Goal: Task Accomplishment & Management: Manage account settings

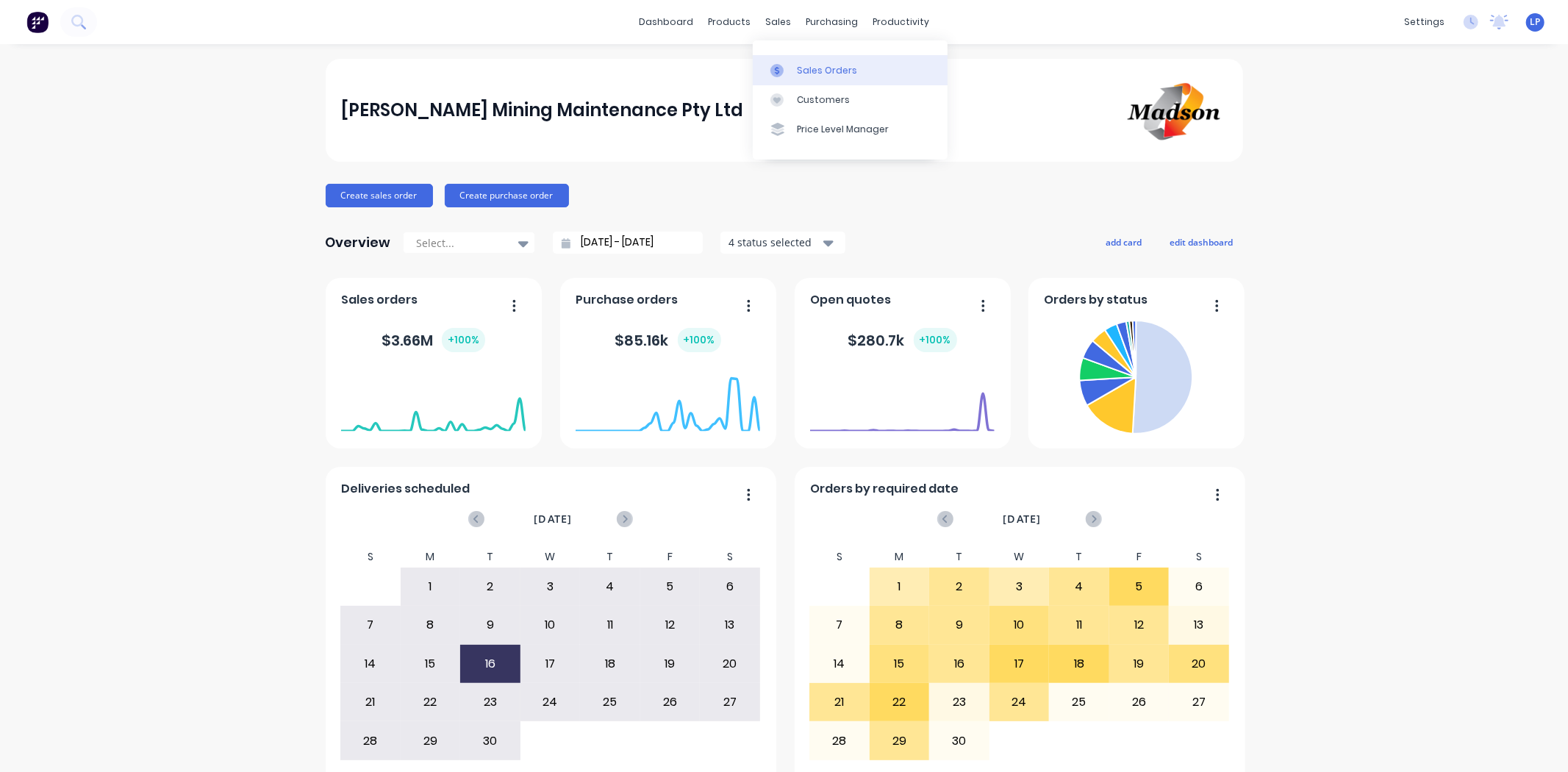
click at [788, 79] on link "Sales Orders" at bounding box center [850, 70] width 195 height 30
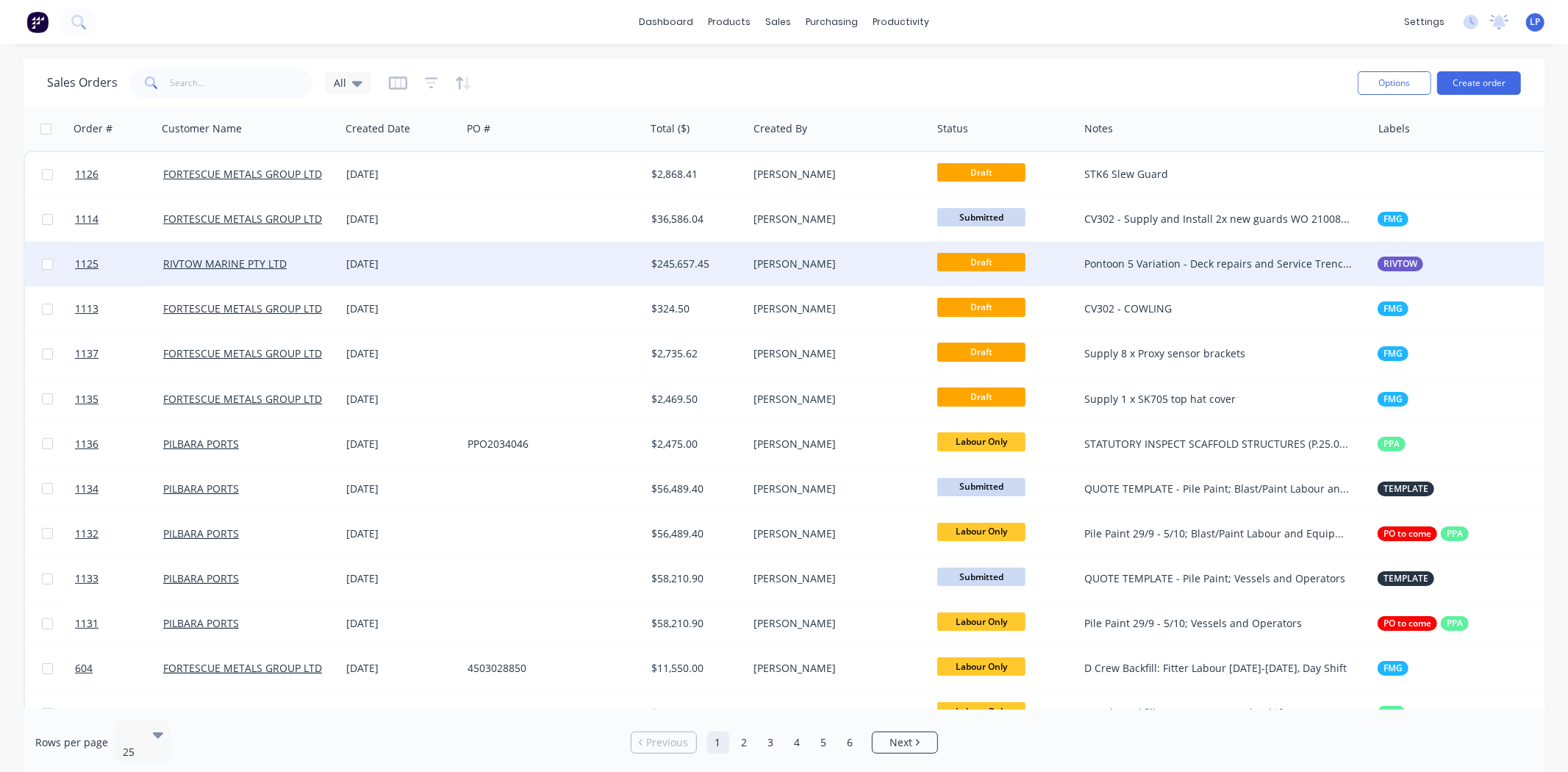
click at [437, 268] on div "[DATE]" at bounding box center [401, 263] width 109 height 14
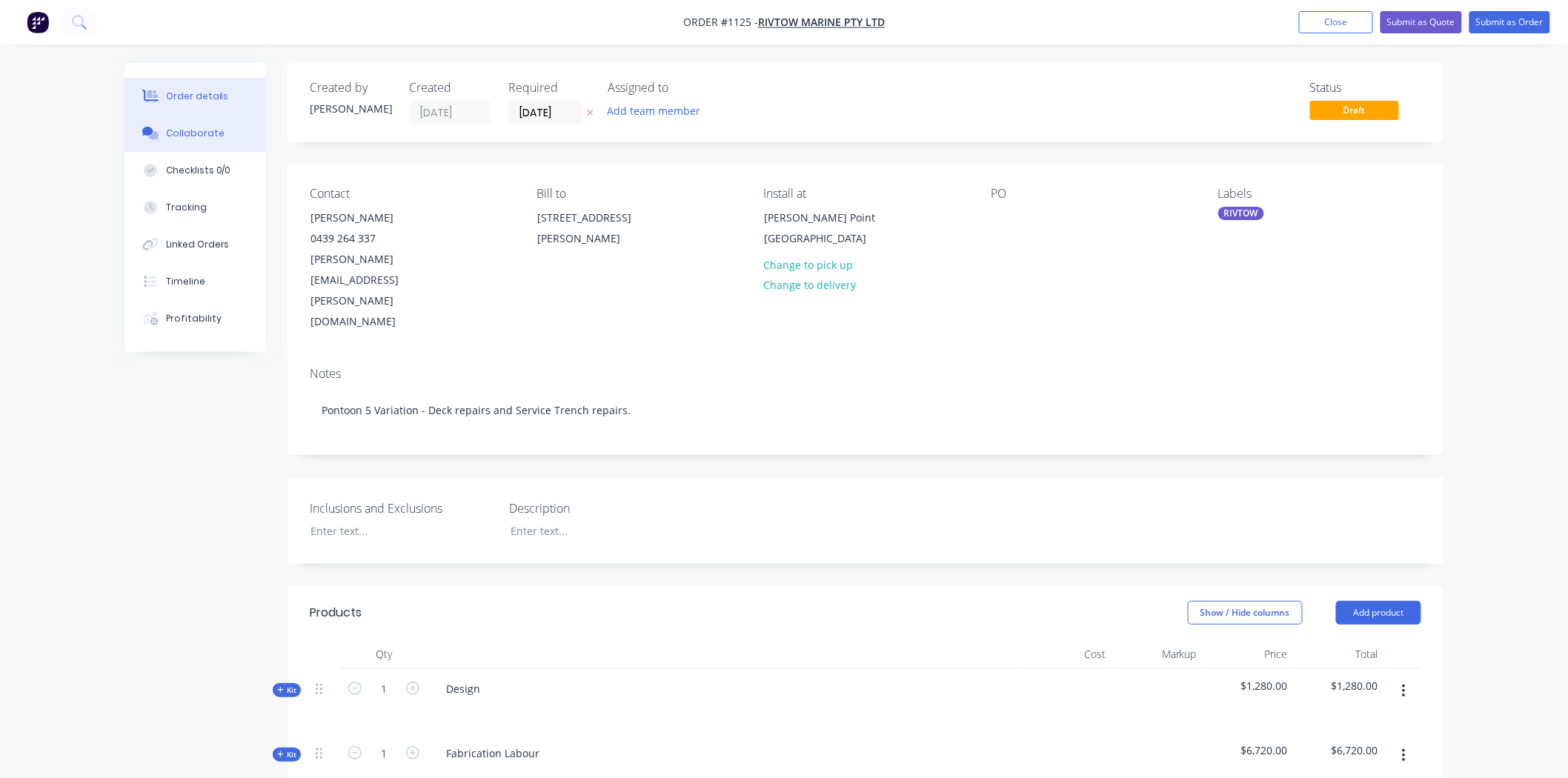
click at [203, 138] on div "Collaborate" at bounding box center [195, 133] width 59 height 14
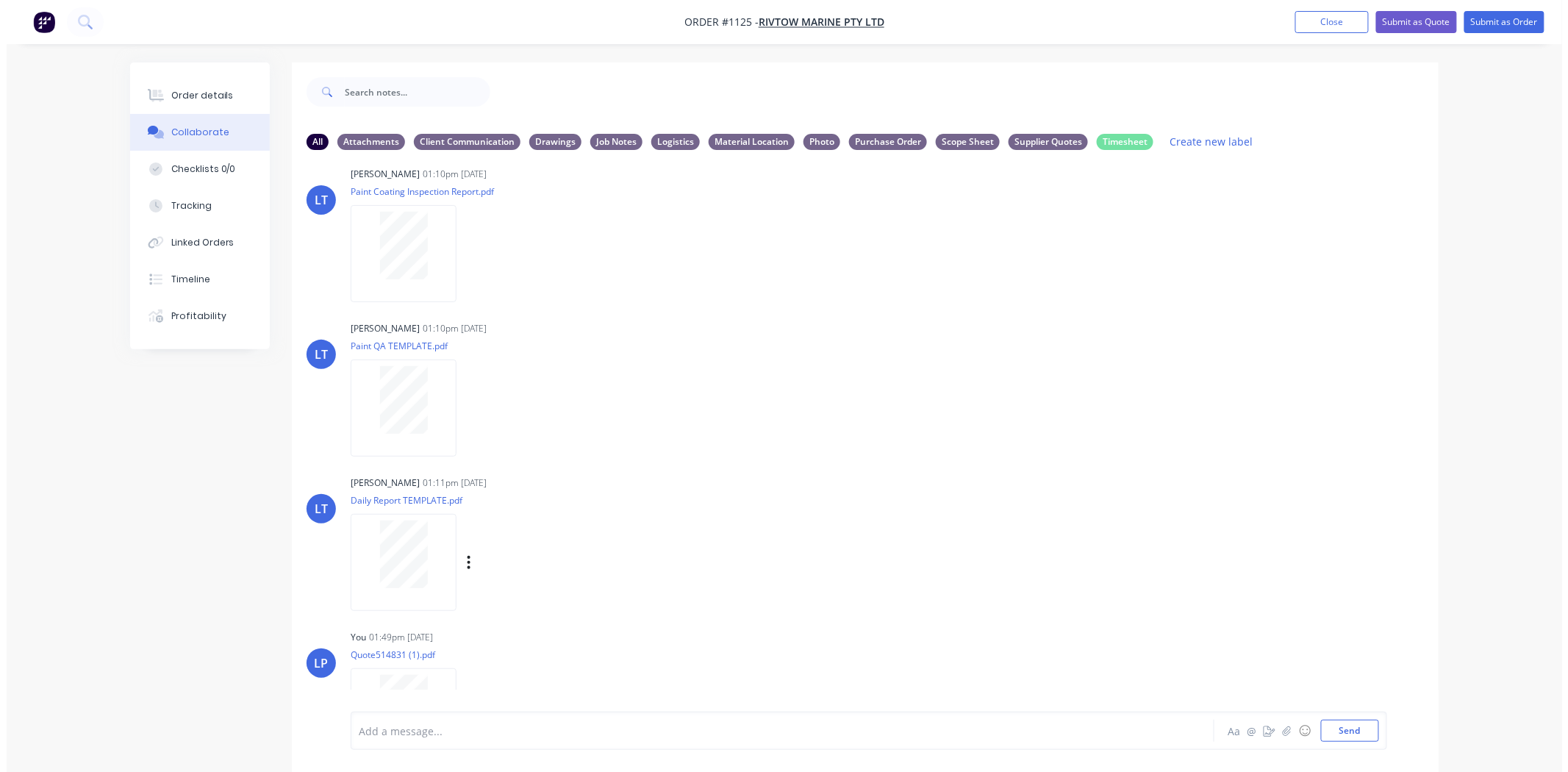
scroll to position [187, 0]
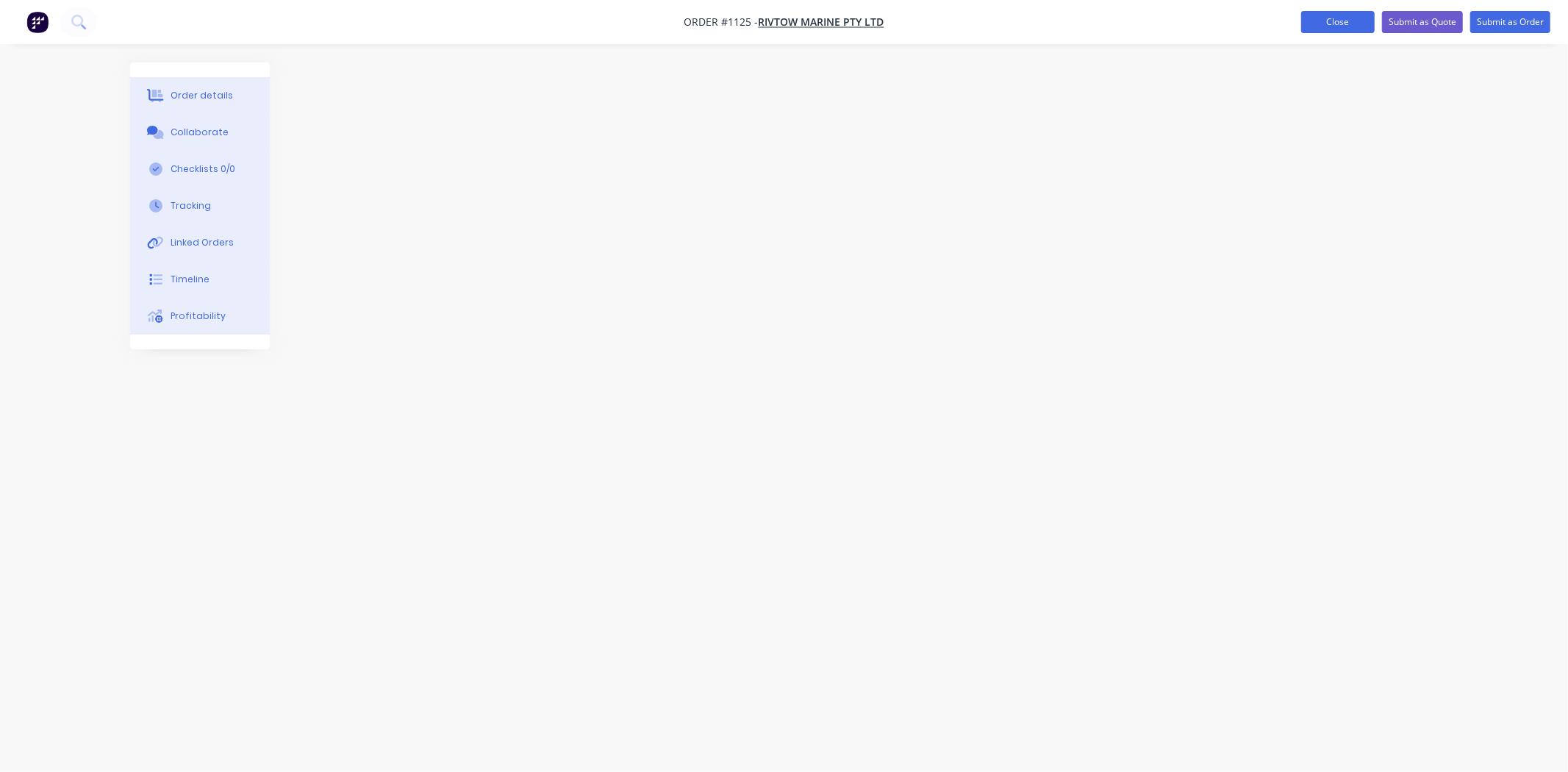
click at [1345, 16] on button "Close" at bounding box center [1337, 22] width 74 height 22
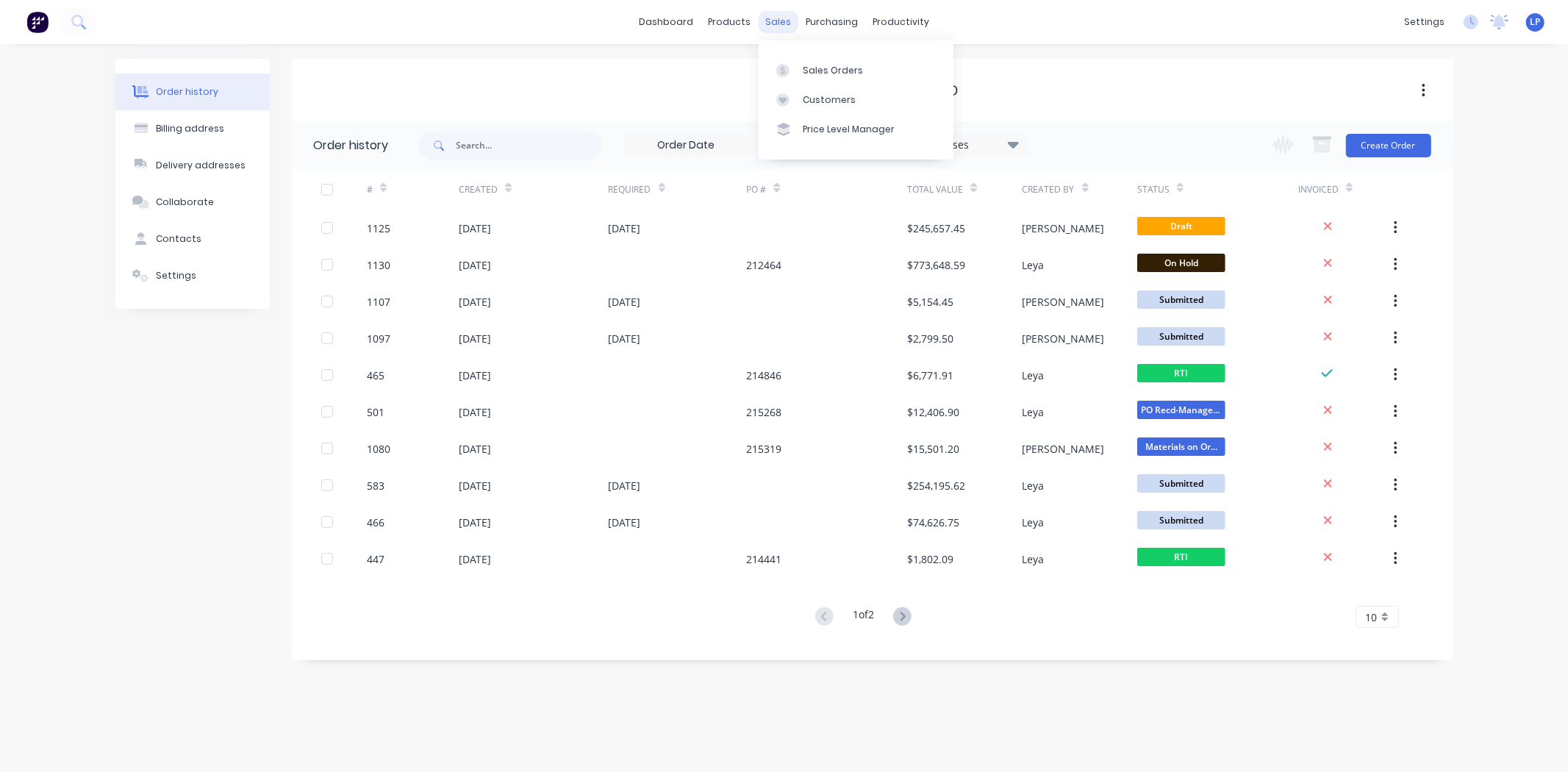
click at [770, 27] on div "sales" at bounding box center [778, 22] width 40 height 22
click at [820, 64] on div "Sales Orders" at bounding box center [833, 71] width 60 height 13
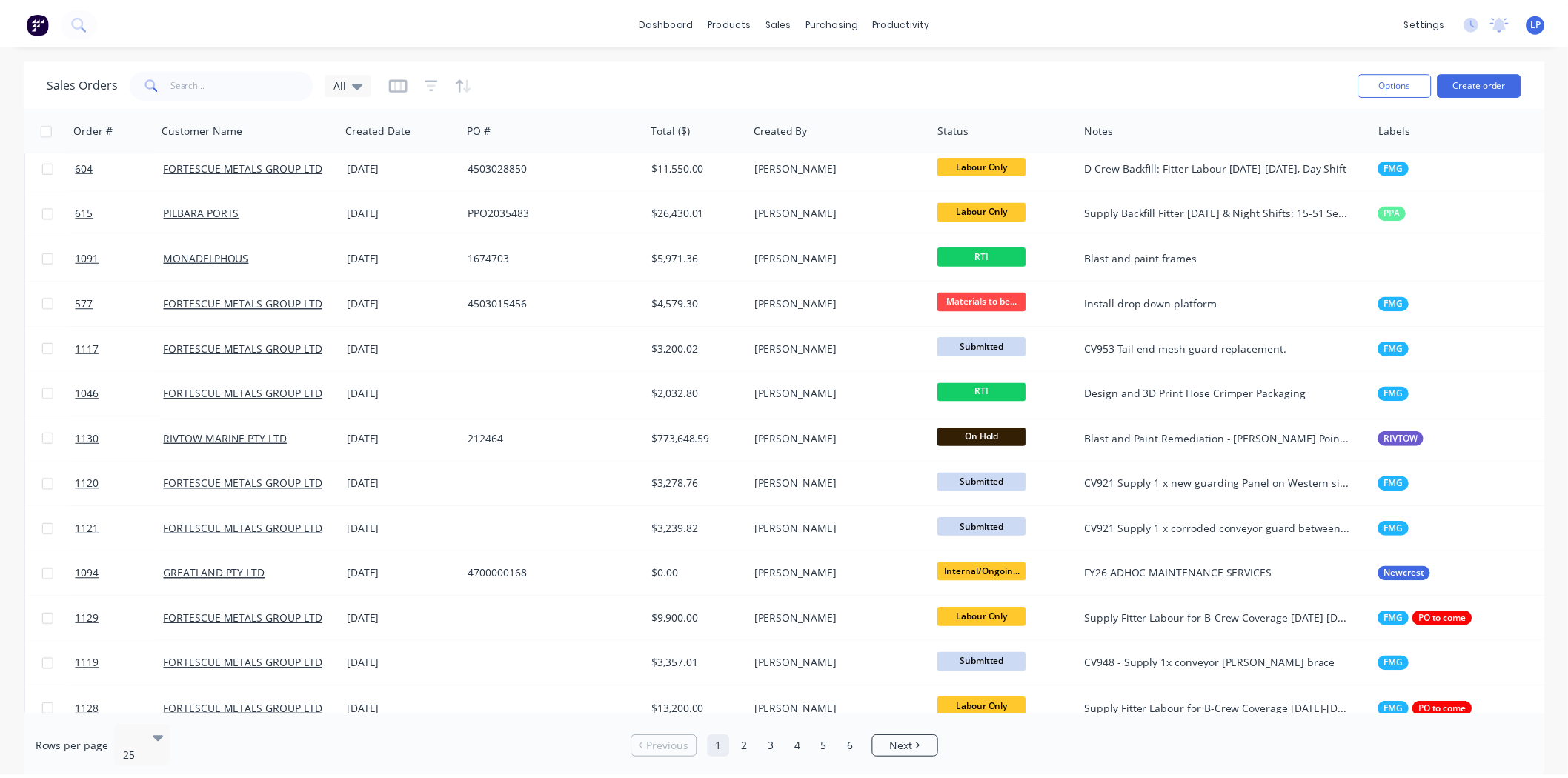
scroll to position [576, 0]
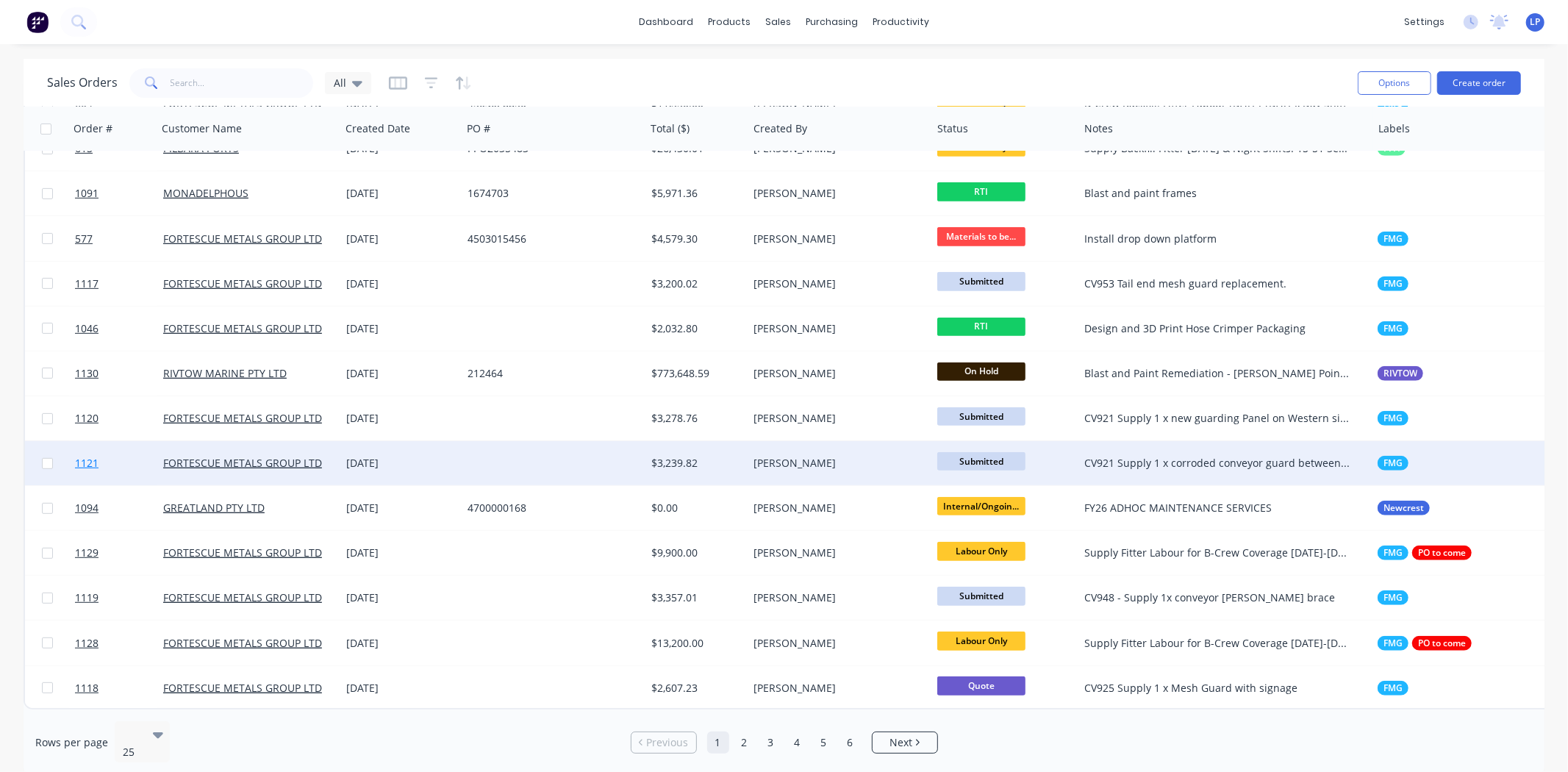
click at [112, 455] on link "1121" at bounding box center [119, 464] width 88 height 44
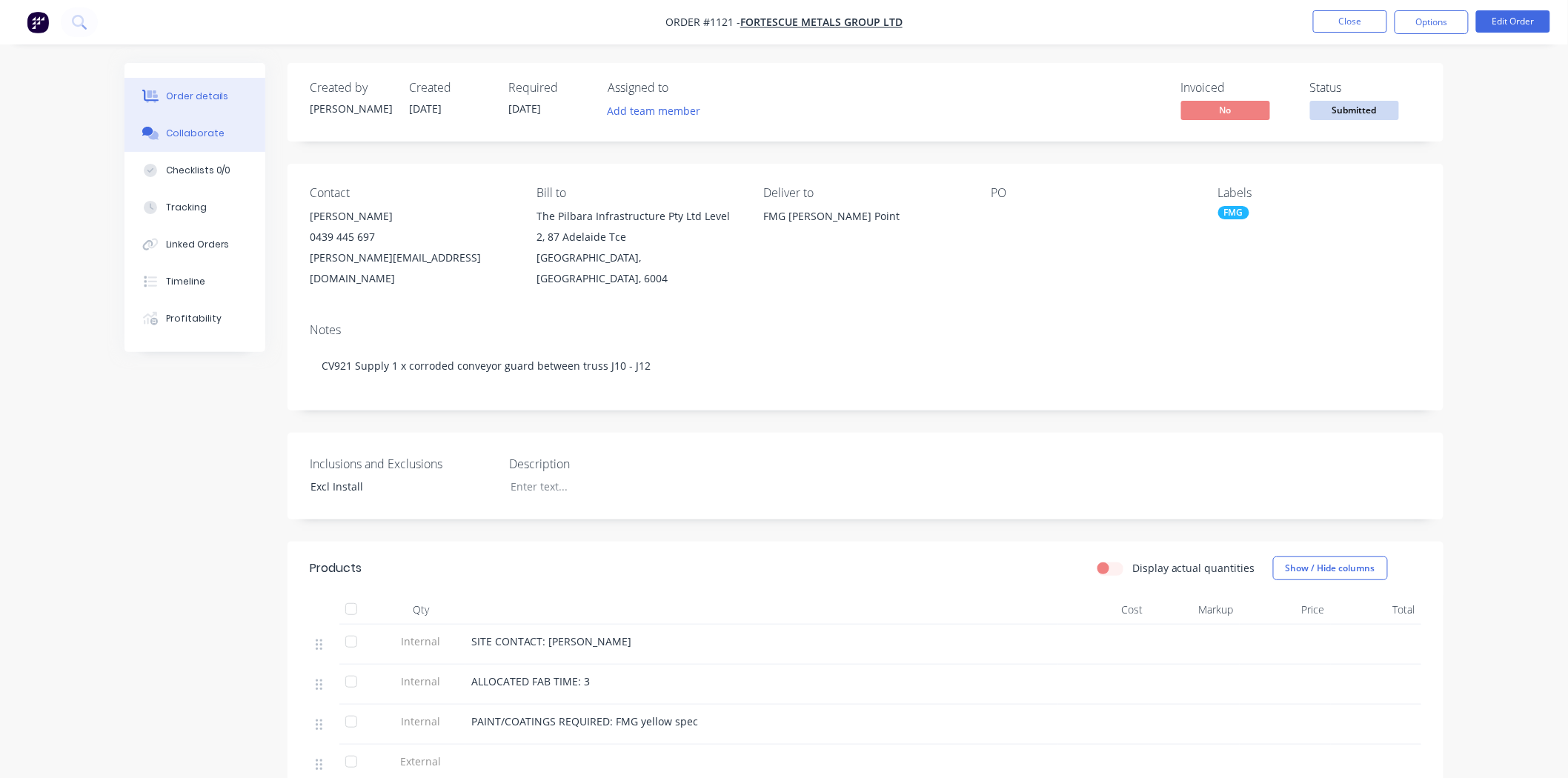
click at [174, 141] on button "Collaborate" at bounding box center [195, 133] width 141 height 37
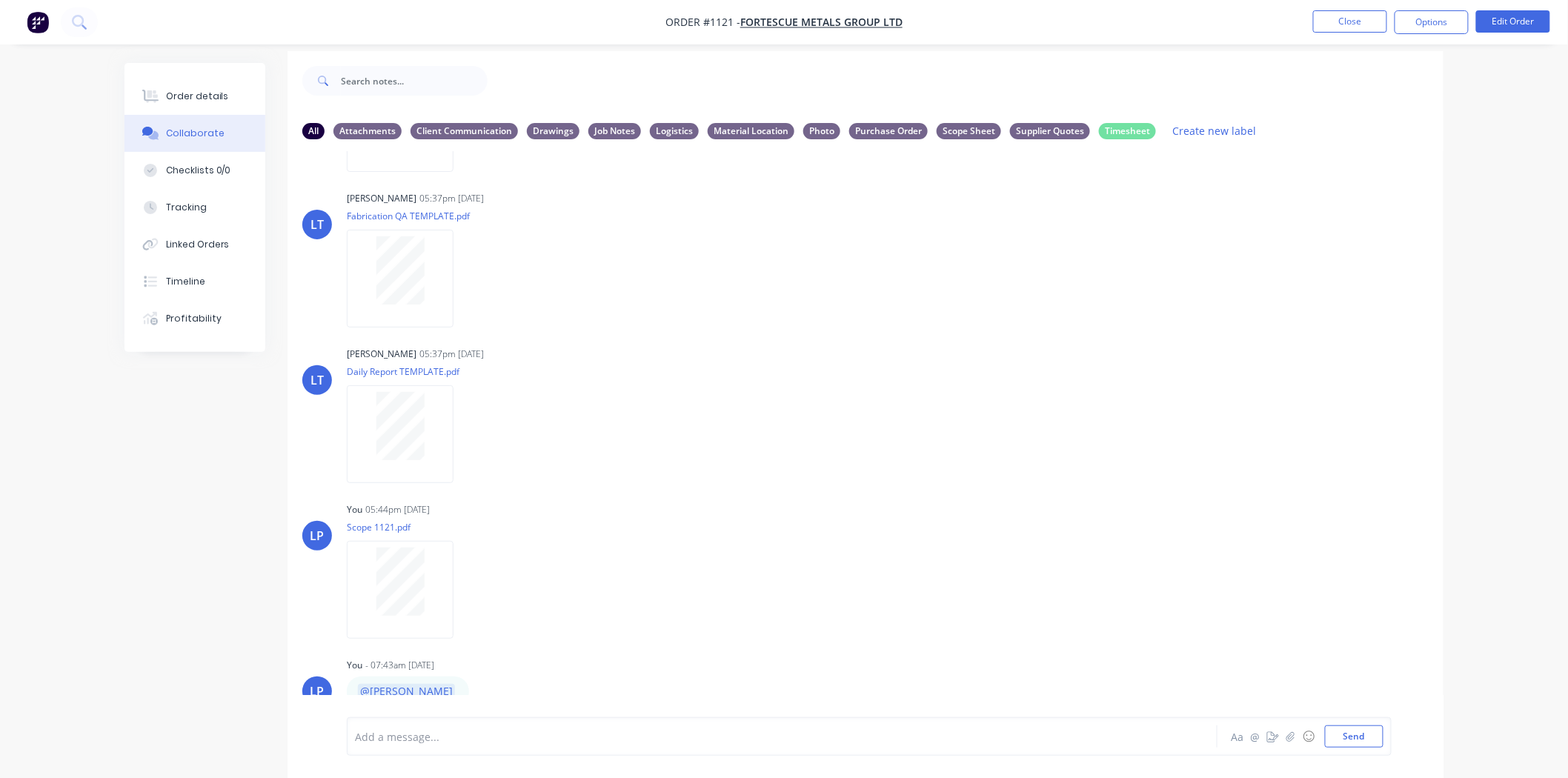
scroll to position [23, 0]
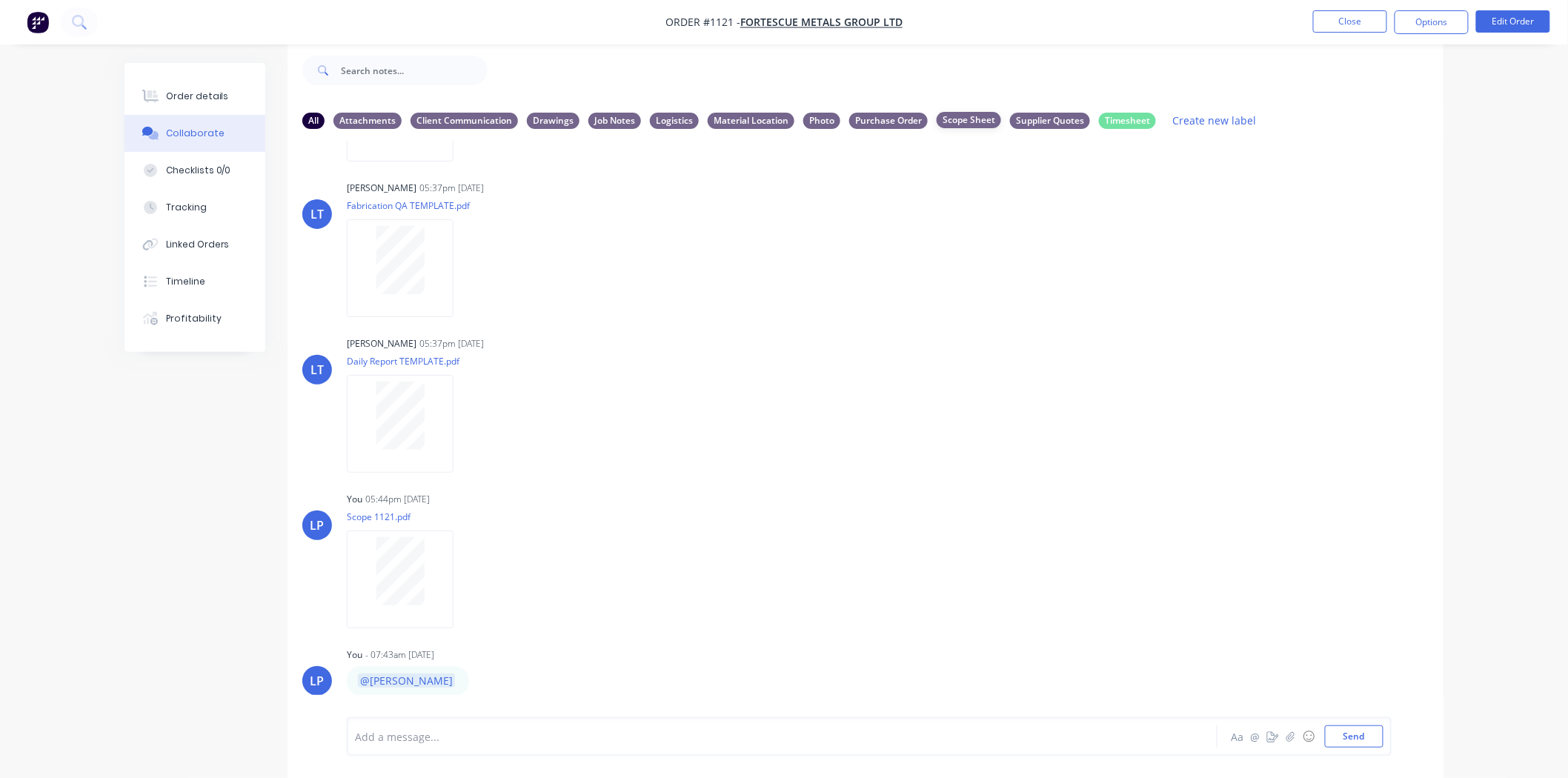
click at [976, 120] on div "Scope Sheet" at bounding box center [969, 120] width 65 height 16
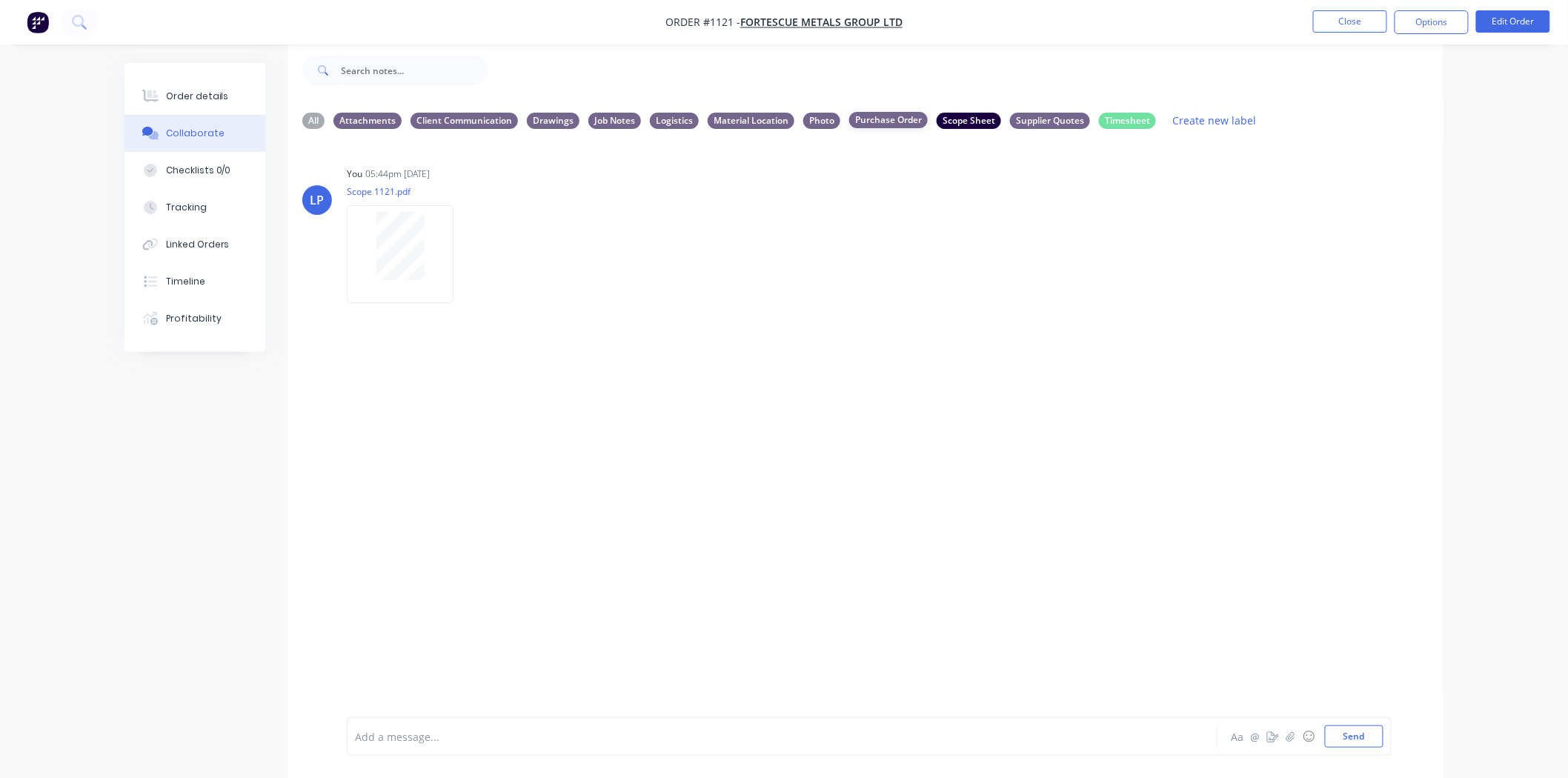
click at [893, 121] on div "Purchase Order" at bounding box center [888, 120] width 78 height 16
click at [1024, 120] on div "Supplier Quotes" at bounding box center [1050, 120] width 80 height 16
click at [478, 117] on div "Client Communication" at bounding box center [463, 120] width 107 height 16
click at [471, 237] on div "Labels Download Delete" at bounding box center [482, 254] width 272 height 111
click at [471, 240] on div "Labels Download Delete" at bounding box center [482, 254] width 272 height 111
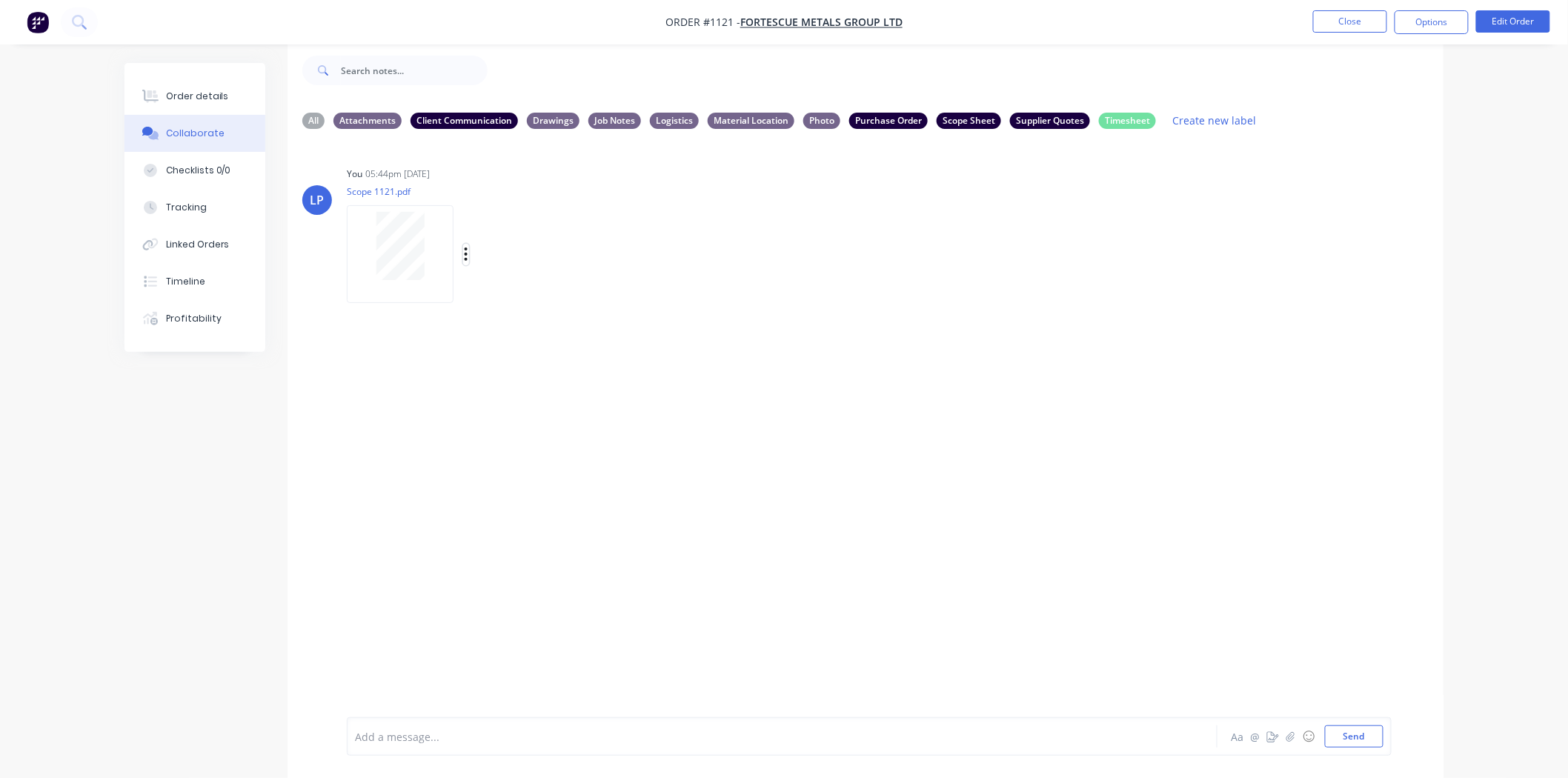
click at [465, 248] on icon "button" at bounding box center [466, 255] width 3 height 14
click at [517, 250] on button "Labels" at bounding box center [564, 261] width 167 height 34
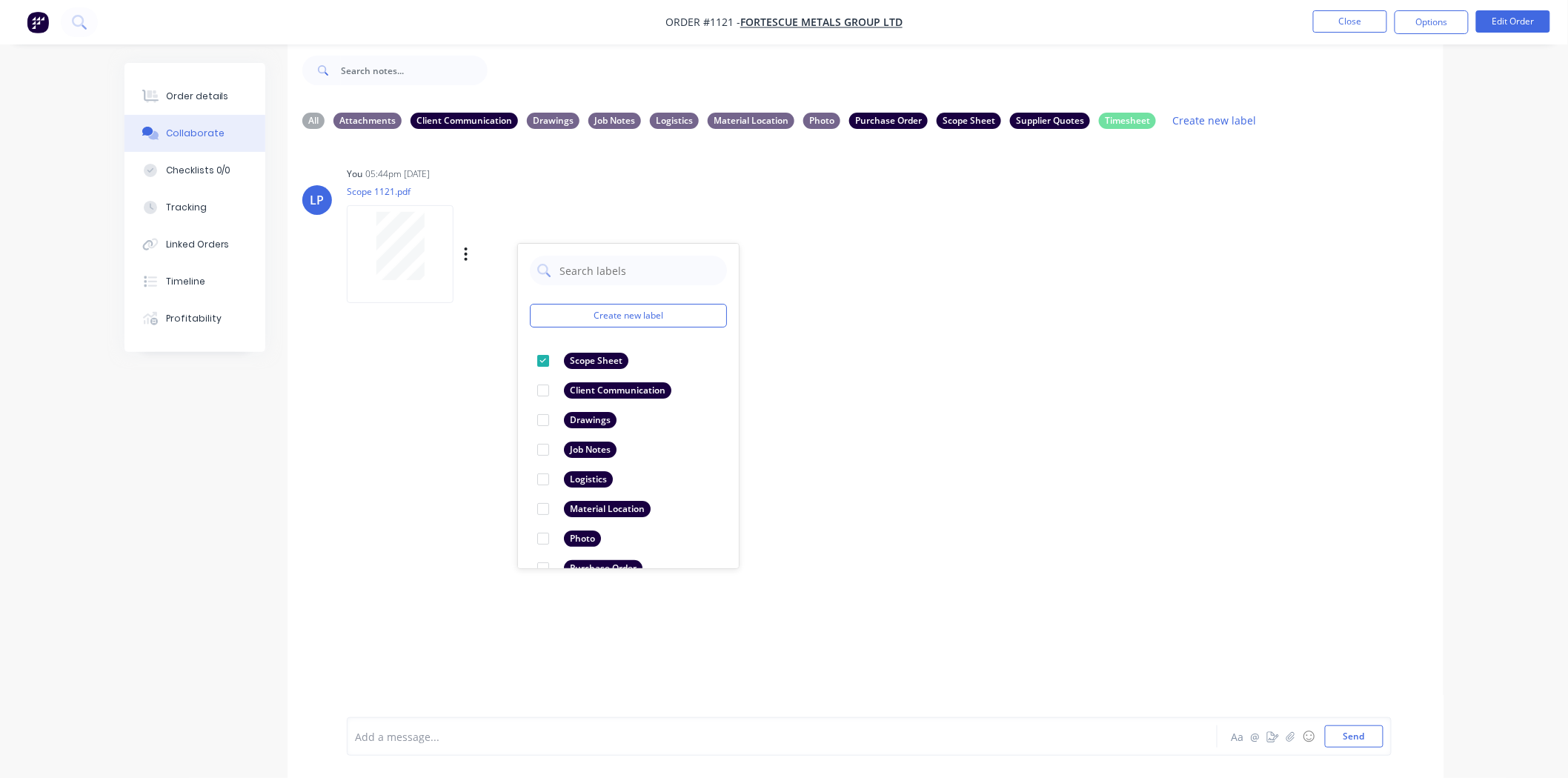
click at [841, 290] on div "LP You 05:44pm 20/09/25 Scope 1121.pdf Labels Download Delete Create new label …" at bounding box center [866, 230] width 1156 height 133
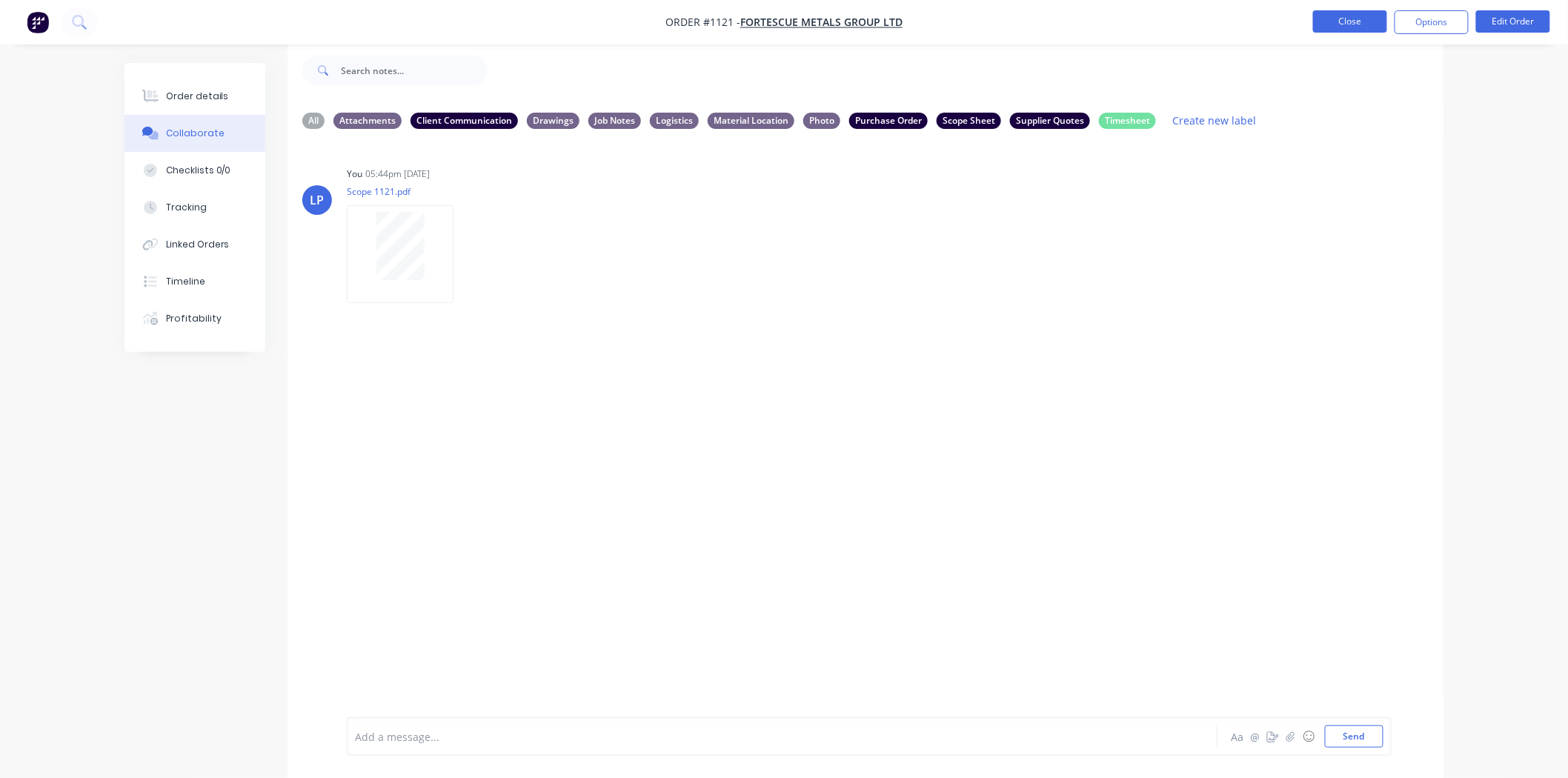
click at [1347, 20] on button "Close" at bounding box center [1350, 21] width 74 height 22
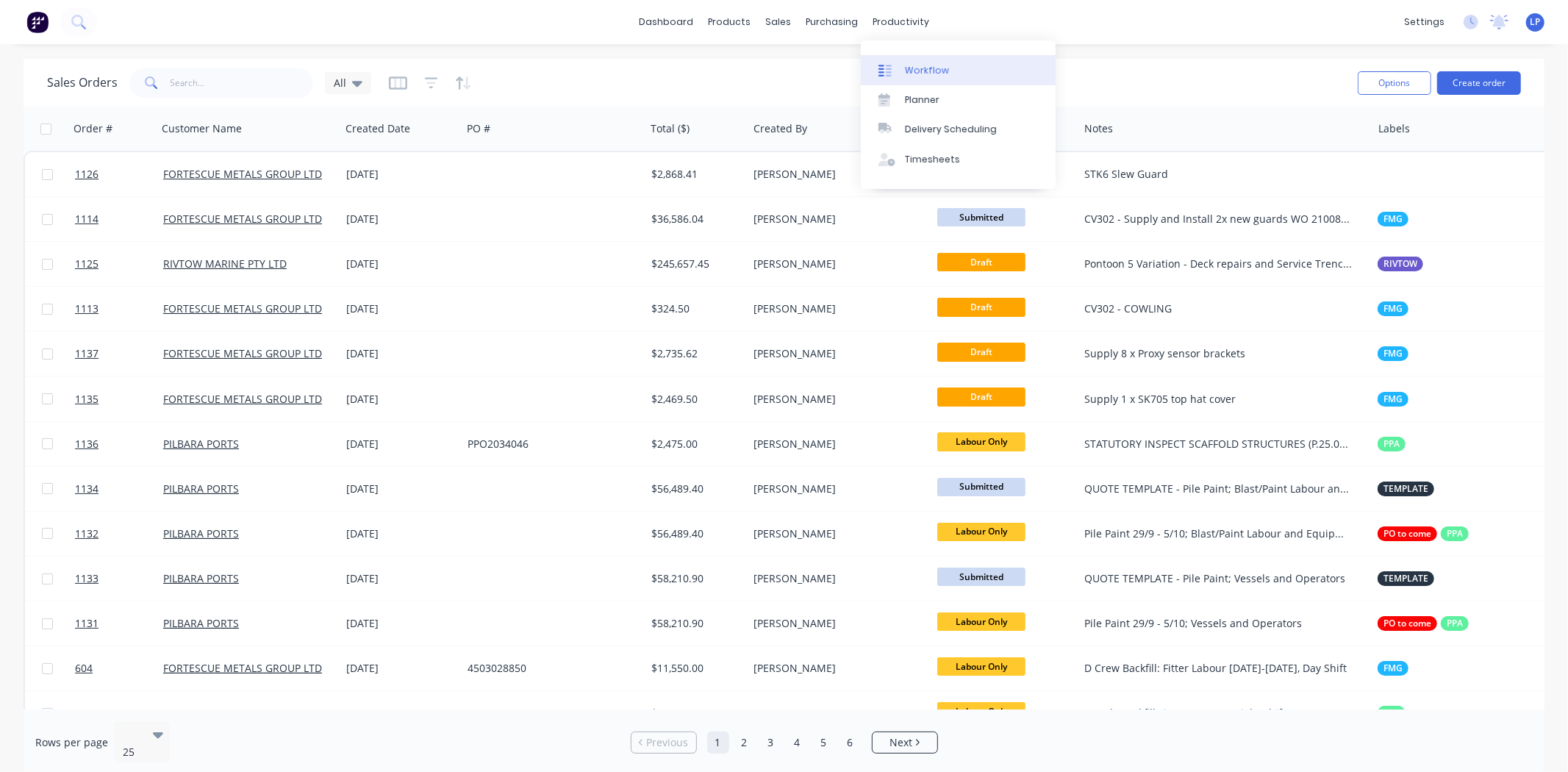
click at [913, 58] on link "Workflow" at bounding box center [958, 70] width 195 height 30
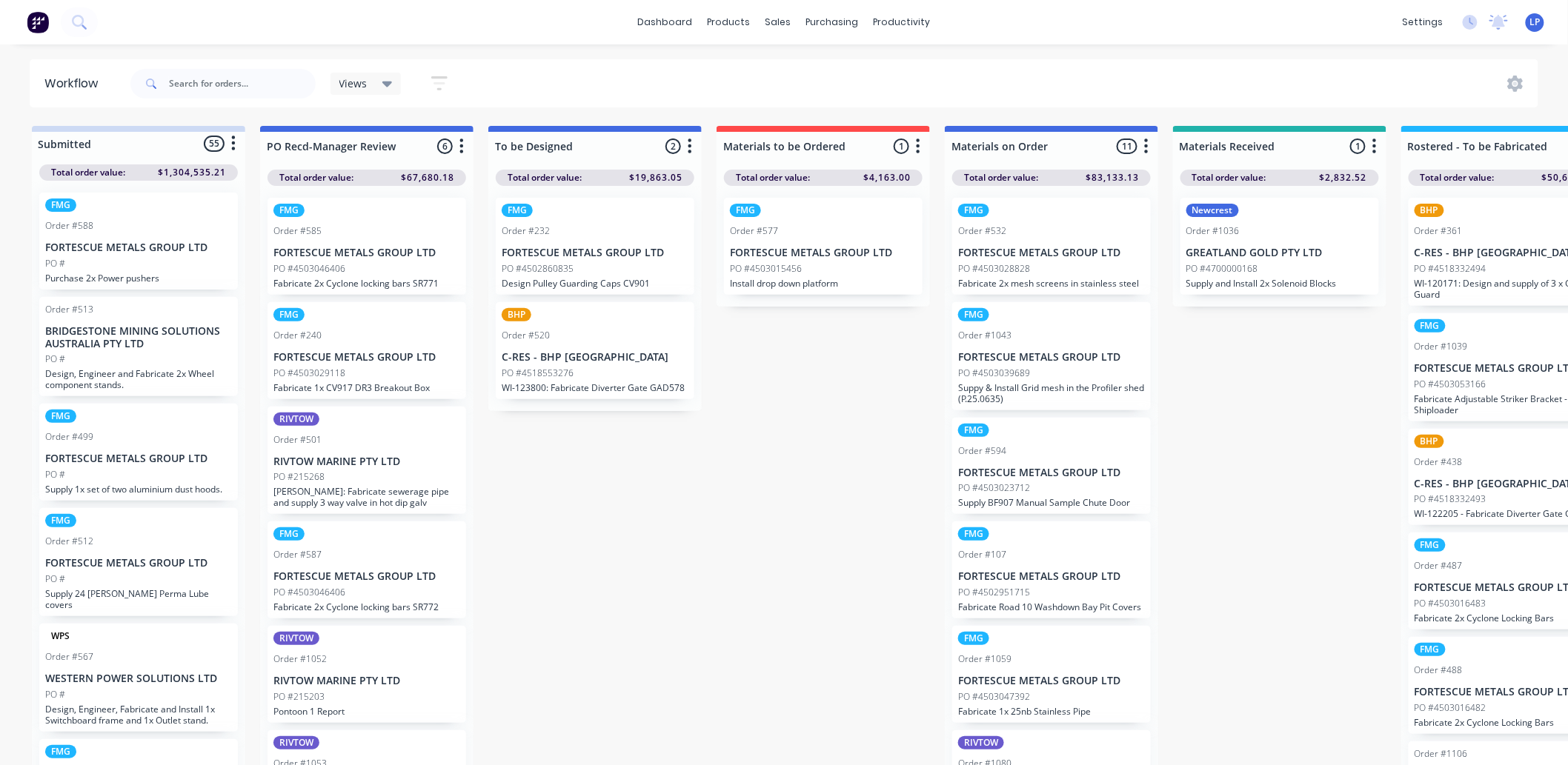
drag, startPoint x: 1279, startPoint y: 443, endPoint x: 1165, endPoint y: 452, distance: 114.4
drag, startPoint x: 1235, startPoint y: 438, endPoint x: 1124, endPoint y: 442, distance: 111.1
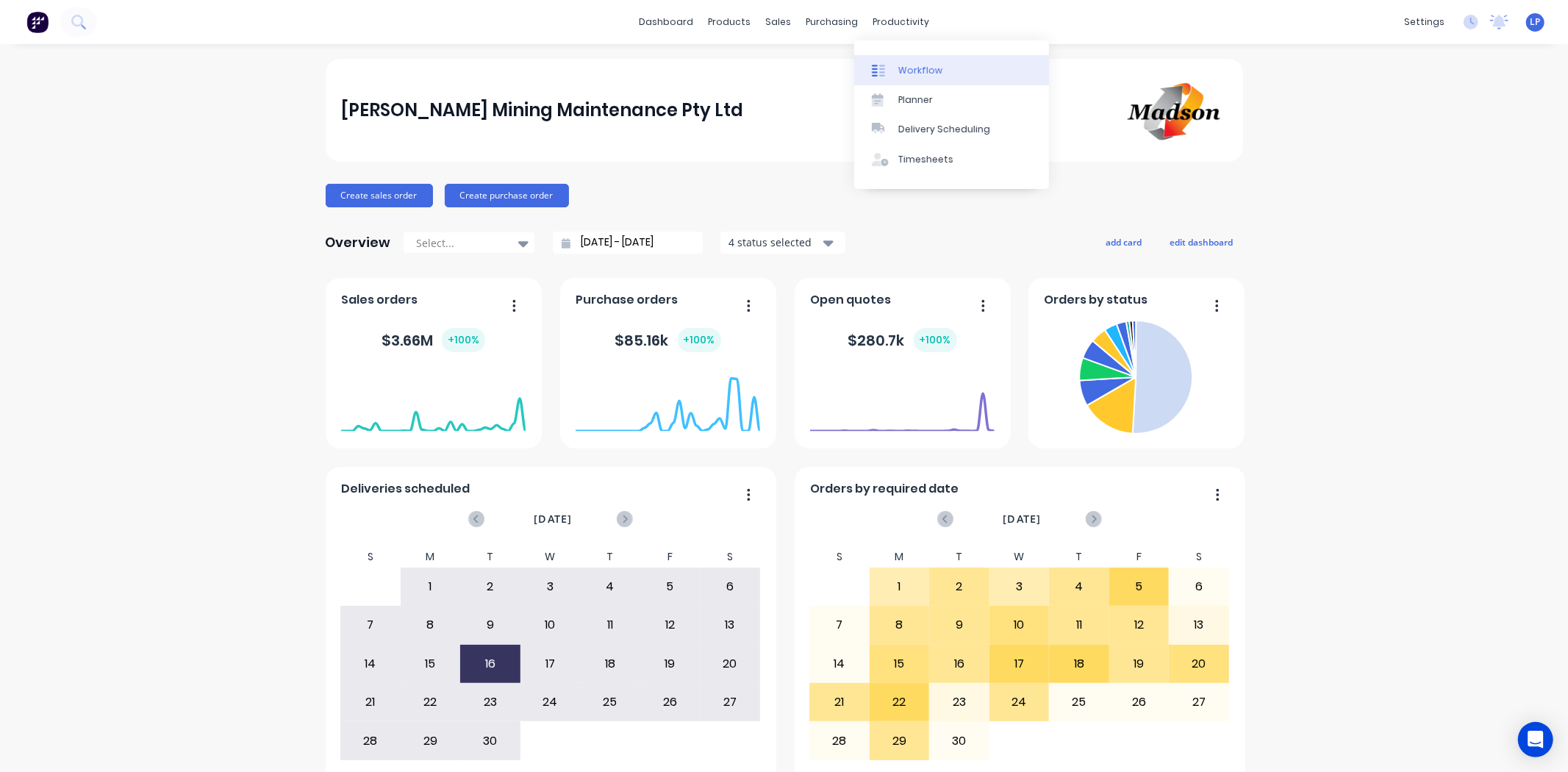
click at [892, 64] on div at bounding box center [883, 71] width 22 height 13
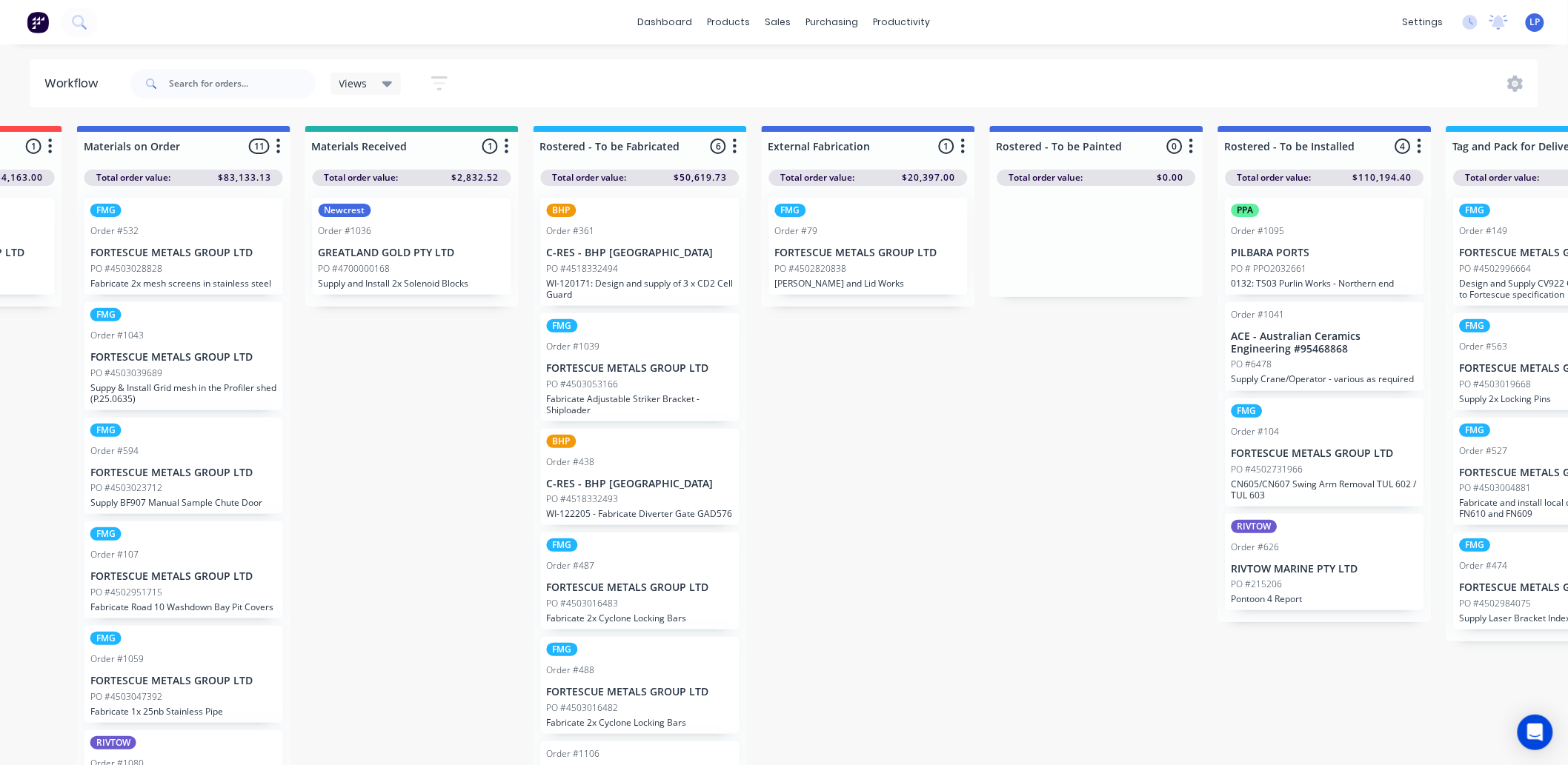
scroll to position [0, 899]
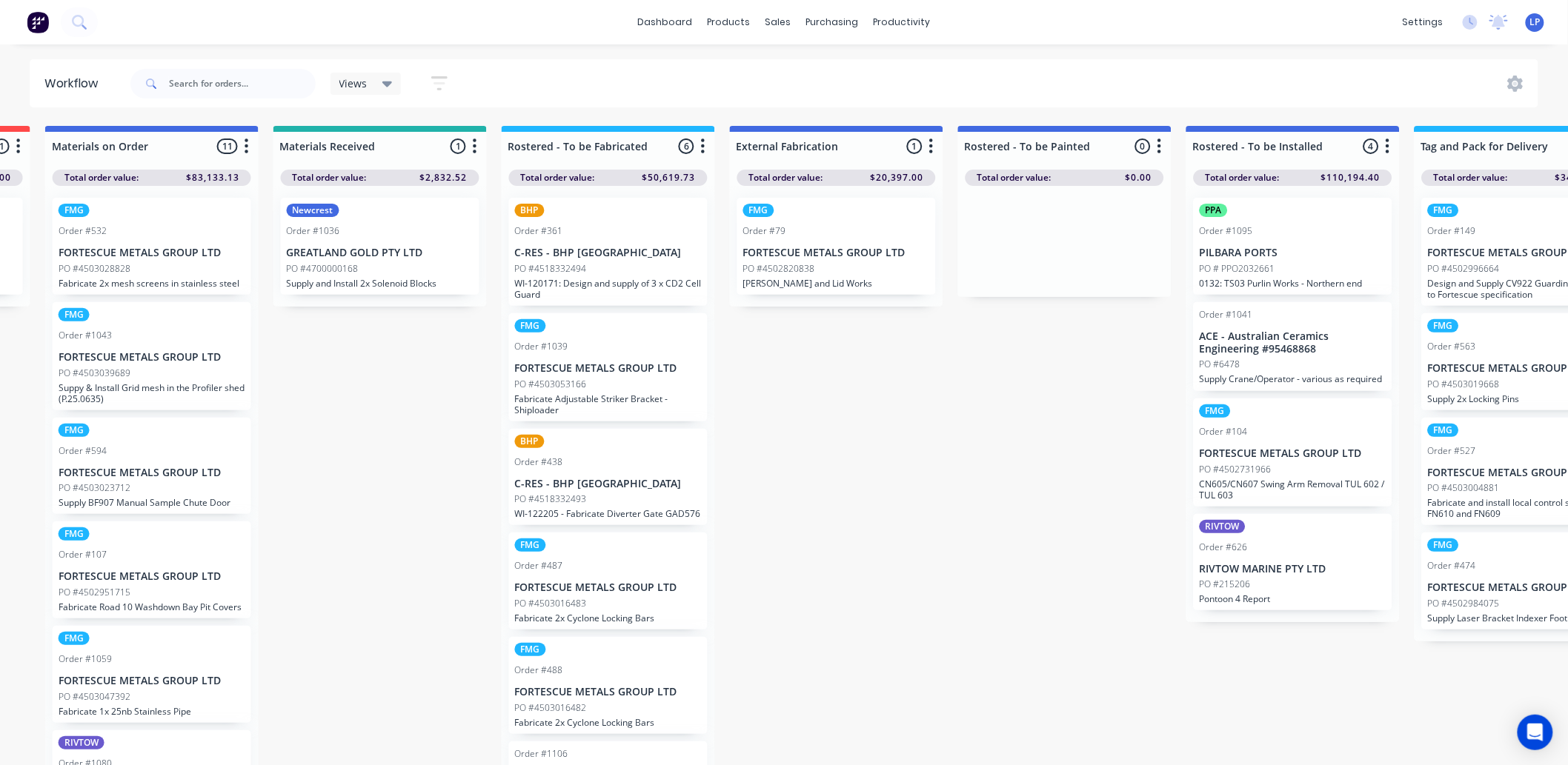
click at [597, 263] on div "PO #4518332494" at bounding box center [609, 269] width 187 height 14
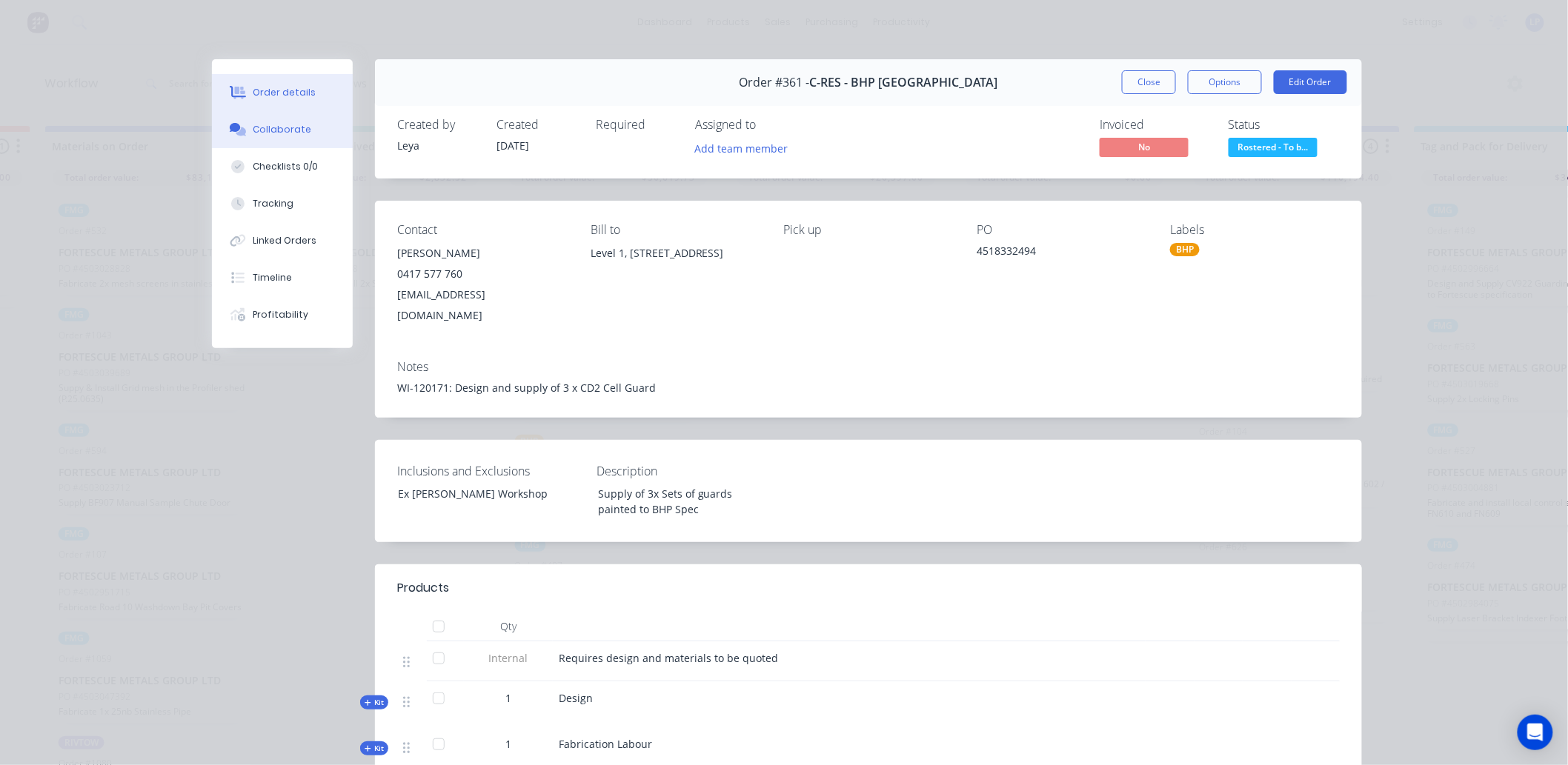
click at [271, 127] on div "Collaborate" at bounding box center [283, 129] width 59 height 14
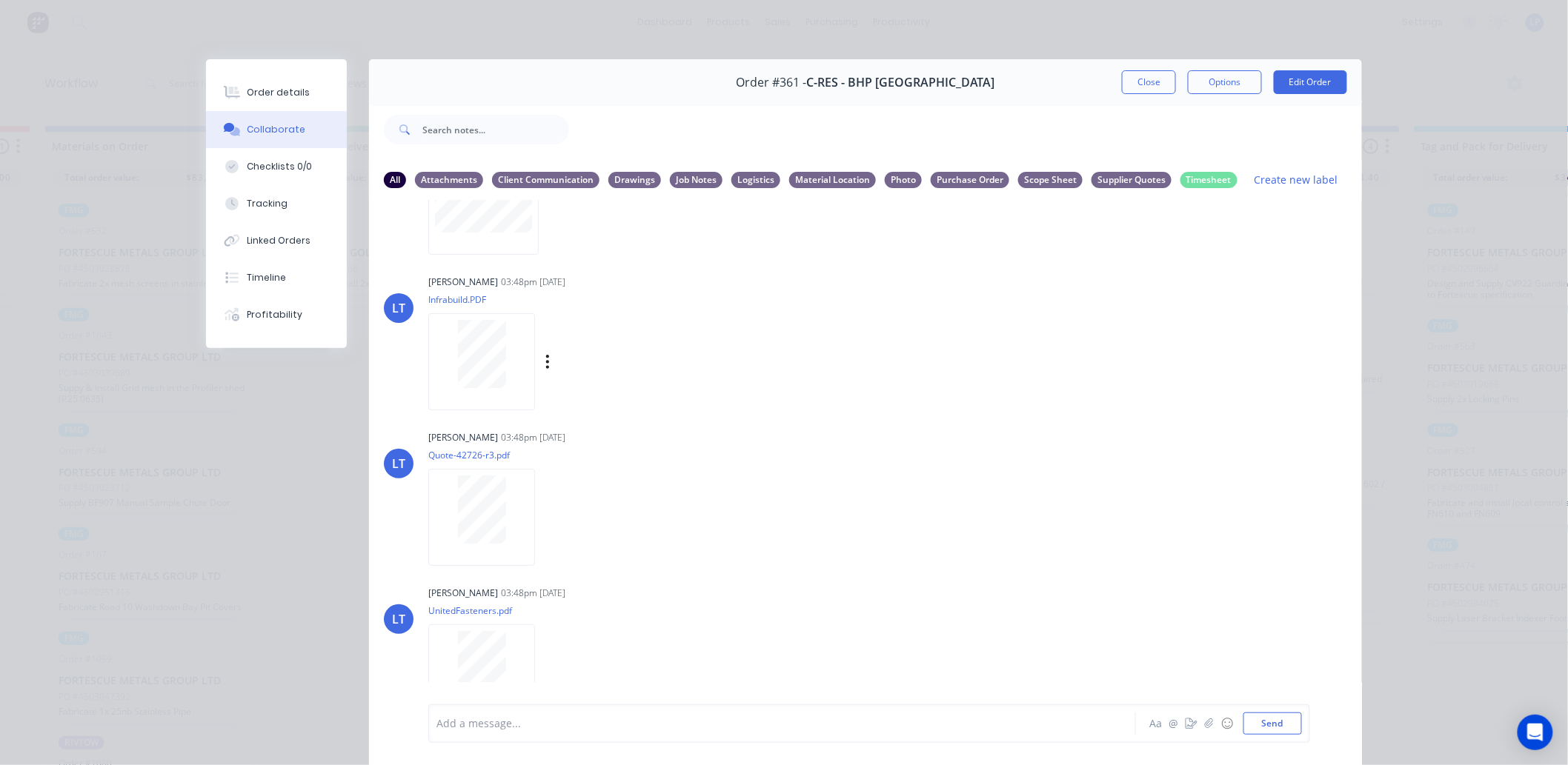
scroll to position [120, 0]
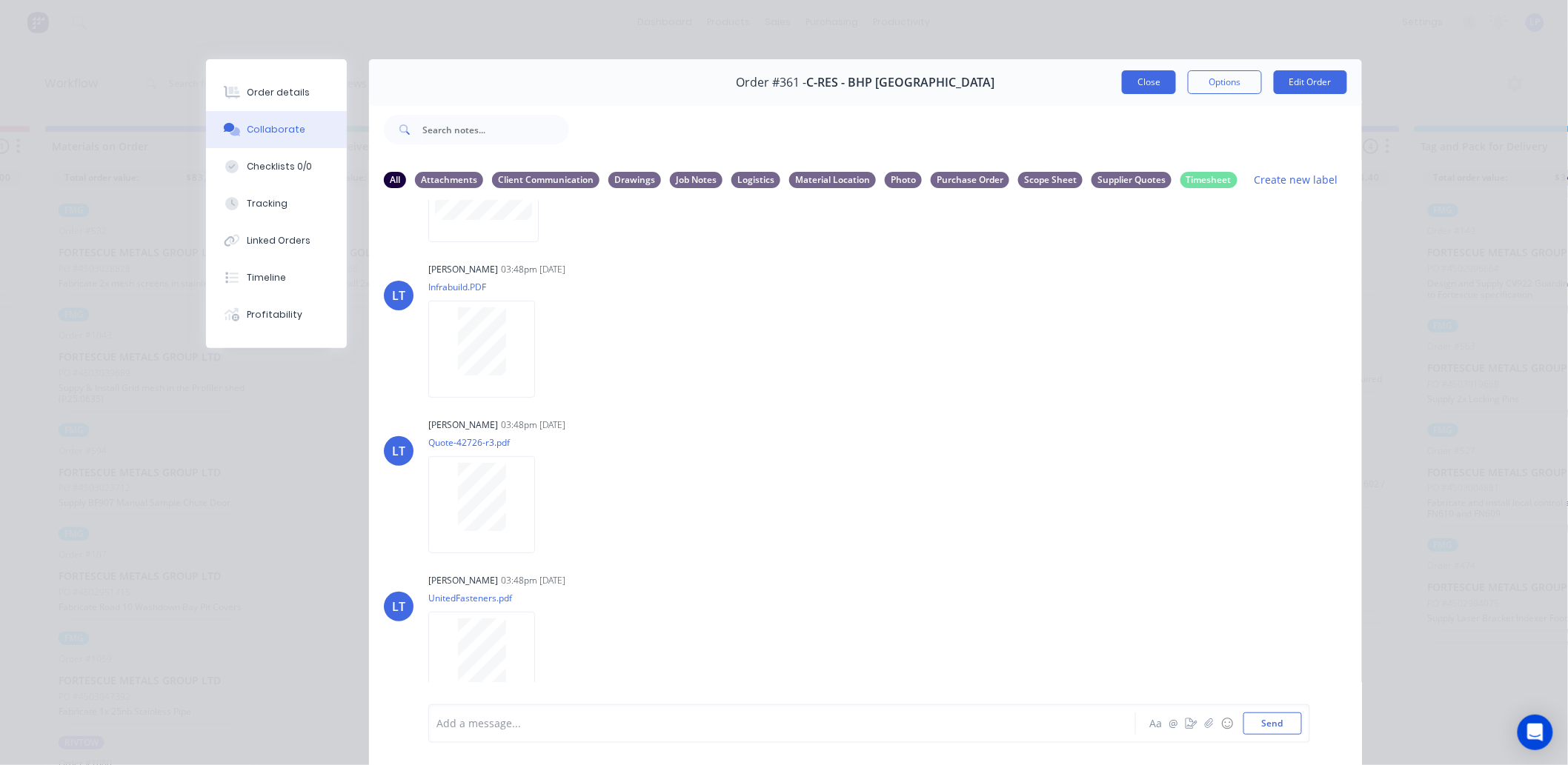
click at [1131, 90] on button "Close" at bounding box center [1149, 82] width 54 height 24
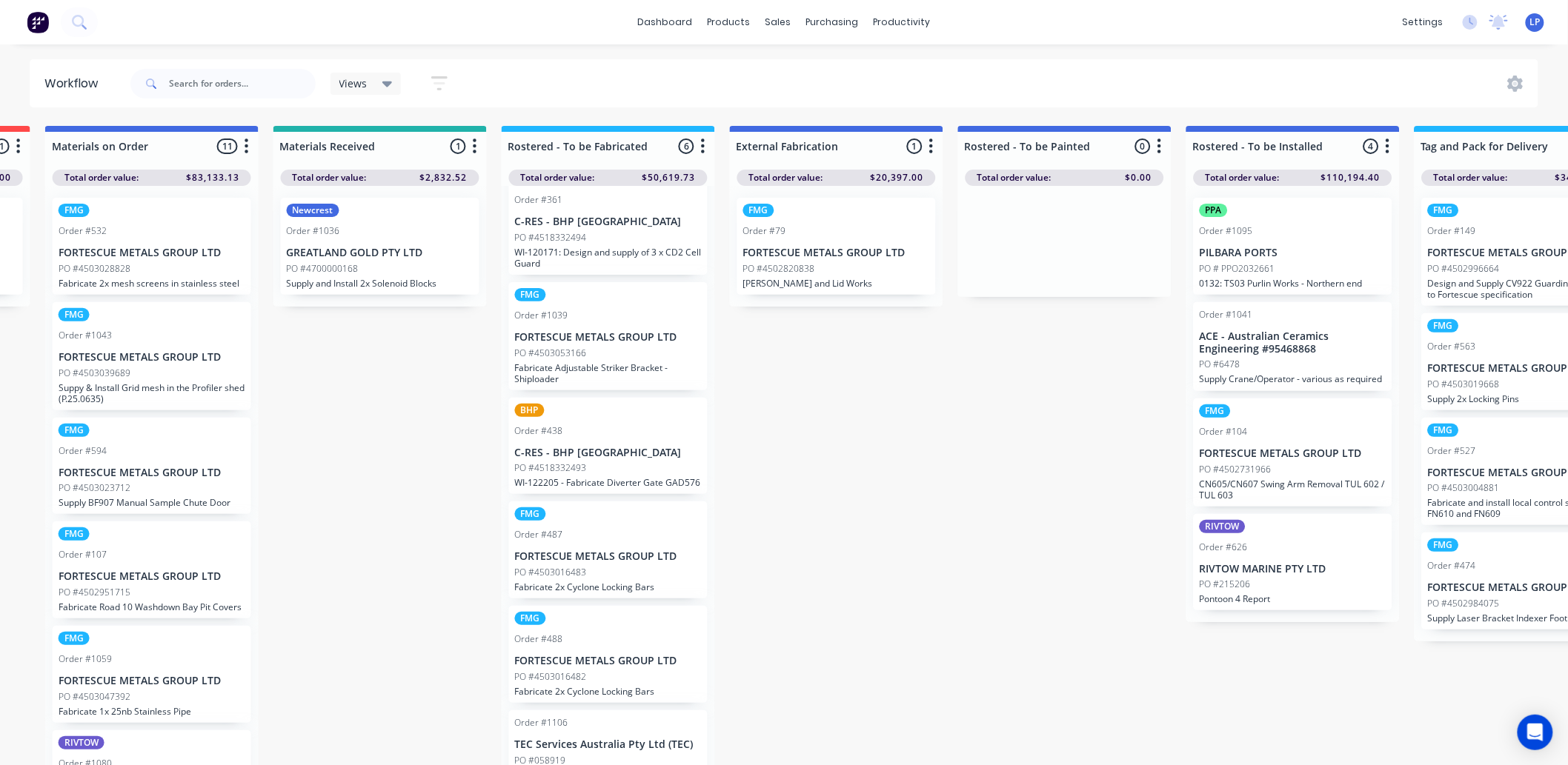
scroll to position [67, 0]
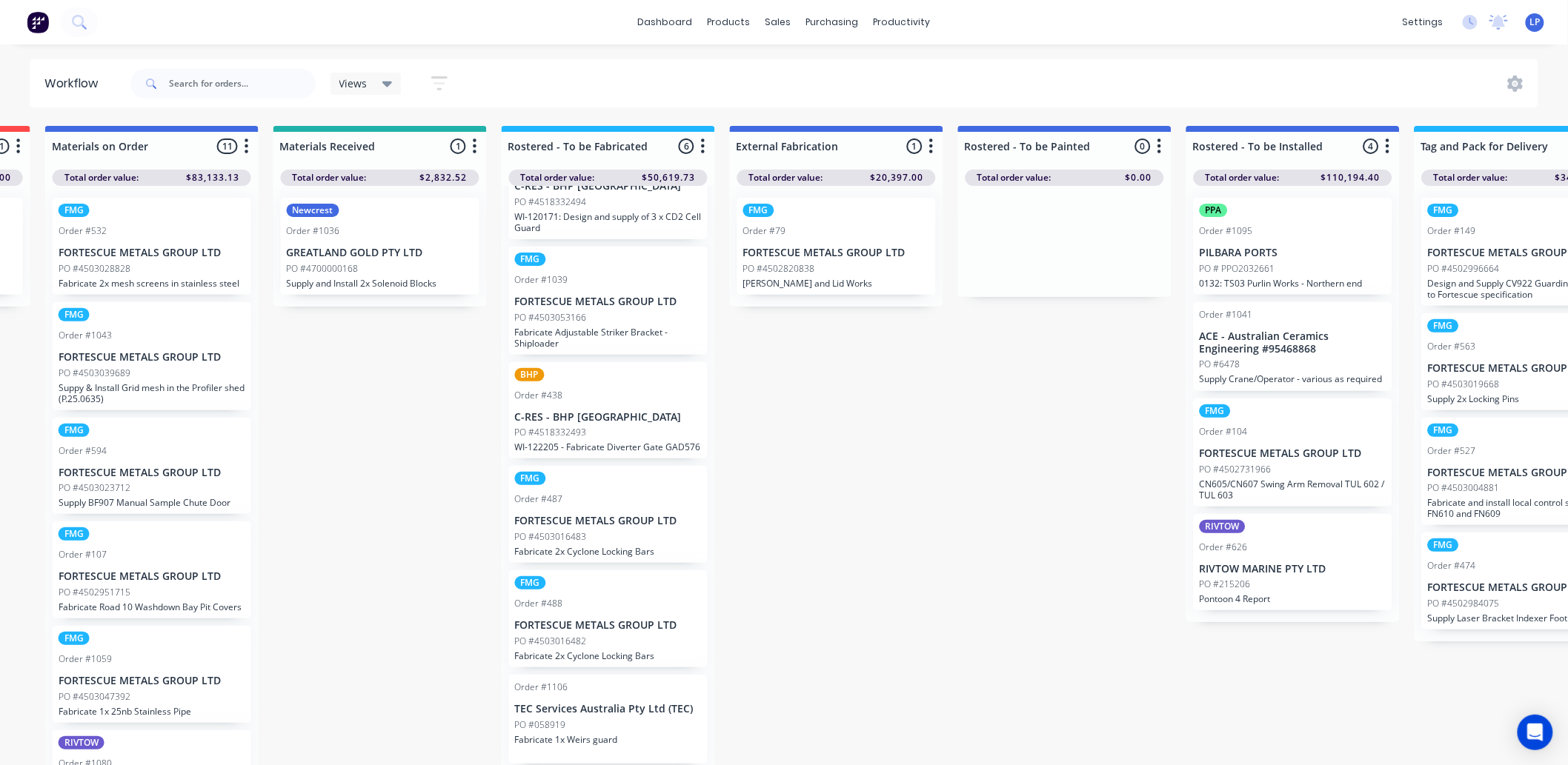
click at [907, 561] on div "Submitted 55 Status colour #CDDAF4 hex #CDDAF4 Save Cancel Summaries Total orde…" at bounding box center [1077, 450] width 3975 height 647
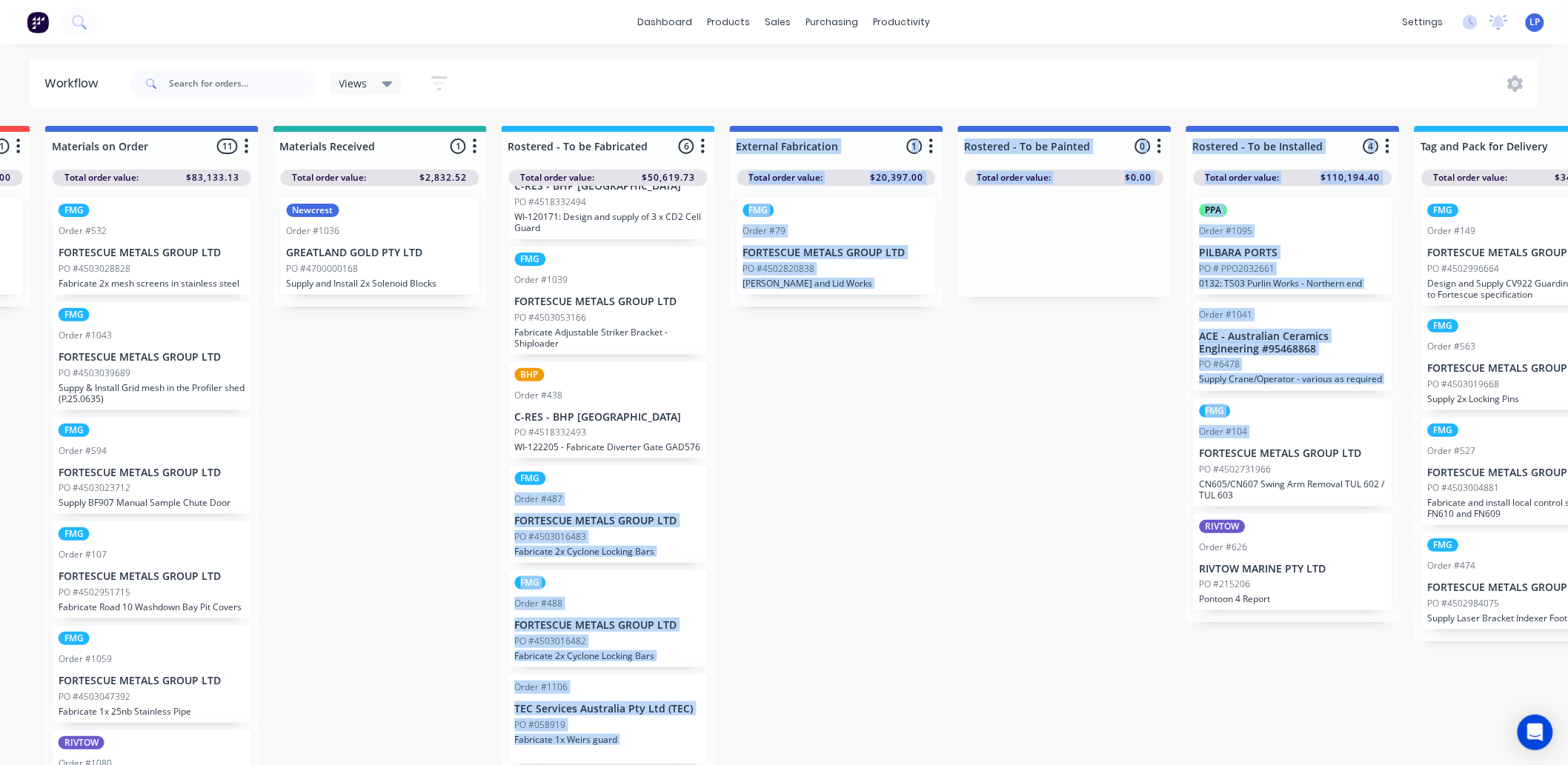
drag, startPoint x: 1047, startPoint y: 455, endPoint x: 749, endPoint y: 483, distance: 299.3
click at [749, 483] on div "Submitted 55 Status colour #CDDAF4 hex #CDDAF4 Save Cancel Summaries Total orde…" at bounding box center [1077, 450] width 3975 height 647
click at [952, 478] on div "Submitted 55 Status colour #CDDAF4 hex #CDDAF4 Save Cancel Summaries Total orde…" at bounding box center [1077, 450] width 3975 height 647
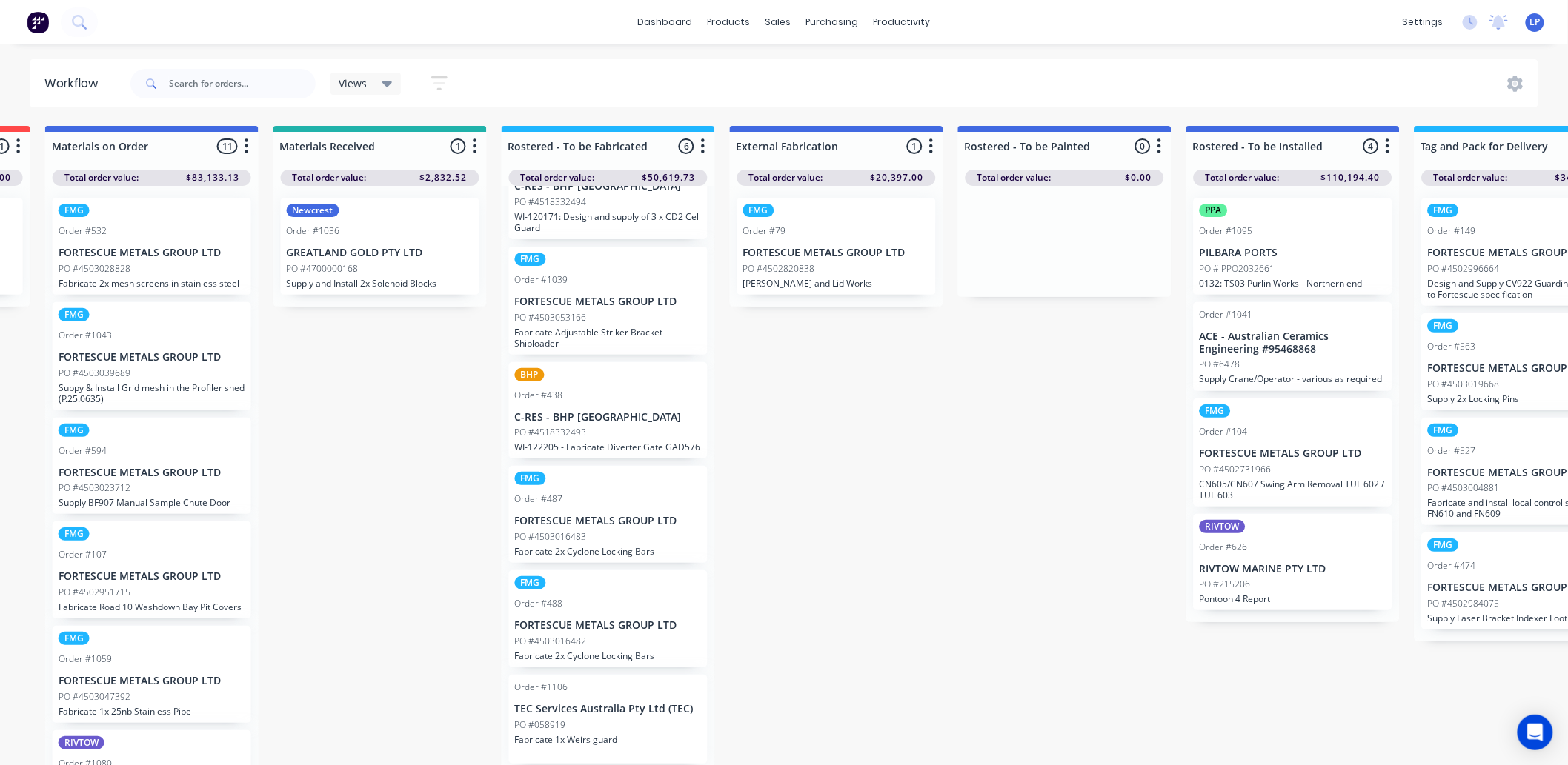
click at [861, 566] on div "Submitted 55 Status colour #CDDAF4 hex #CDDAF4 Save Cancel Summaries Total orde…" at bounding box center [1077, 450] width 3975 height 647
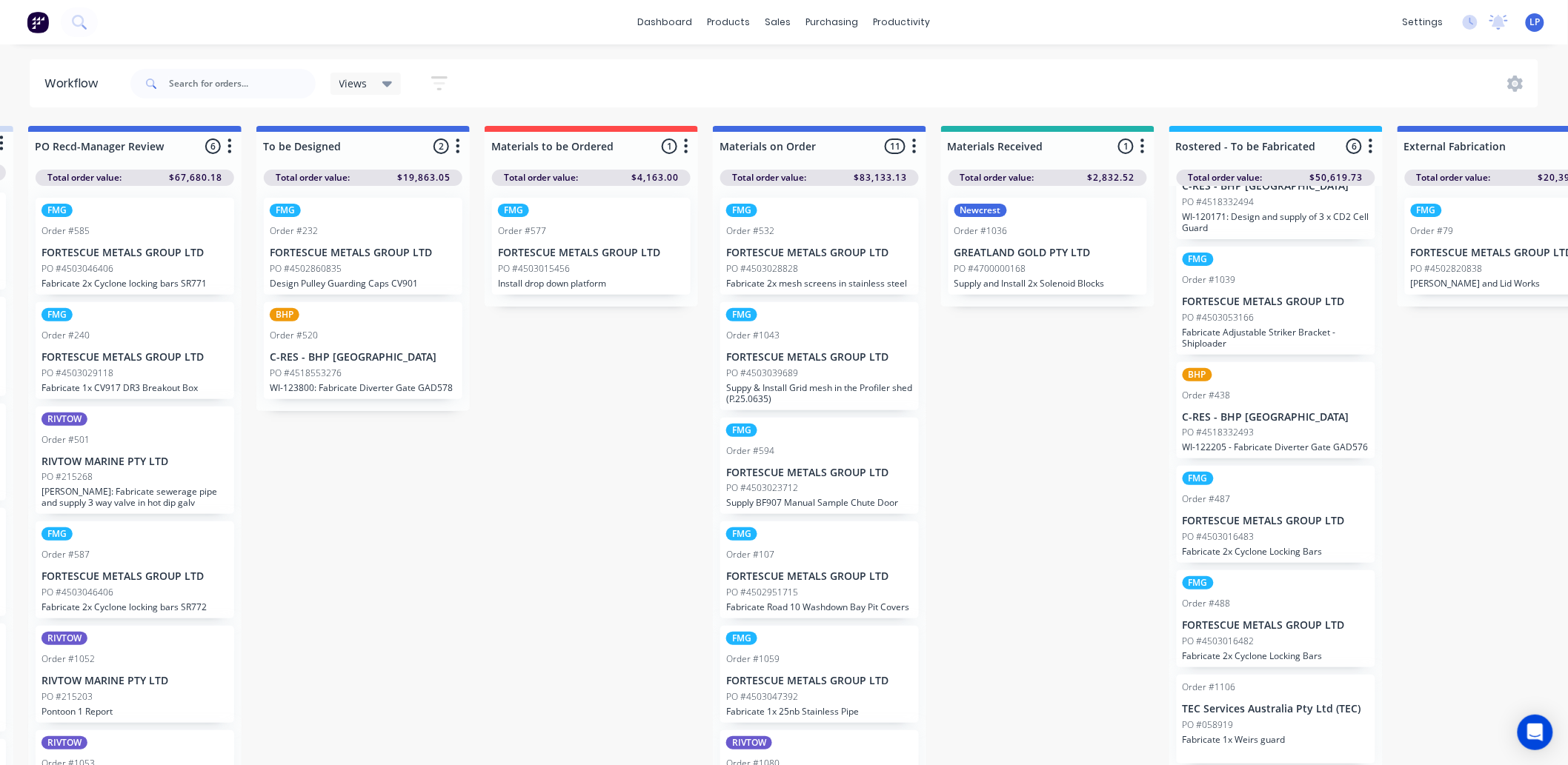
scroll to position [0, 221]
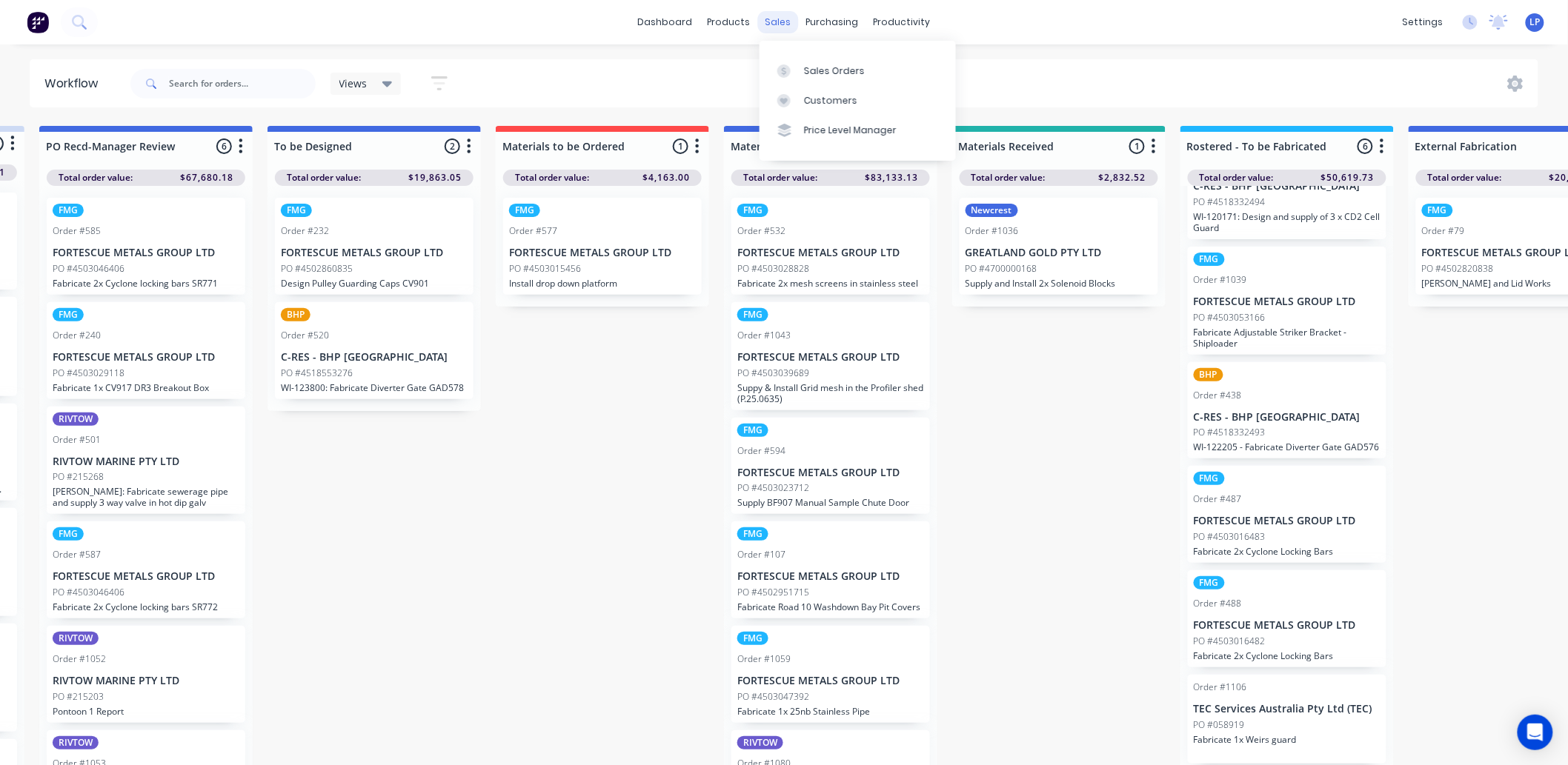
click at [774, 18] on div "sales" at bounding box center [779, 22] width 41 height 22
click at [802, 67] on link "Sales Orders" at bounding box center [858, 70] width 197 height 30
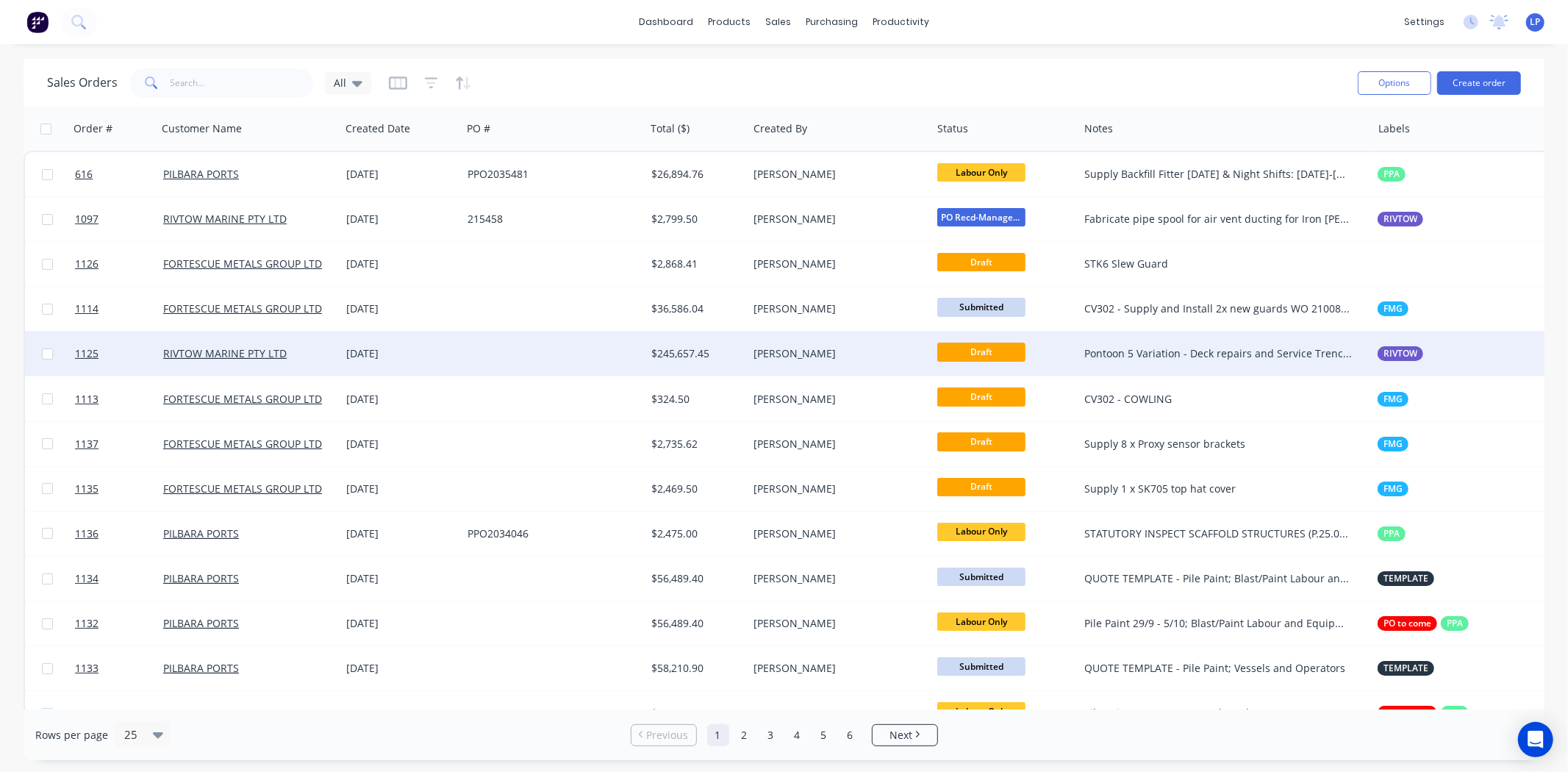
click at [487, 356] on div at bounding box center [553, 353] width 184 height 44
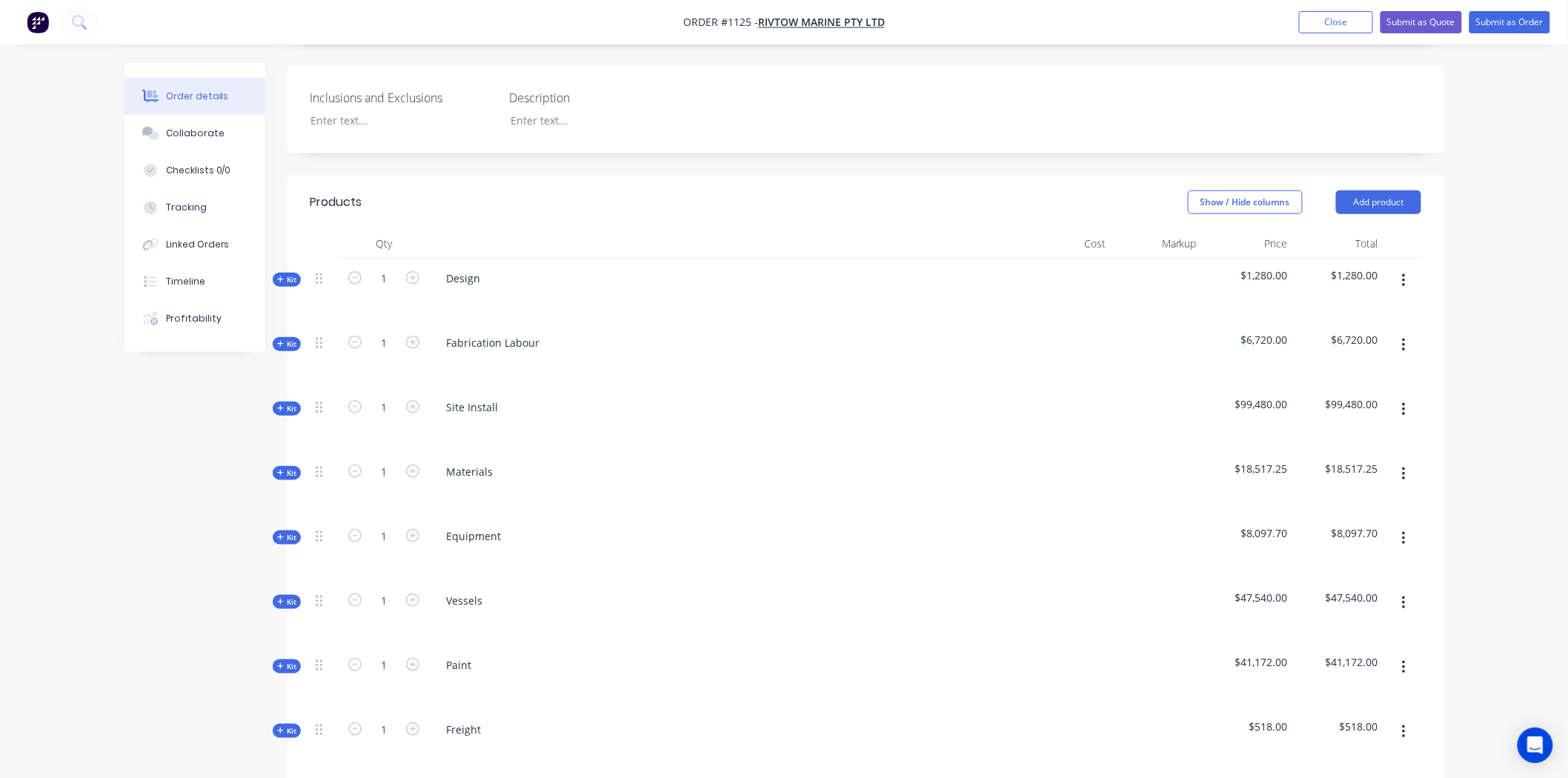
scroll to position [493, 0]
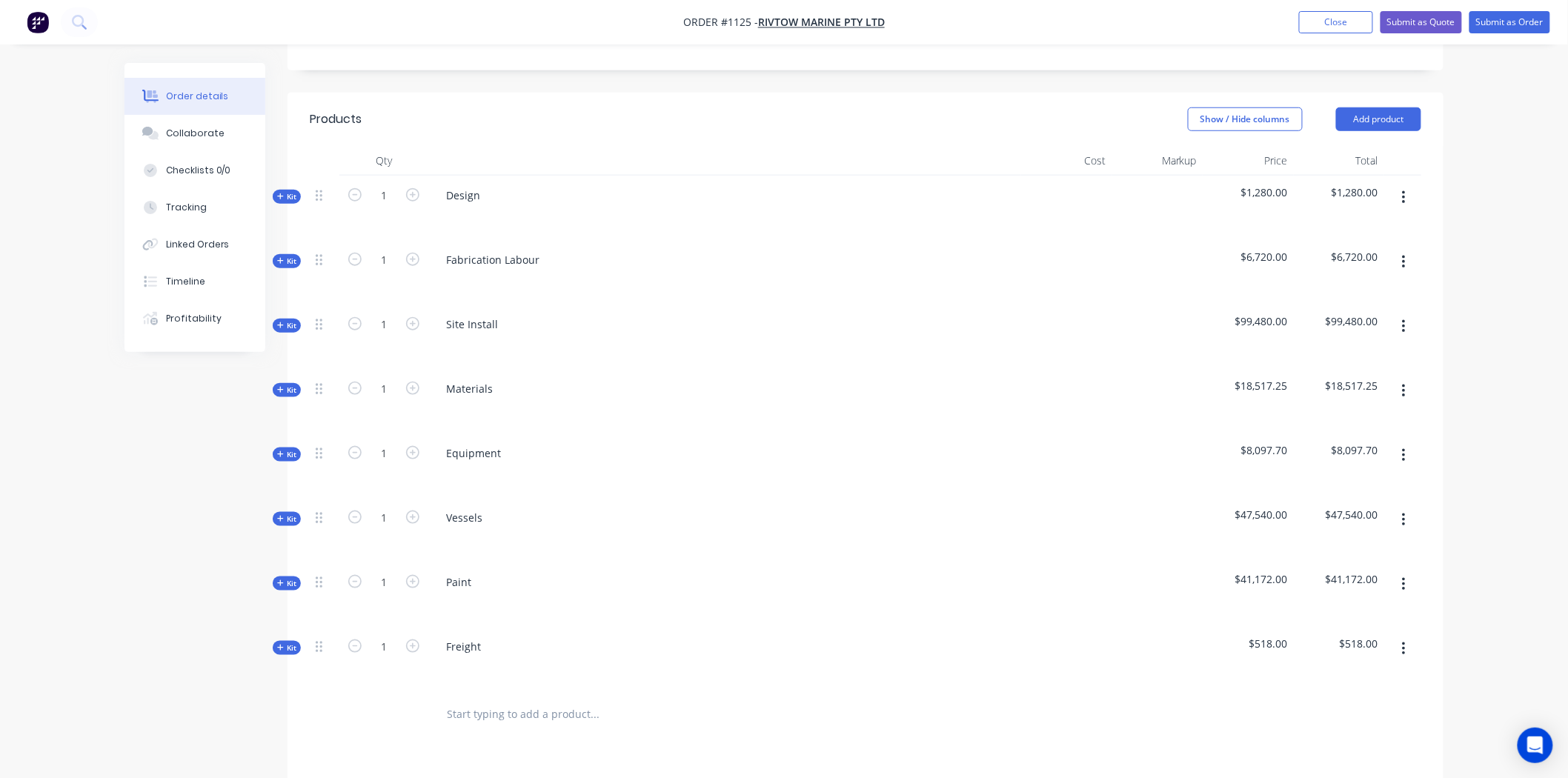
click at [289, 385] on span "Kit" at bounding box center [287, 391] width 19 height 12
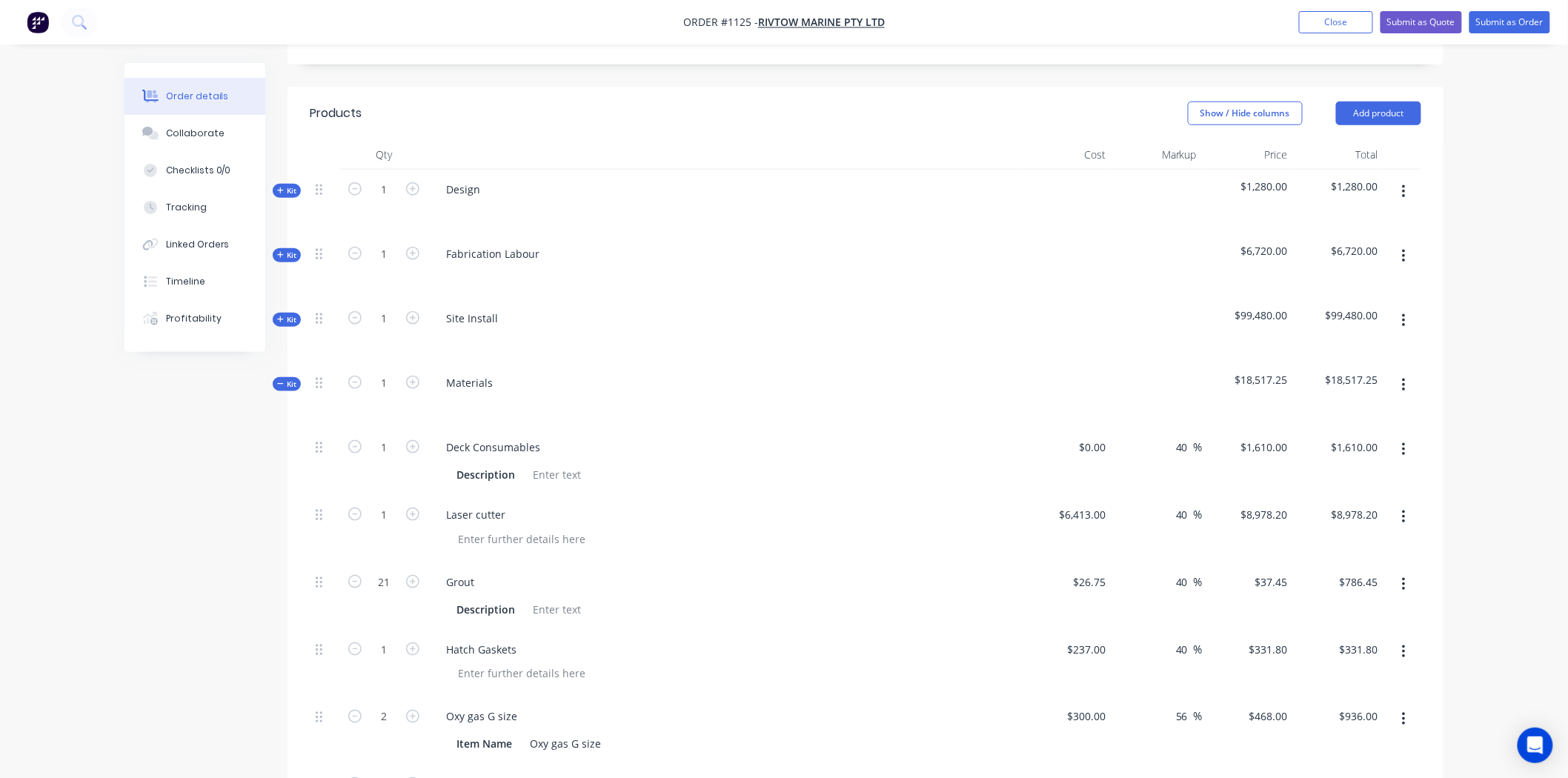
scroll to position [823, 0]
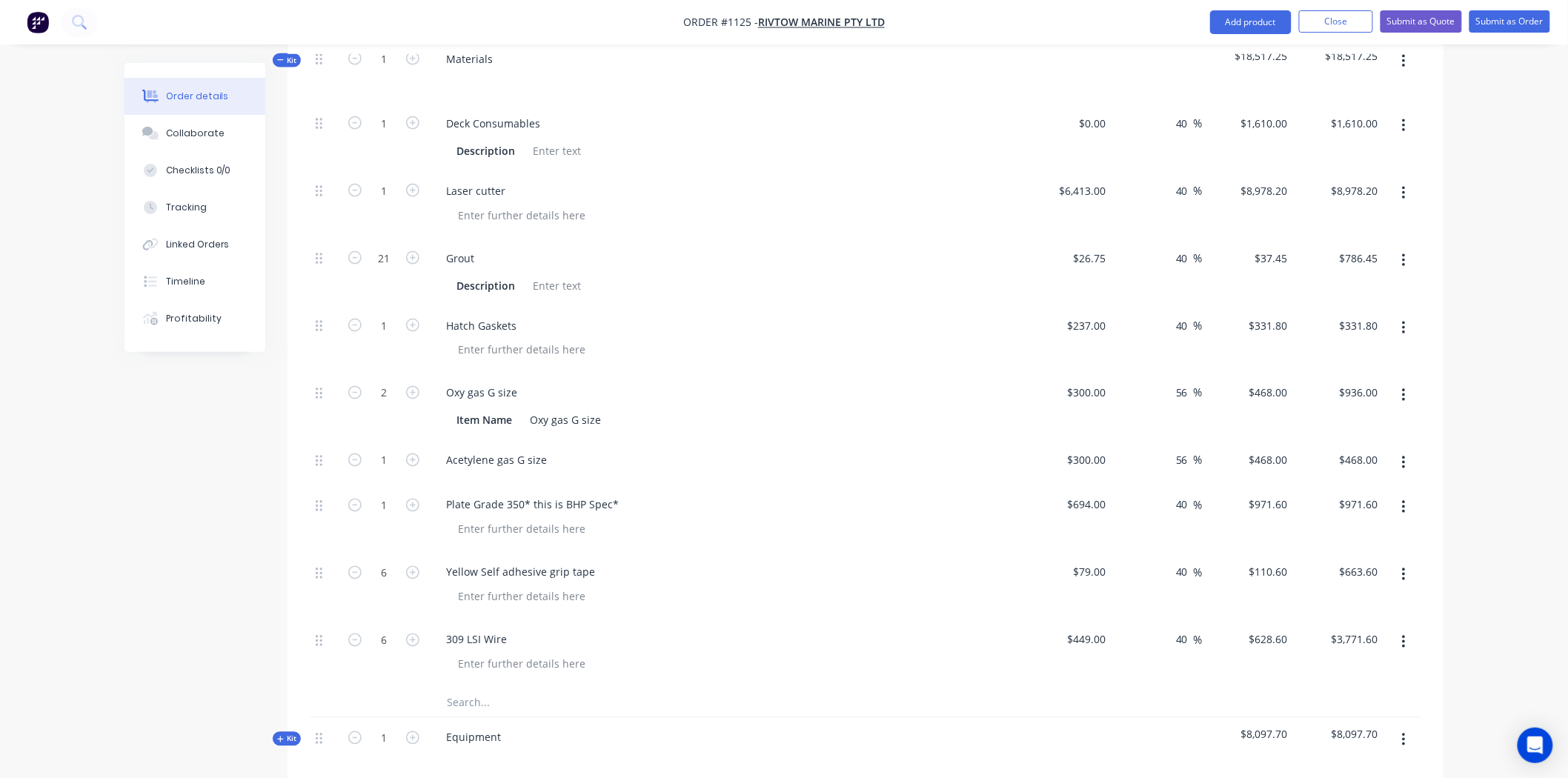
drag, startPoint x: 473, startPoint y: 638, endPoint x: 545, endPoint y: 634, distance: 72.1
click at [475, 688] on input "text" at bounding box center [593, 703] width 296 height 30
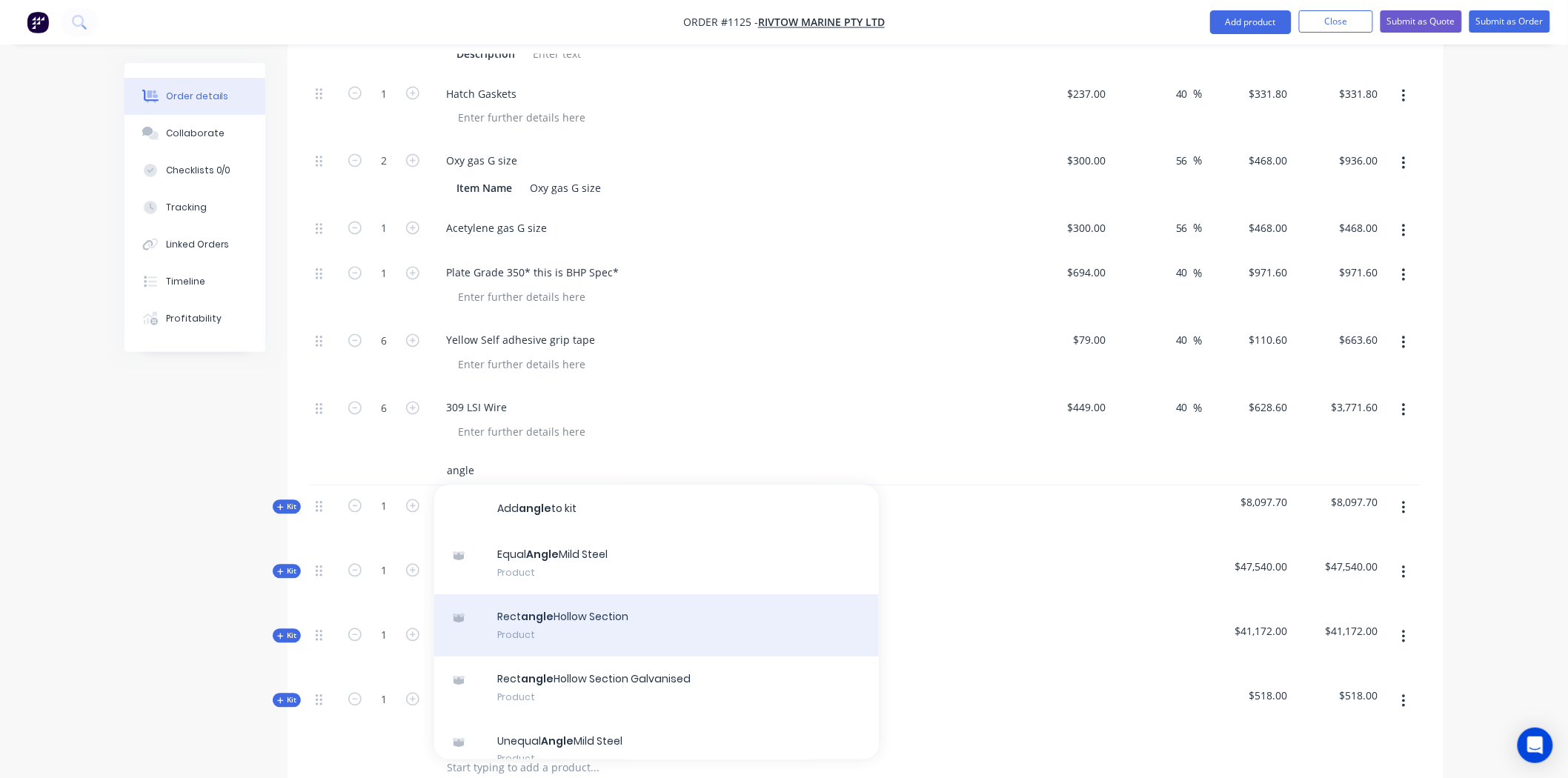
scroll to position [1070, 0]
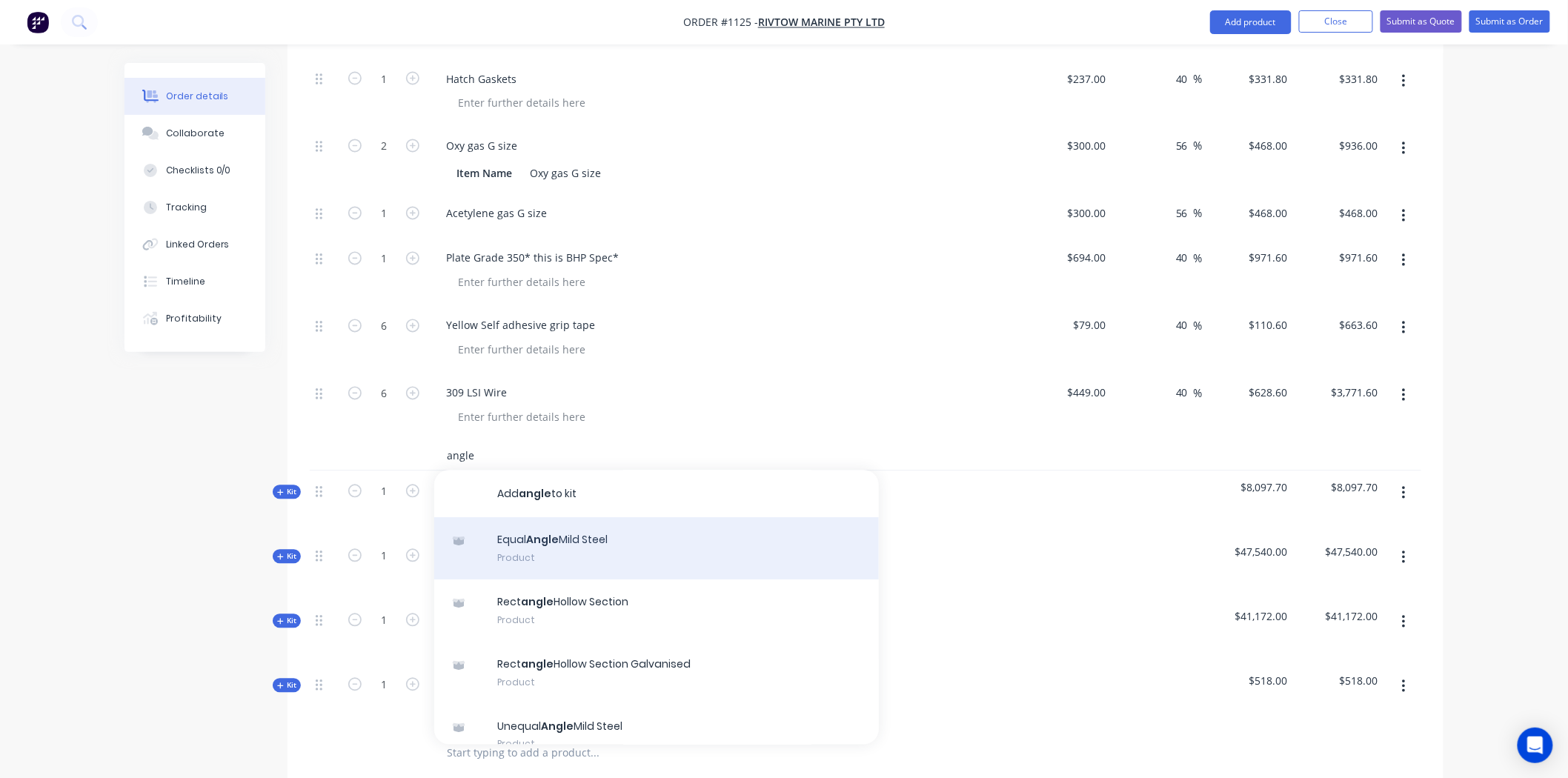
type input "angle"
click at [547, 518] on div "Equal Angle Mild Steel Product" at bounding box center [656, 549] width 445 height 63
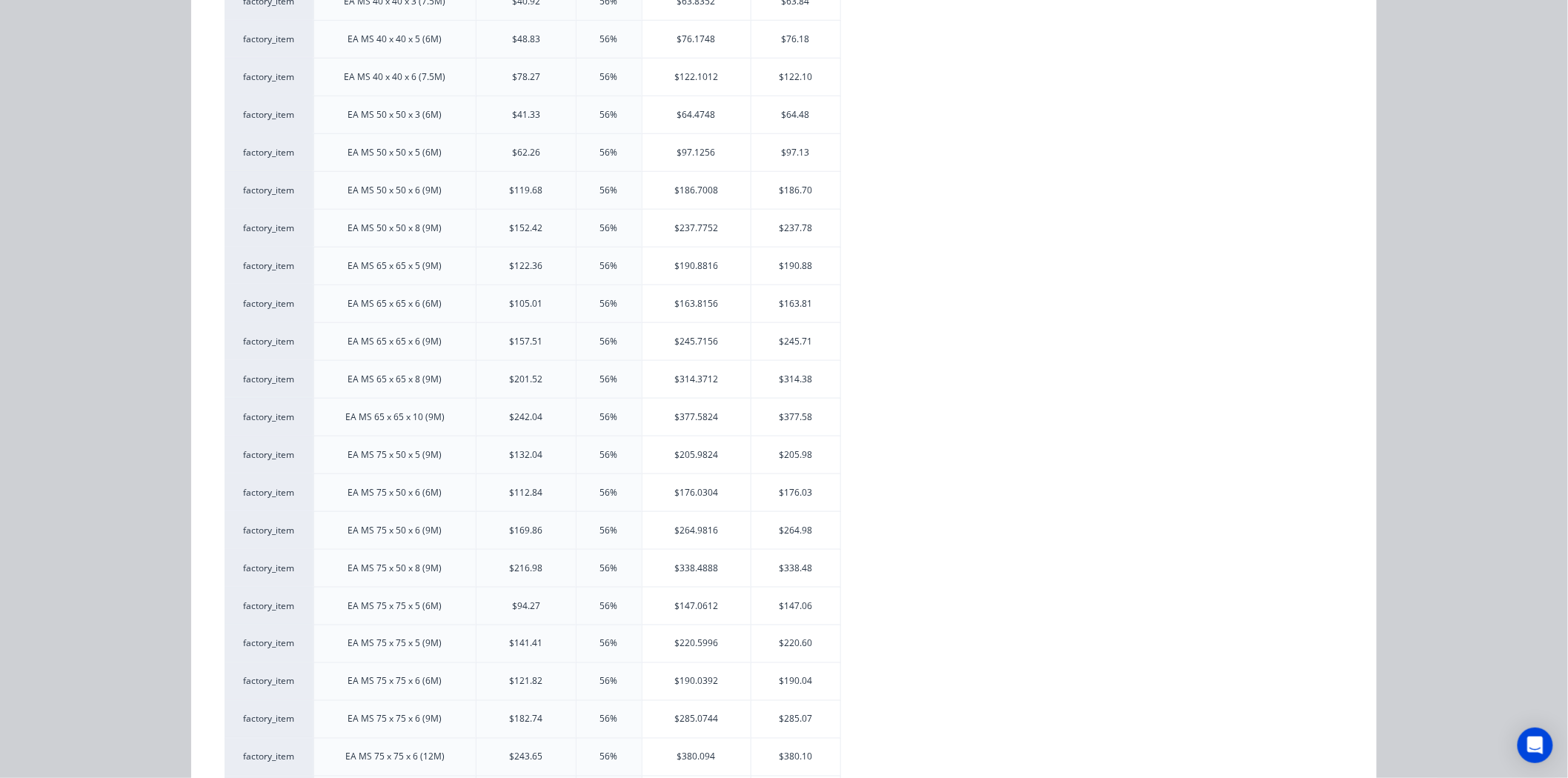
scroll to position [576, 0]
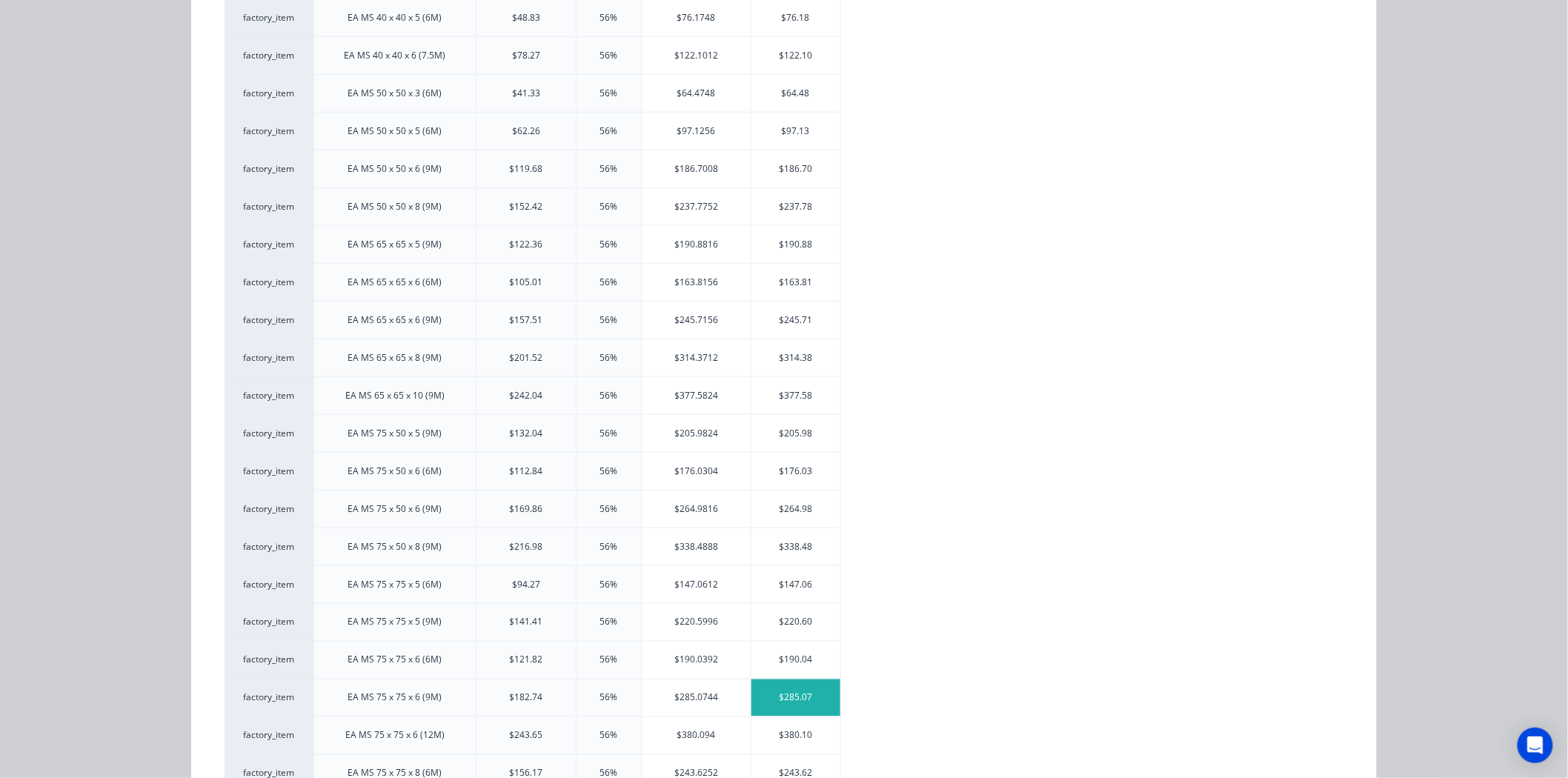
click at [797, 699] on div "$285.07" at bounding box center [796, 698] width 89 height 37
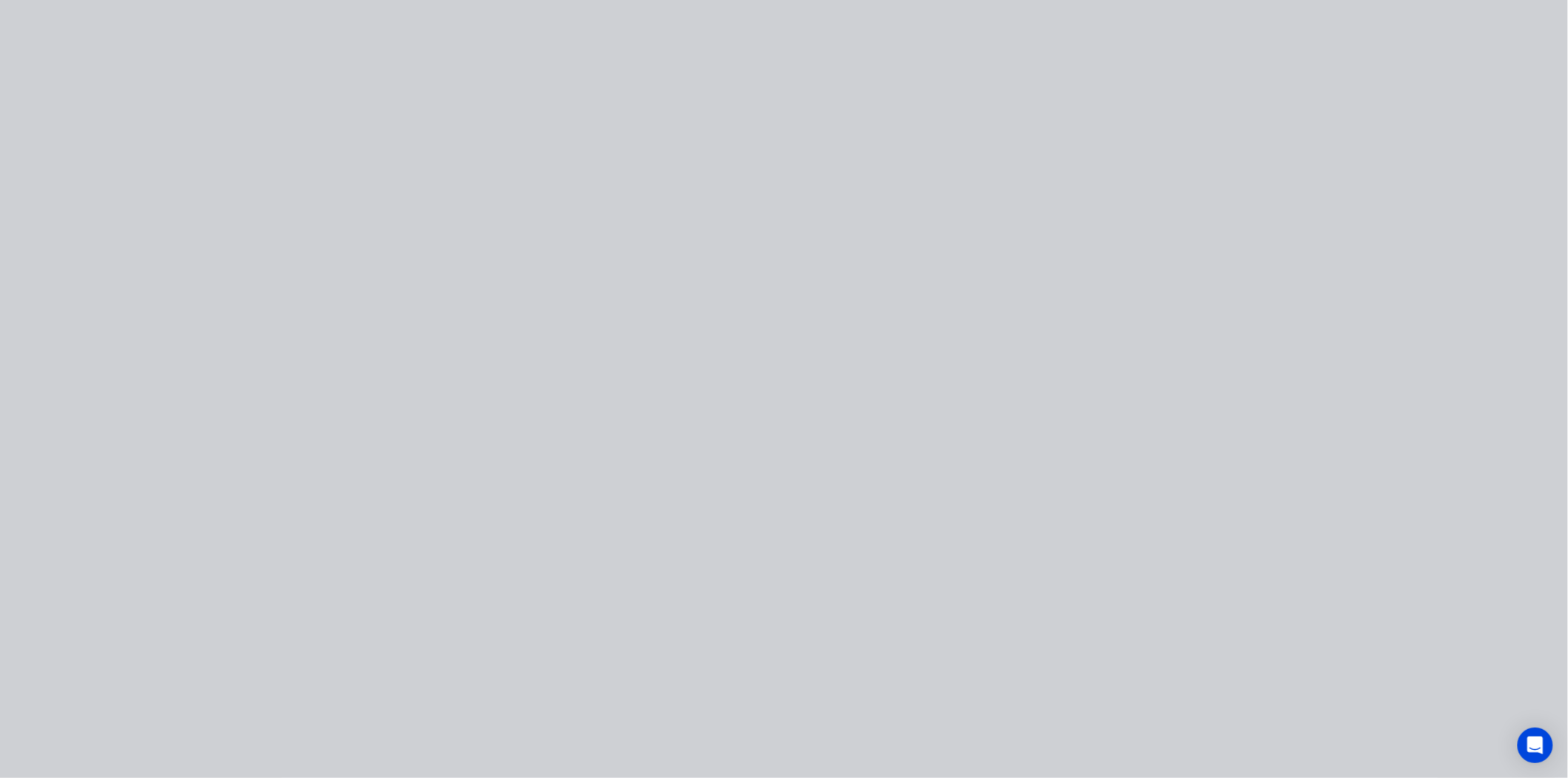
type input "$182.74"
type input "56"
type input "$285.07"
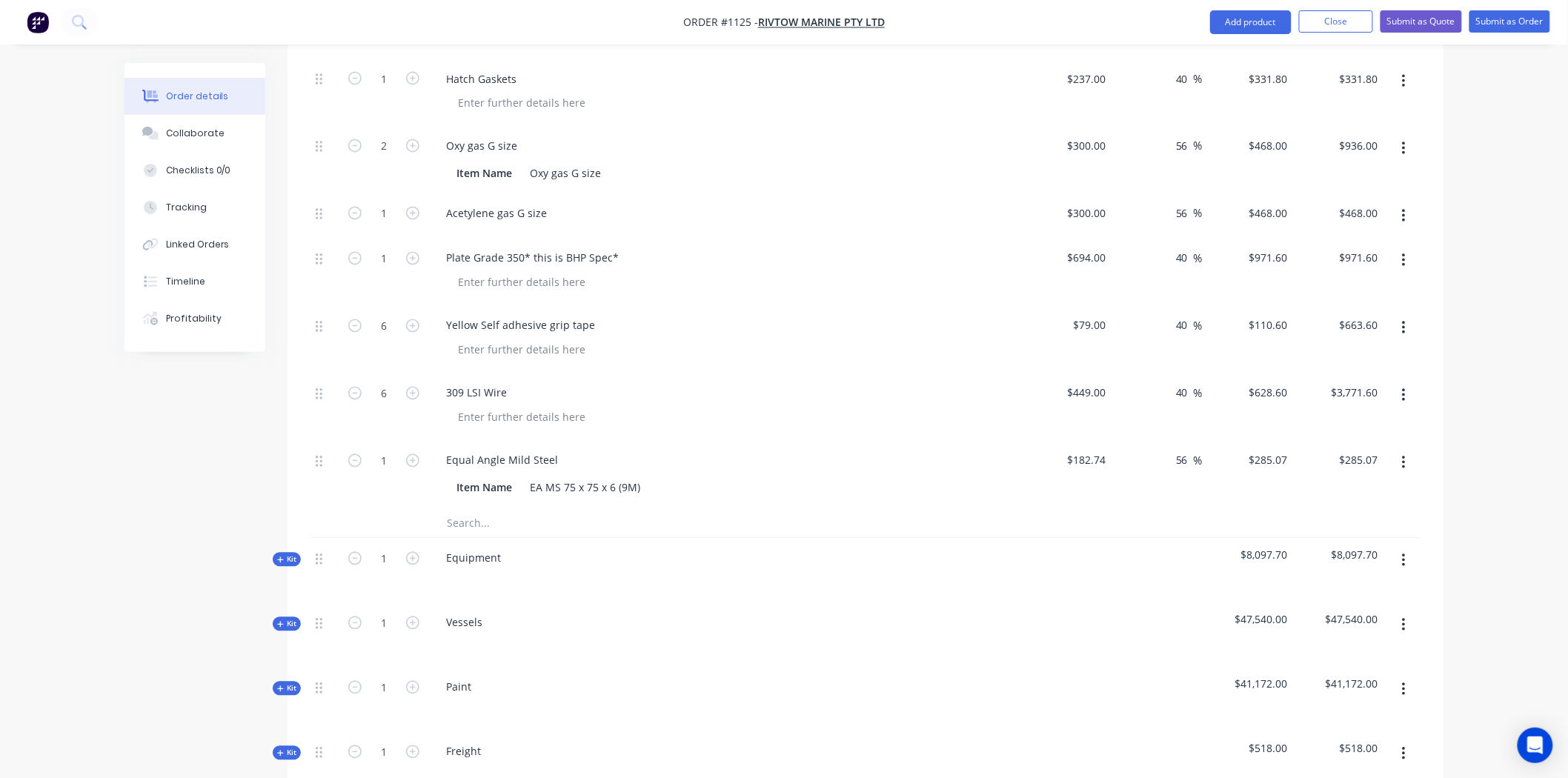
click at [469, 509] on input "text" at bounding box center [593, 523] width 296 height 30
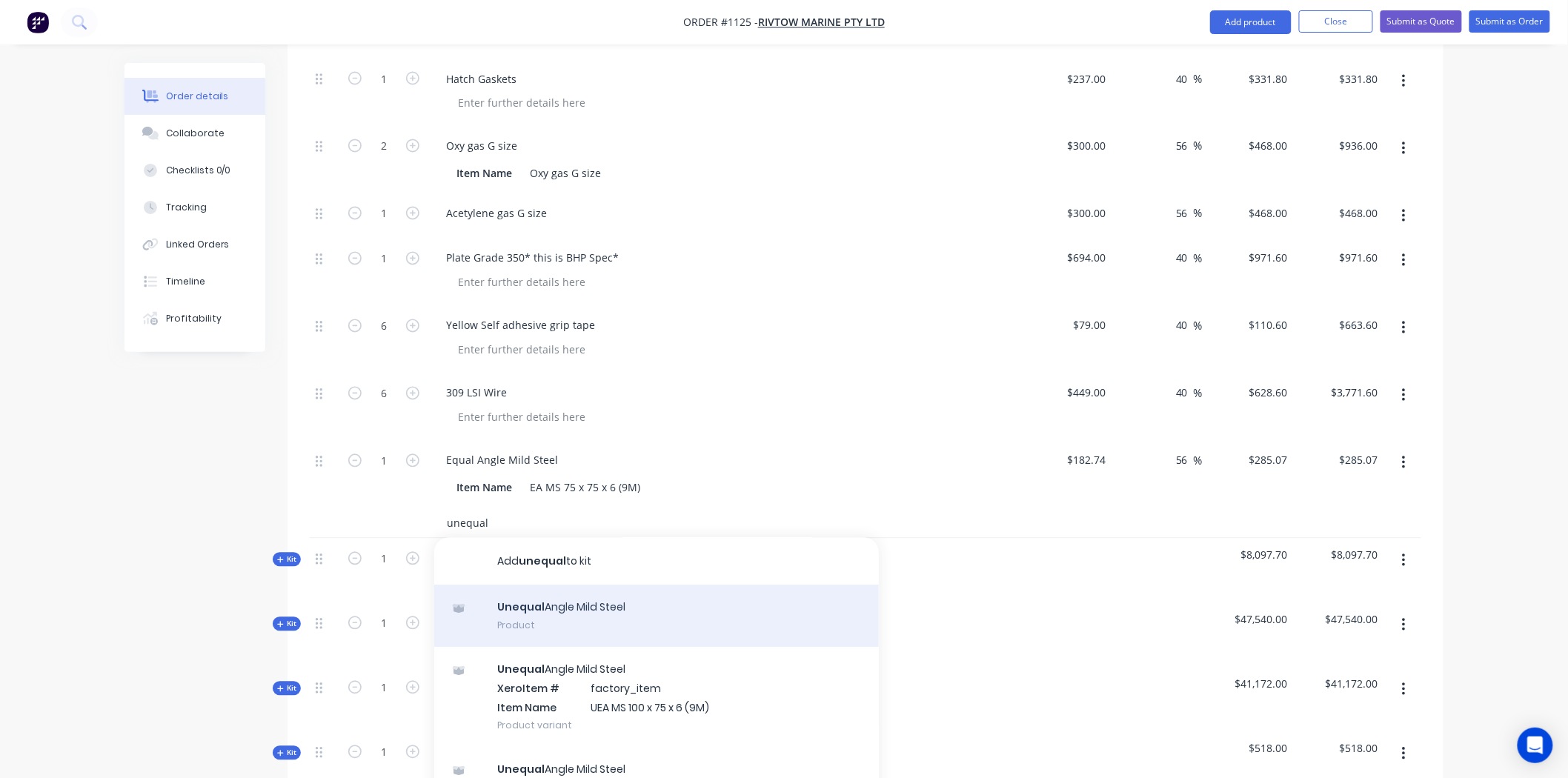
type input "unequal"
click at [539, 586] on div "Unequal Angle Mild Steel Product" at bounding box center [656, 617] width 445 height 63
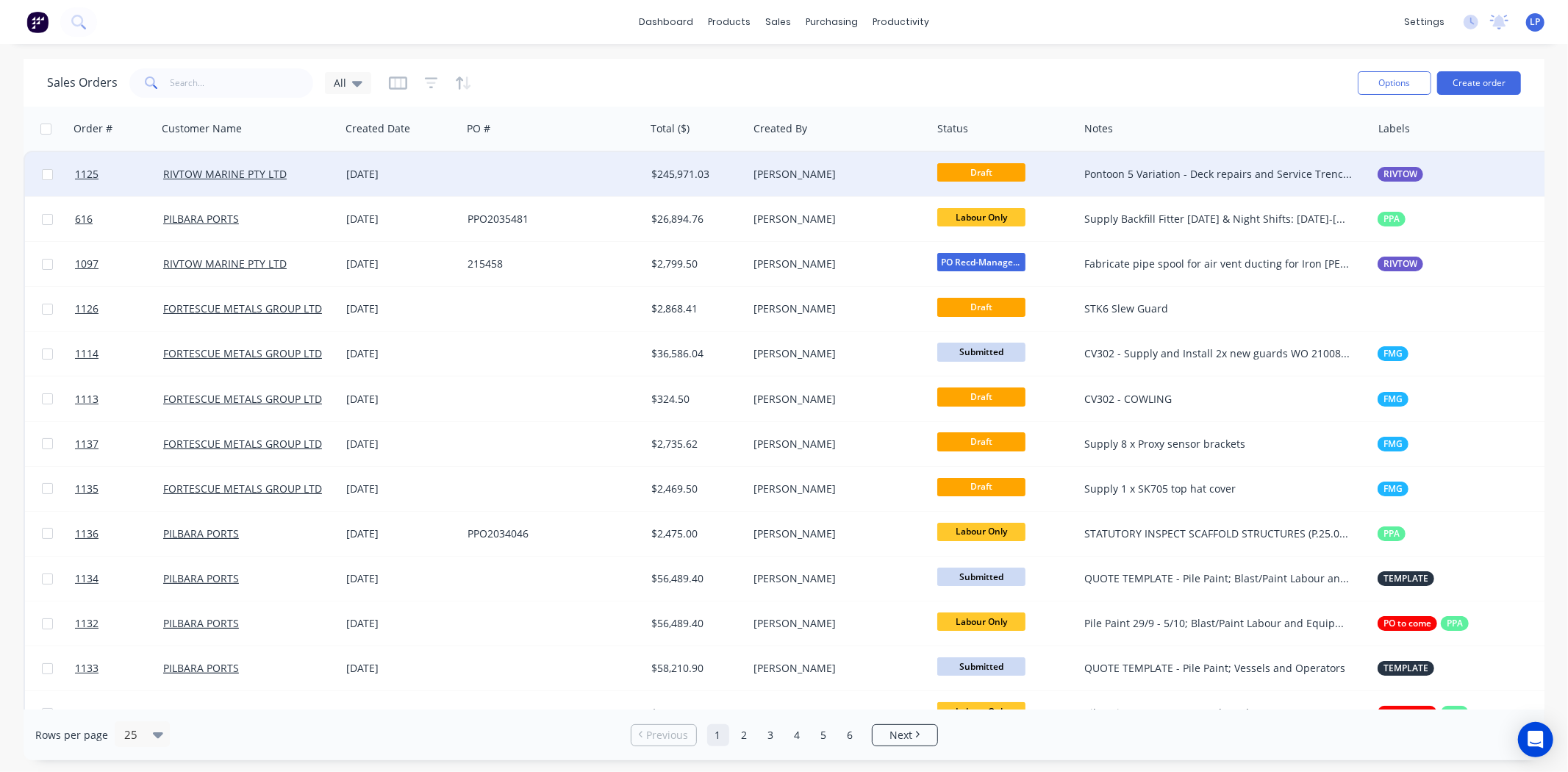
click at [403, 177] on div "21 Sep 2025" at bounding box center [401, 173] width 109 height 14
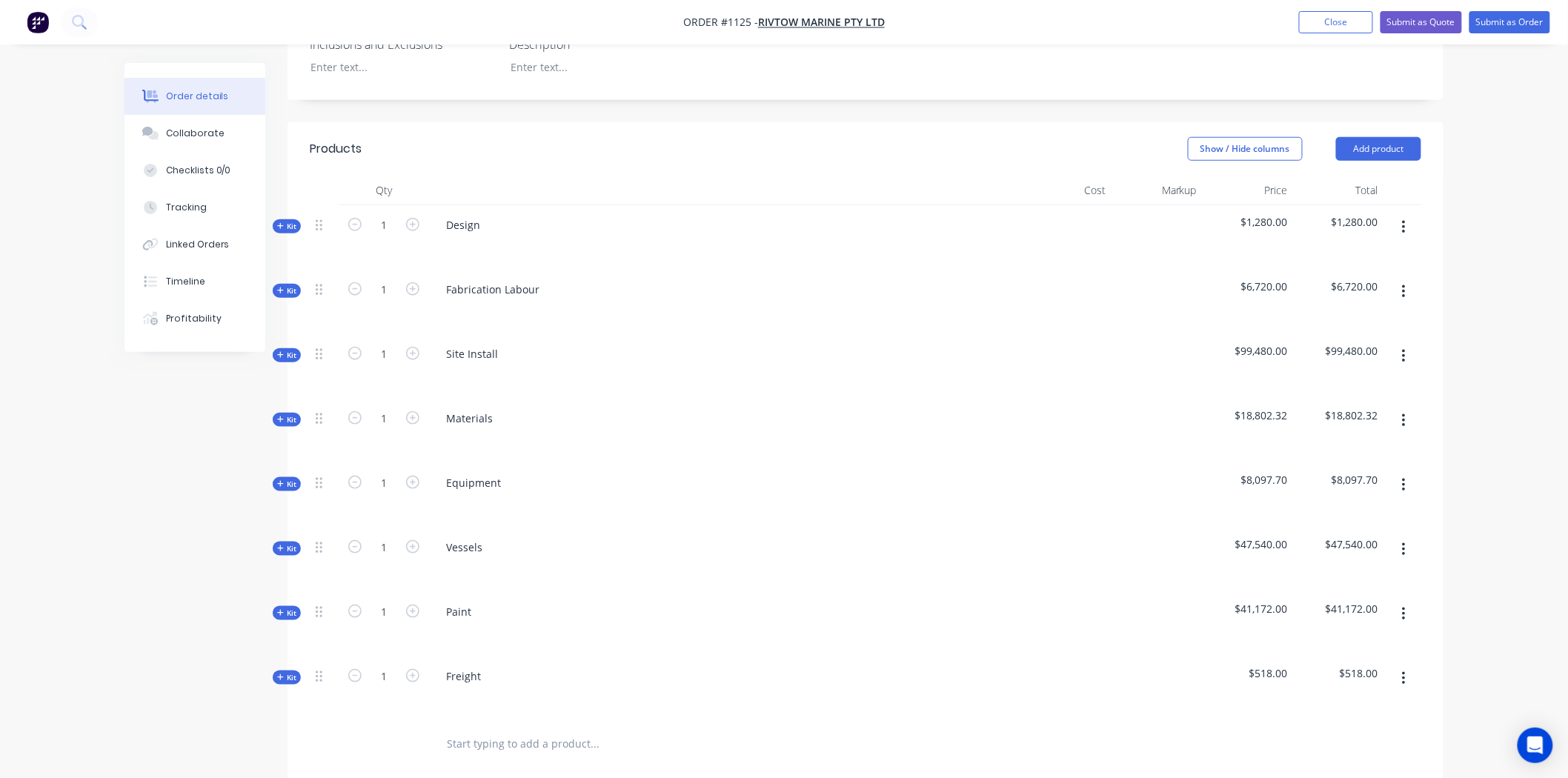
scroll to position [493, 0]
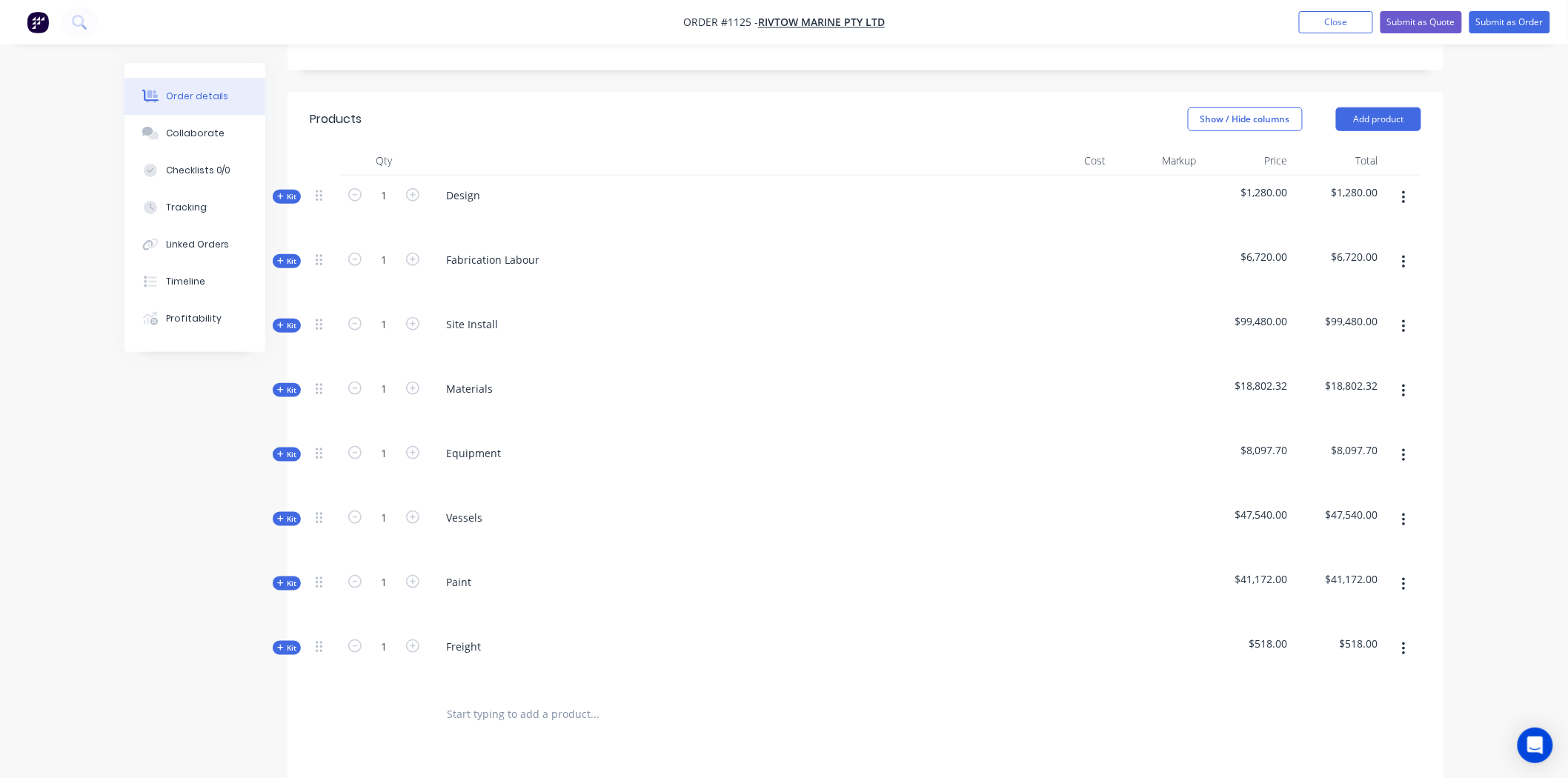
click at [286, 383] on div "Kit" at bounding box center [287, 390] width 28 height 14
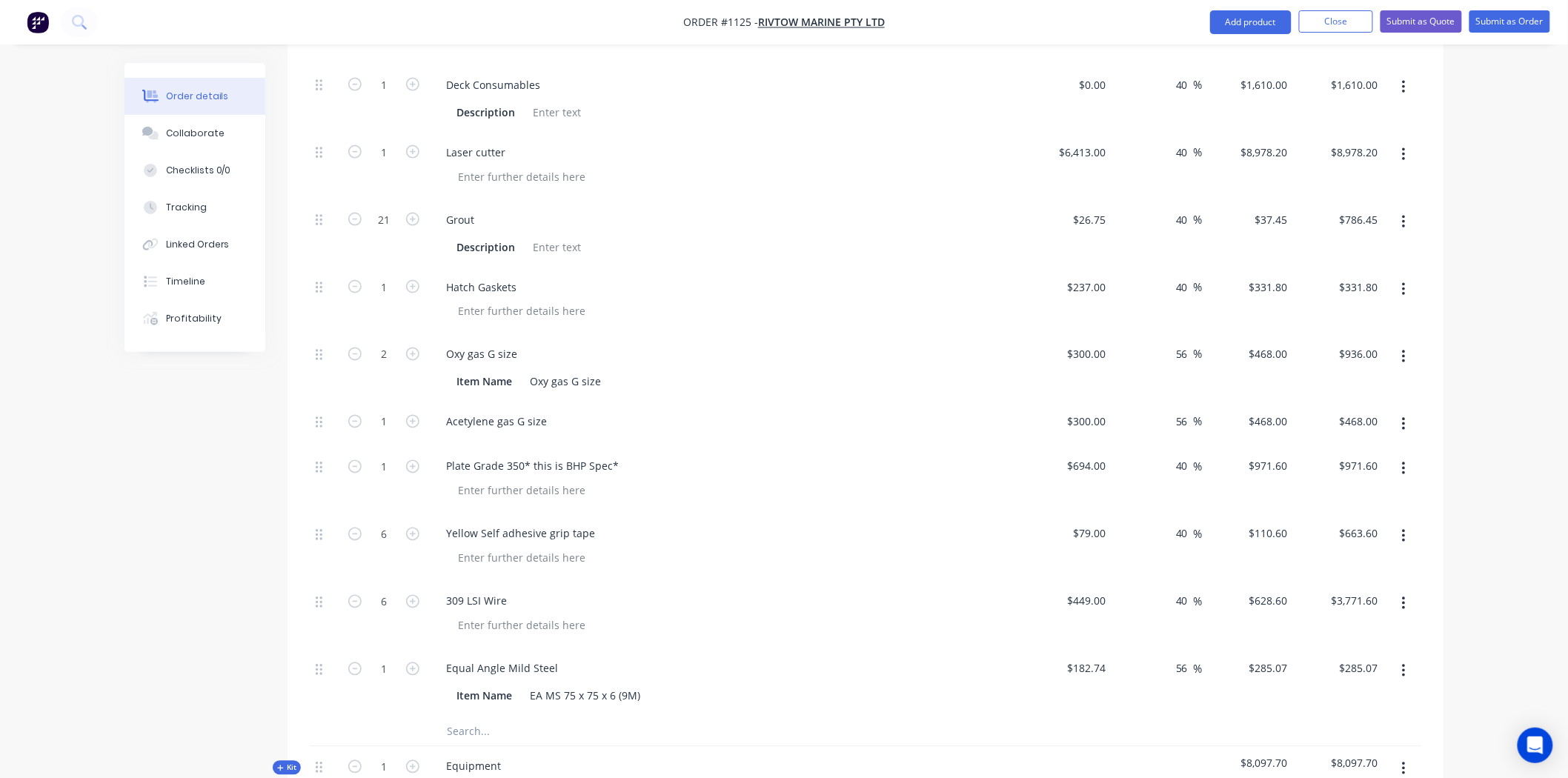
scroll to position [906, 0]
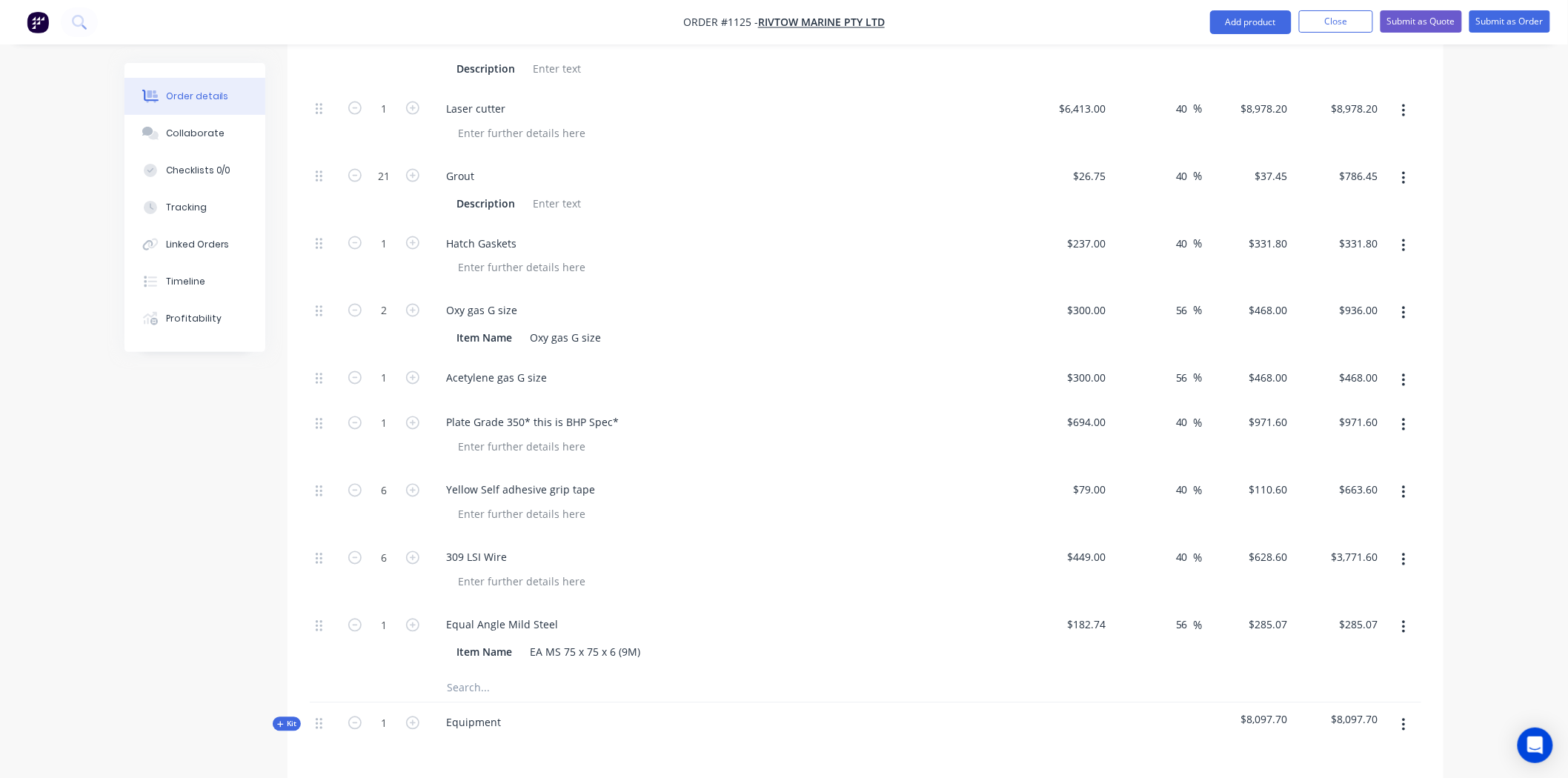
click at [480, 673] on input "text" at bounding box center [593, 687] width 296 height 30
type input "angle"
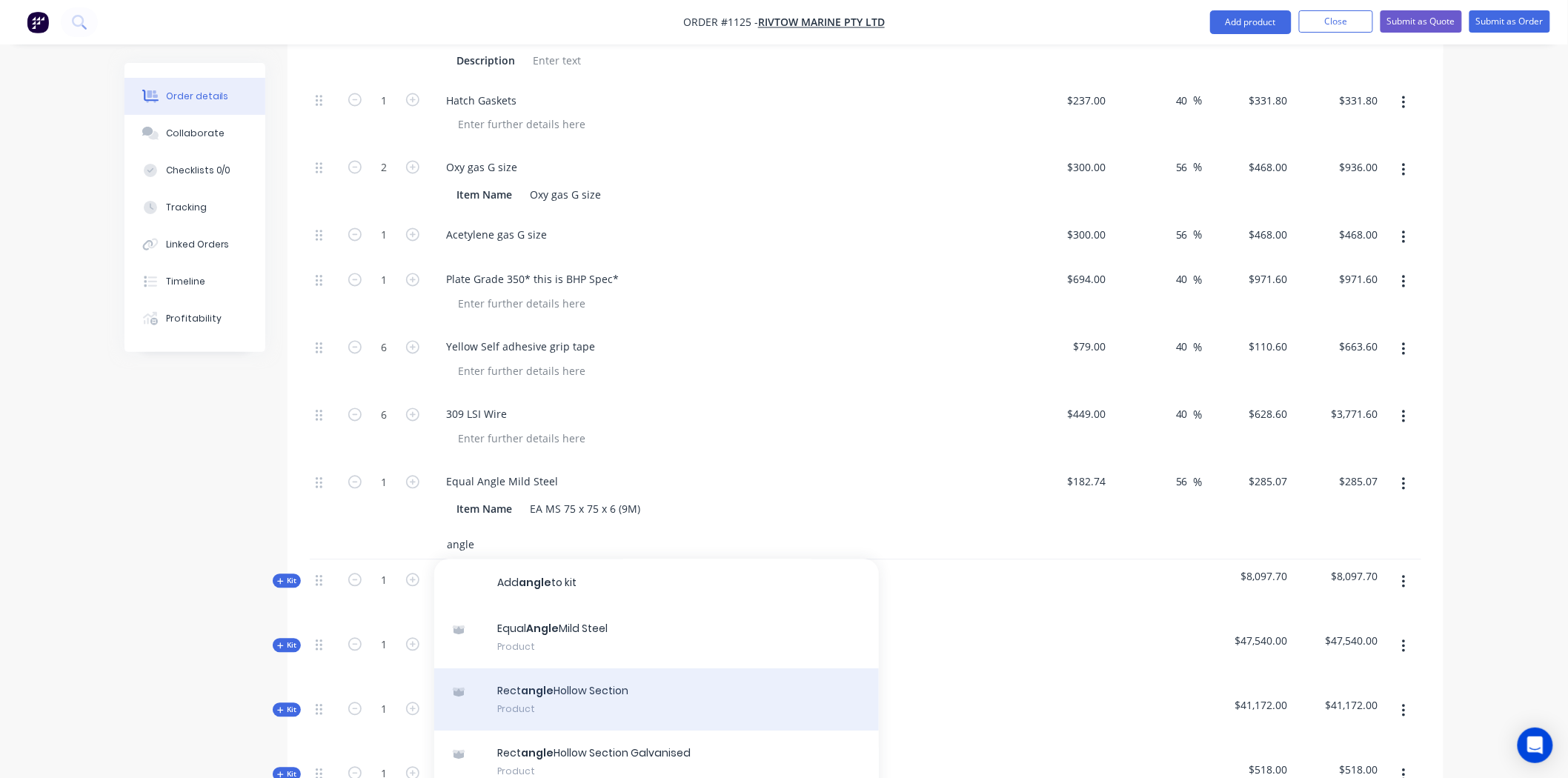
scroll to position [1153, 0]
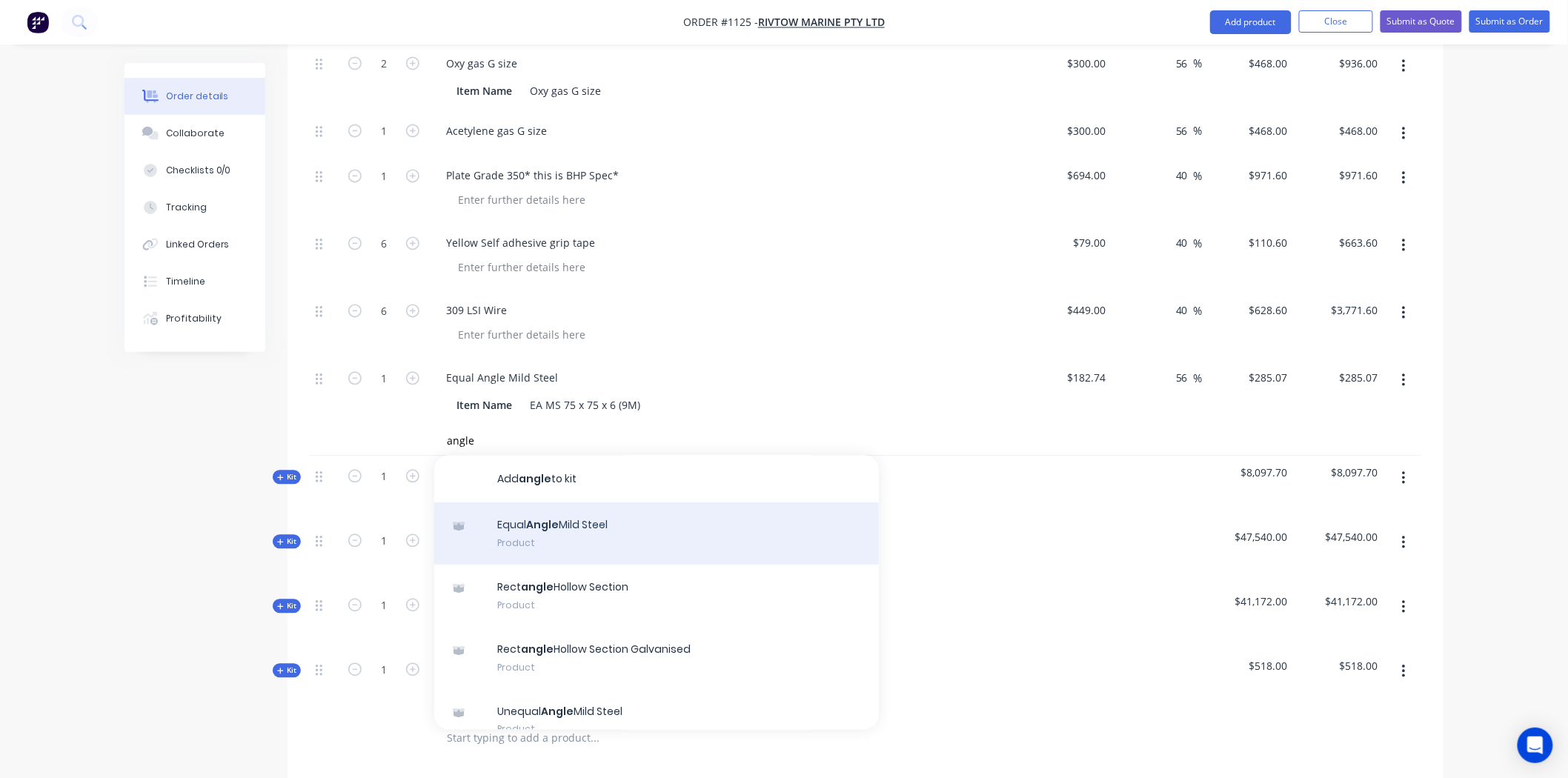
click at [525, 503] on div "Equal Angle Mild Steel Product" at bounding box center [656, 534] width 445 height 63
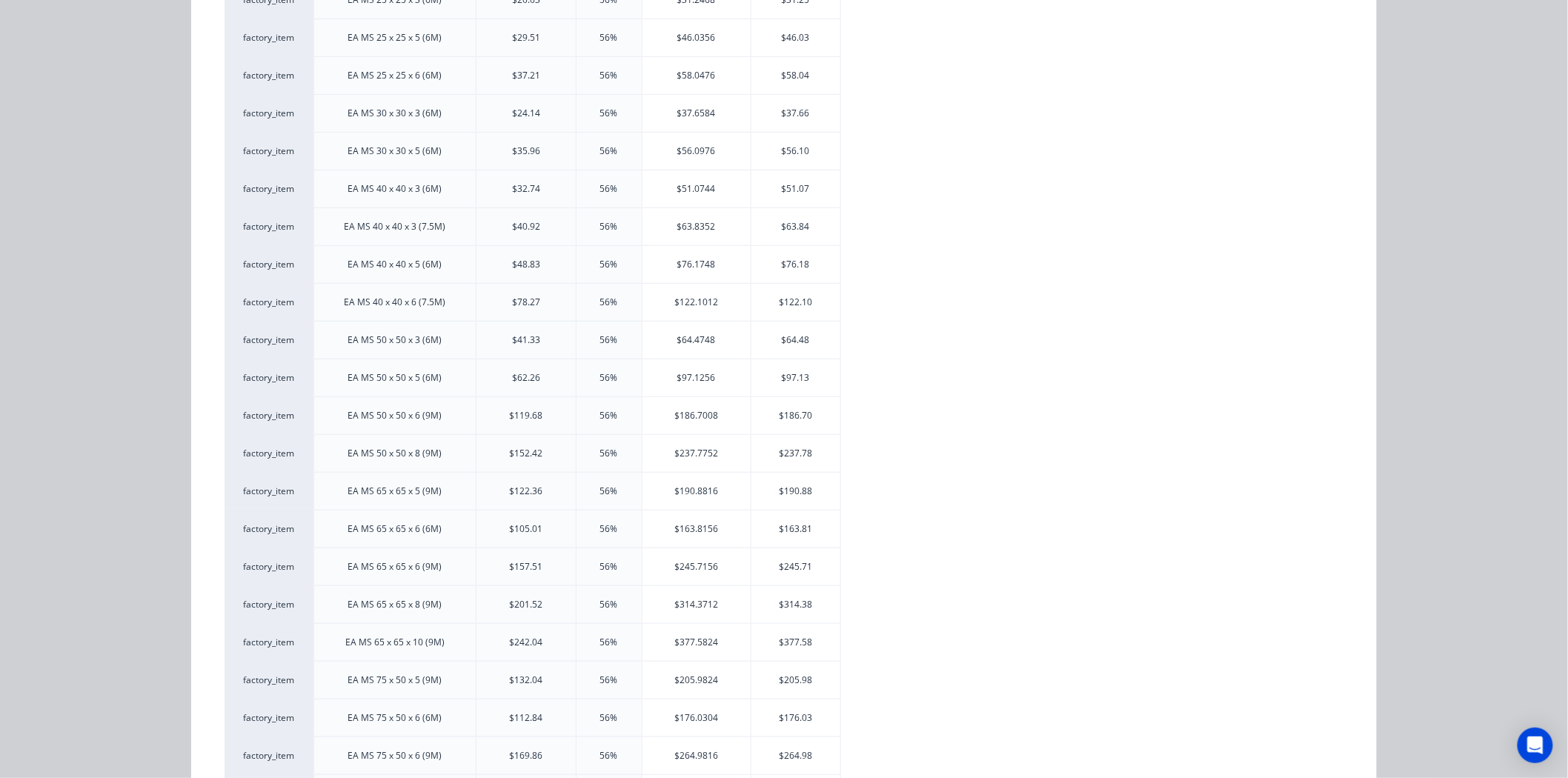
scroll to position [411, 0]
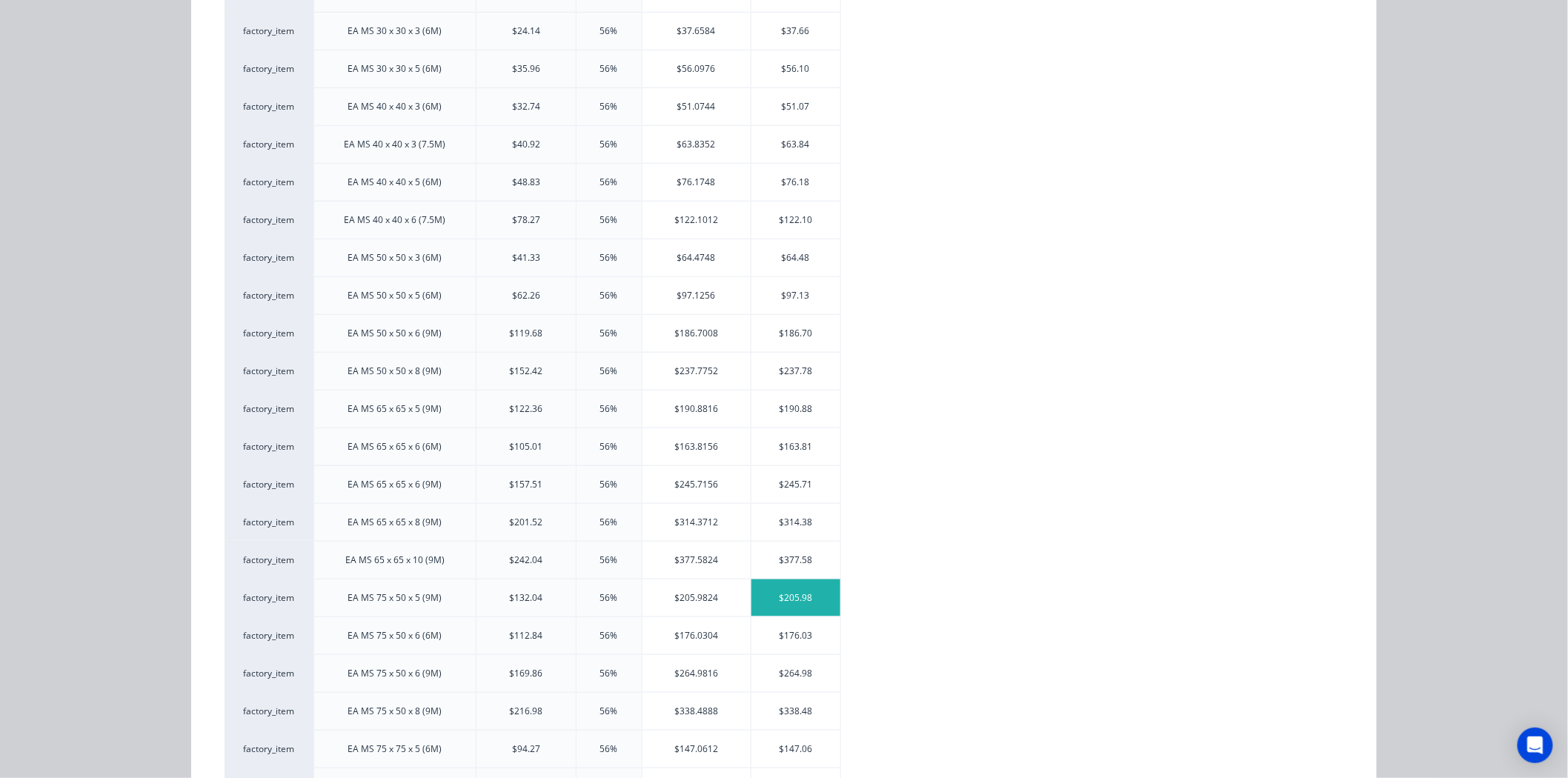
click at [768, 602] on div "$205.98" at bounding box center [796, 598] width 89 height 37
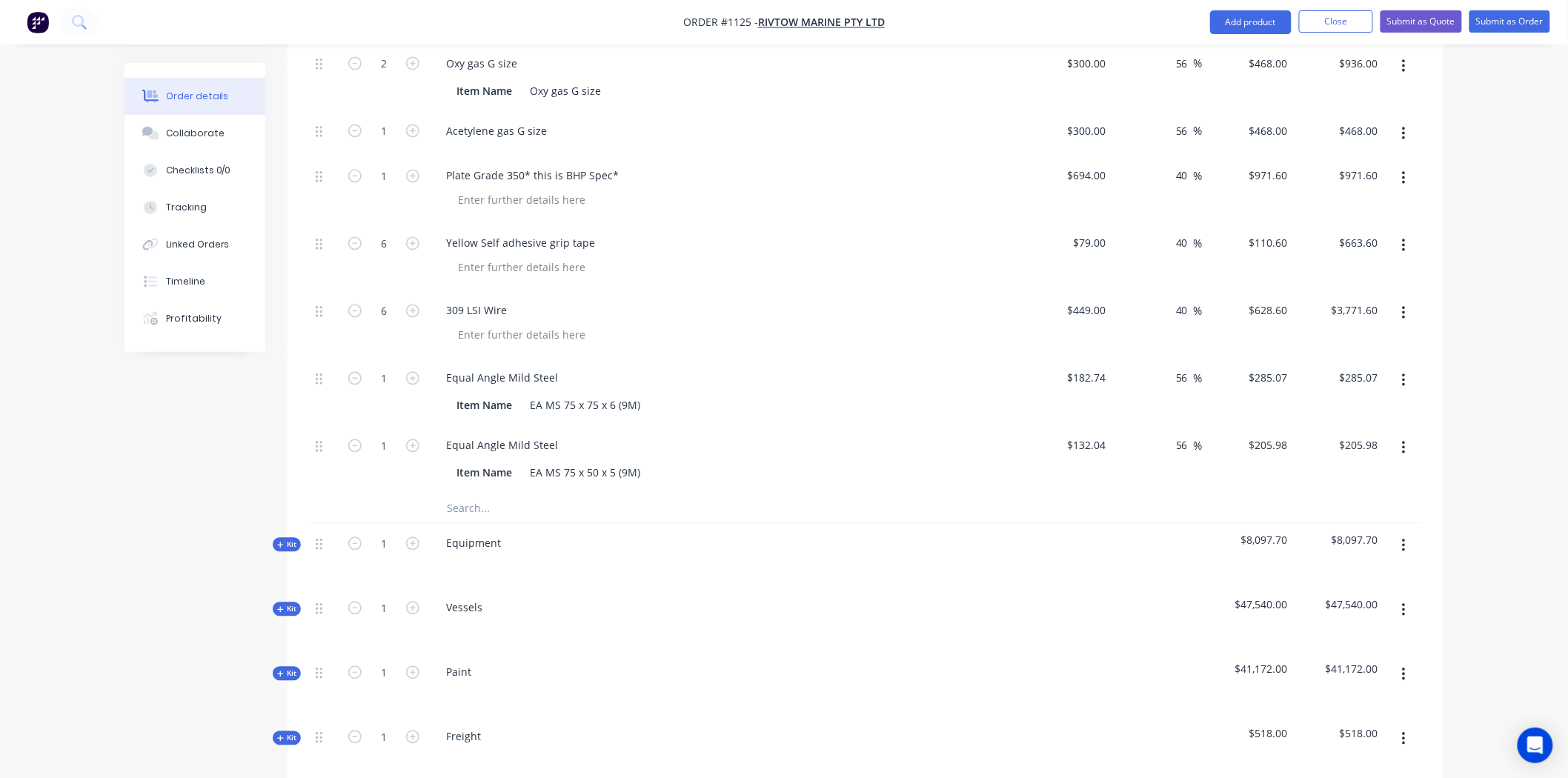
click at [461, 493] on input "text" at bounding box center [593, 508] width 296 height 30
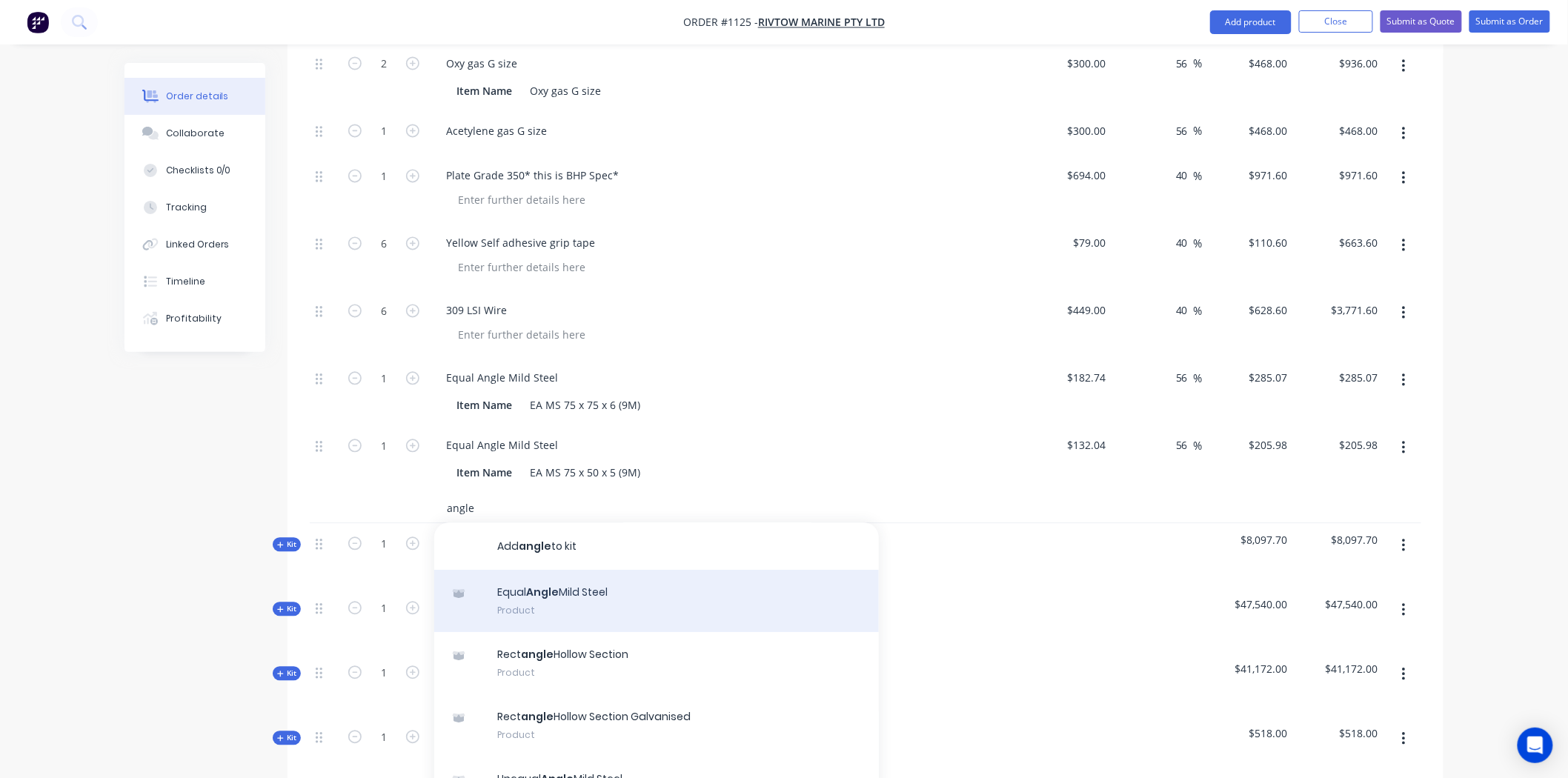
type input "angle"
click at [557, 570] on div "Equal Angle Mild Steel Product" at bounding box center [656, 601] width 445 height 63
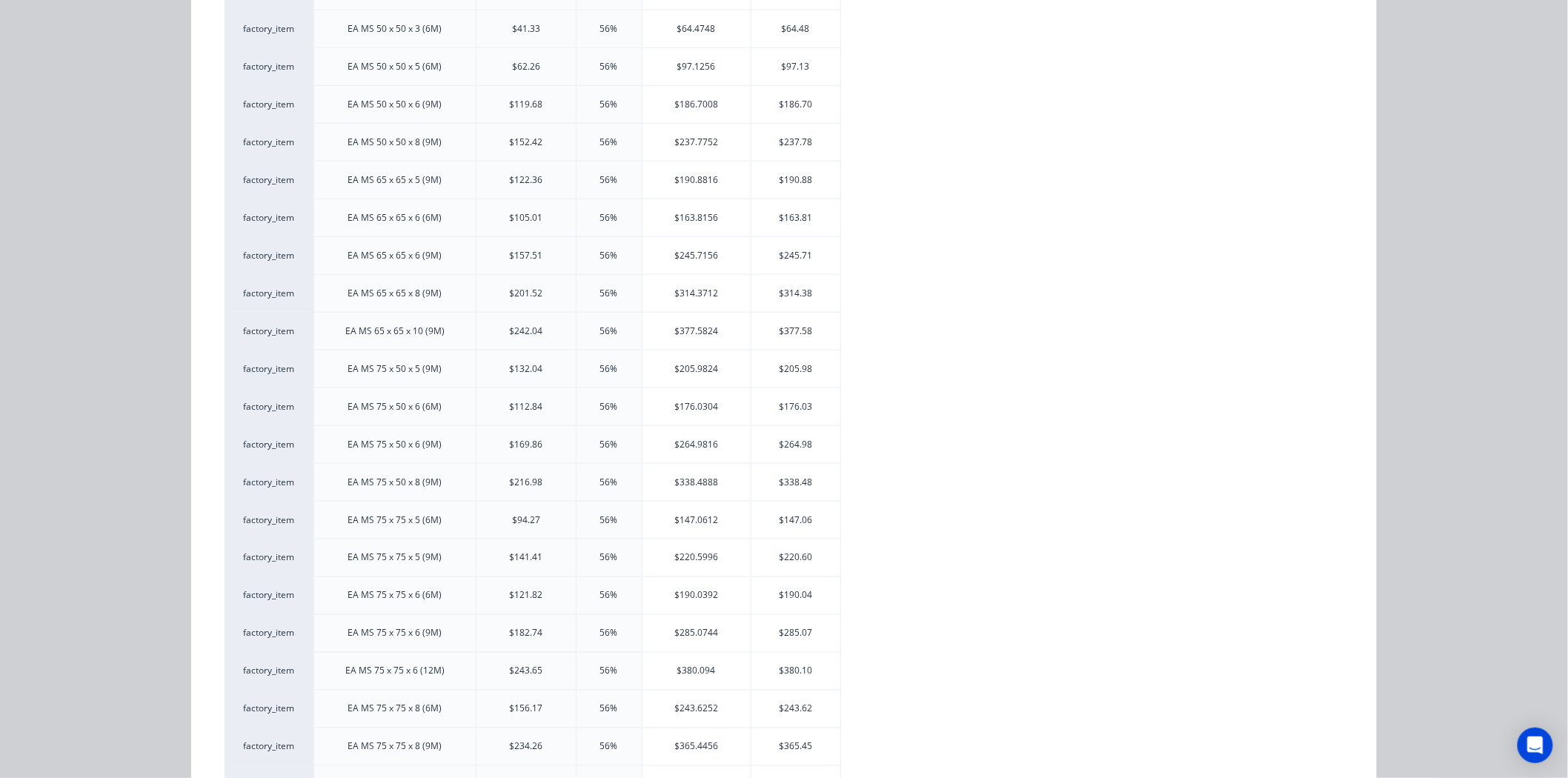
scroll to position [658, 0]
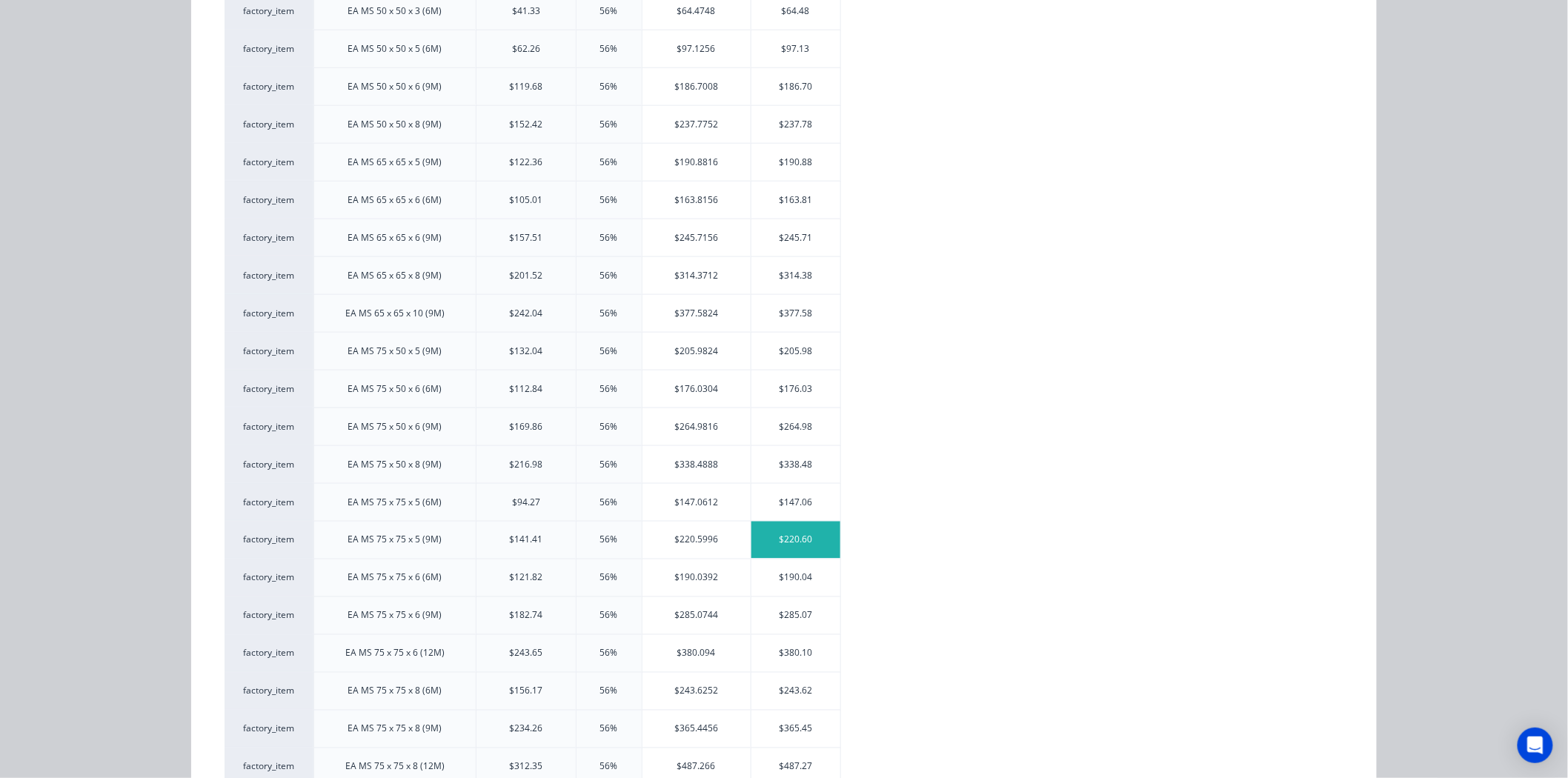
click at [788, 546] on div "$220.60" at bounding box center [796, 541] width 89 height 37
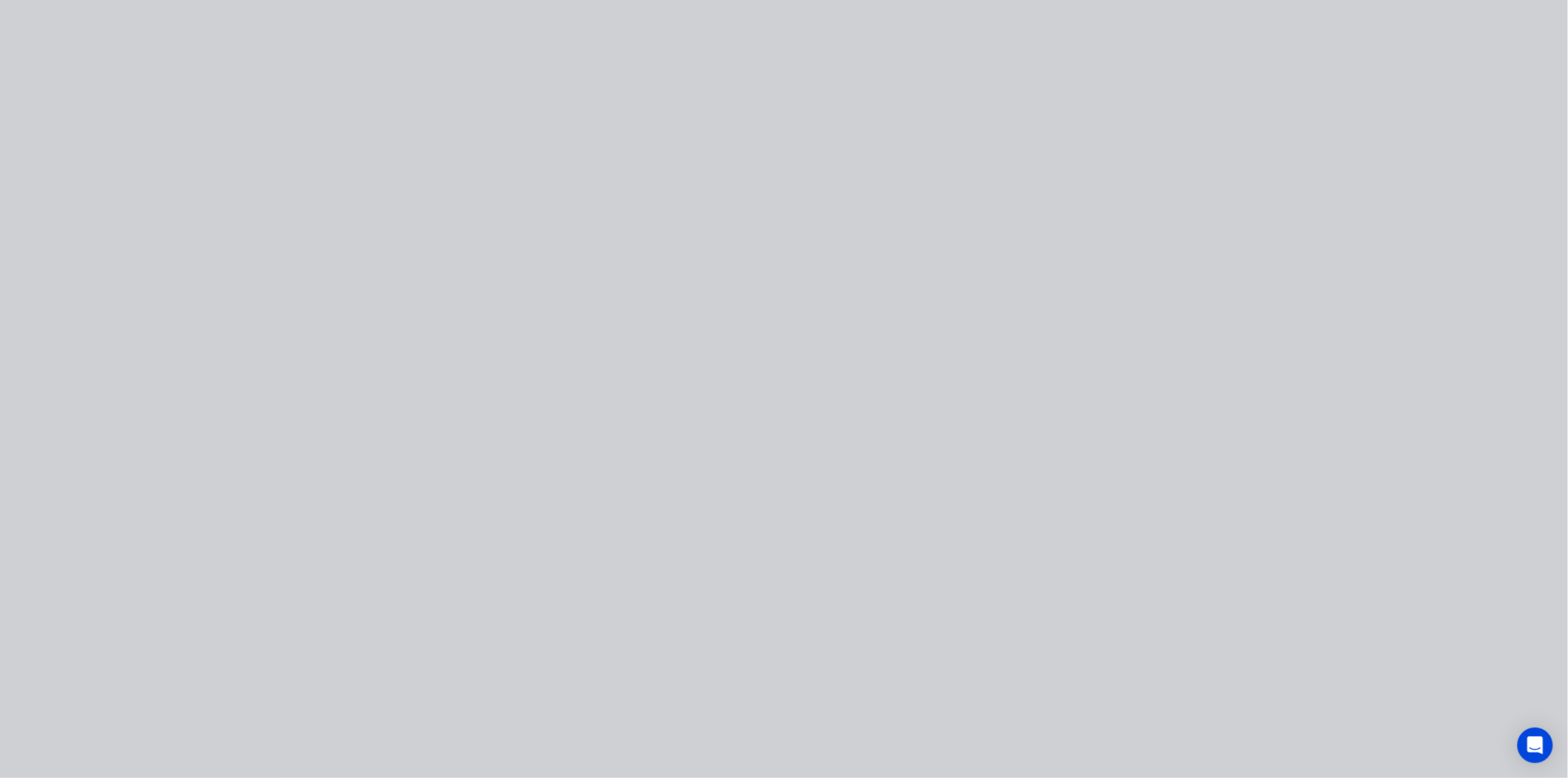
scroll to position [0, 0]
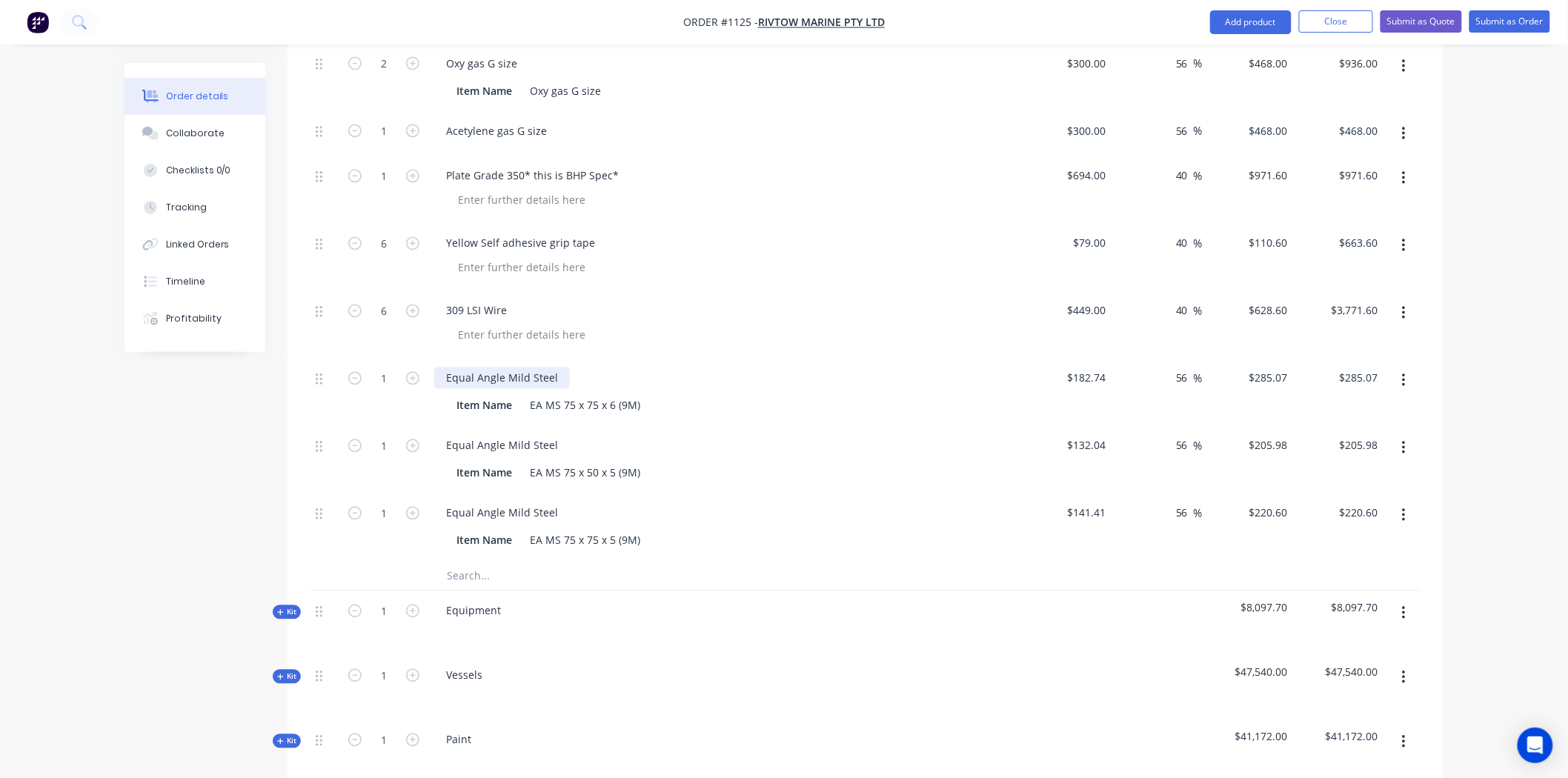
click at [558, 368] on div "Equal Angle Mild Steel" at bounding box center [502, 378] width 136 height 21
drag, startPoint x: 666, startPoint y: 313, endPoint x: 554, endPoint y: 317, distance: 112.1
click at [554, 368] on div "Equal Angle Mild Steel comparing price only" at bounding box center [556, 378] width 244 height 21
click at [551, 368] on div "Equal Angle Mild Steel comparing price only" at bounding box center [556, 378] width 244 height 21
drag, startPoint x: 664, startPoint y: 320, endPoint x: 437, endPoint y: 321, distance: 227.0
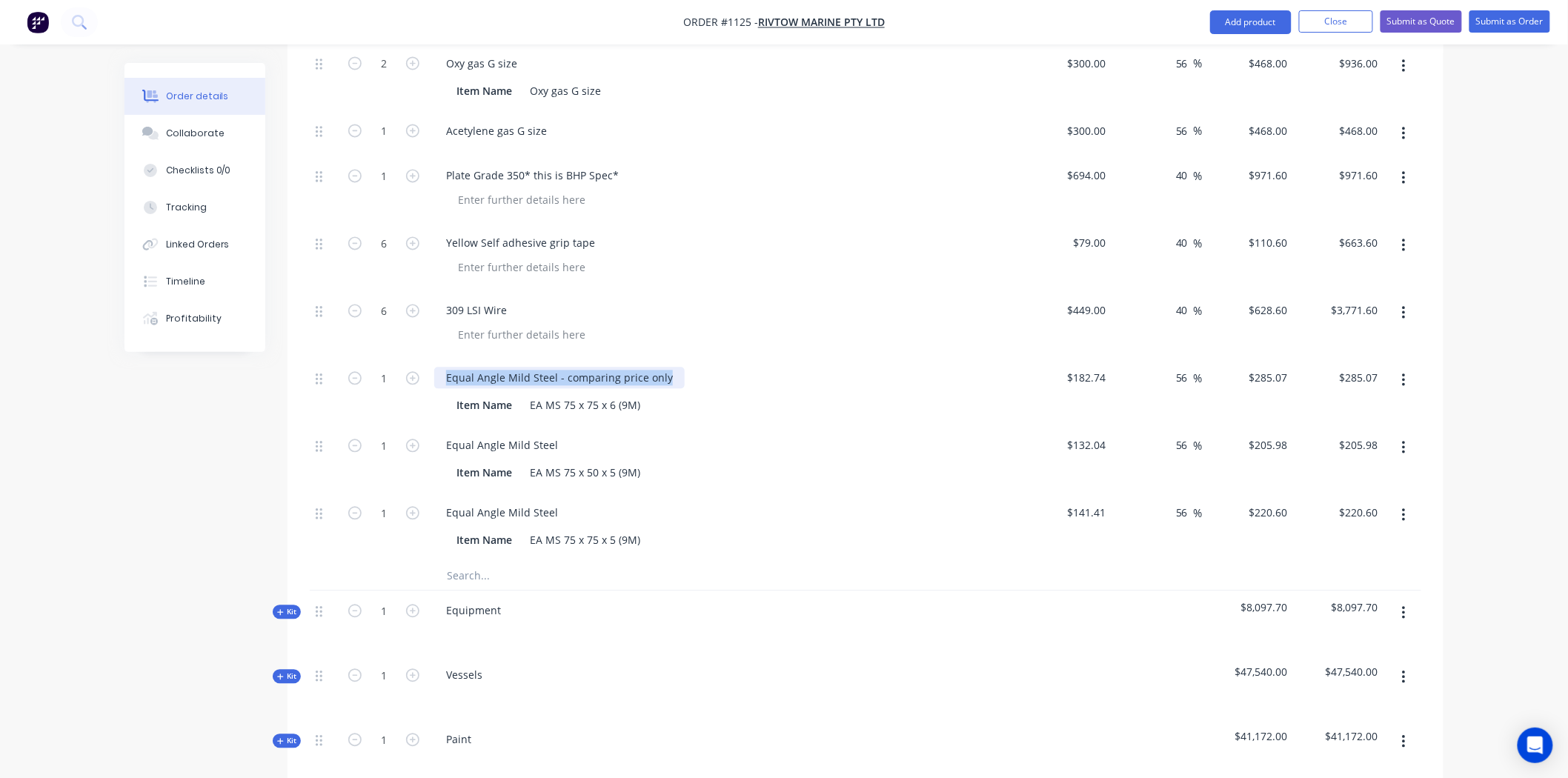
click at [437, 368] on div "Equal Angle Mild Steel - comparing price only" at bounding box center [560, 378] width 251 height 21
copy div "Equal Angle Mild Steel - comparing price only"
drag, startPoint x: 559, startPoint y: 382, endPoint x: 435, endPoint y: 382, distance: 124.0
click at [435, 435] on div "Equal Angle Mild Steel" at bounding box center [502, 446] width 136 height 21
paste div
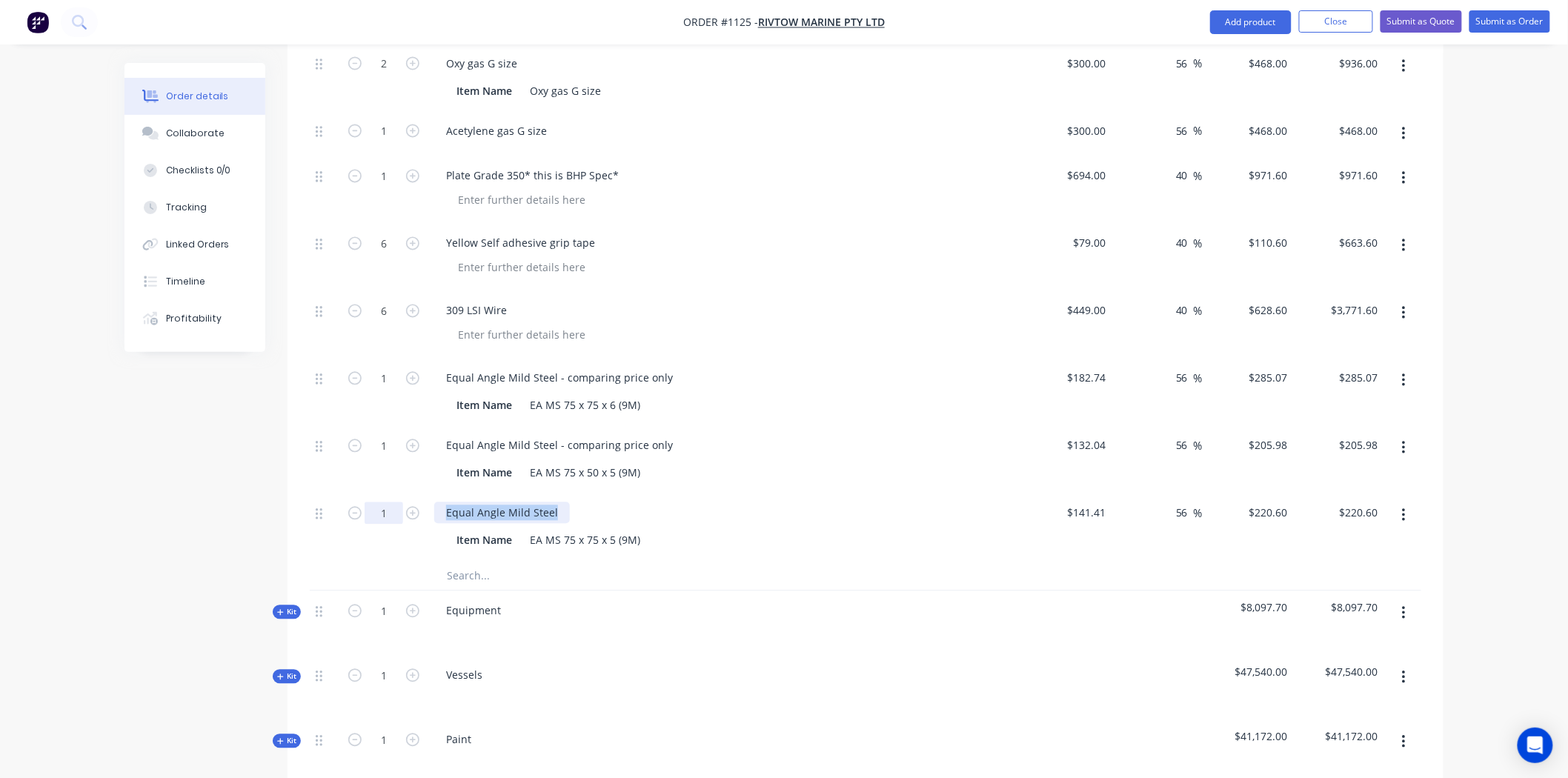
drag, startPoint x: 546, startPoint y: 451, endPoint x: 389, endPoint y: 451, distance: 157.0
click at [389, 493] on div "1 Equal Angle Mild Steel Item Name EA MS 75 x 75 x 5 (9M) $141.41 $141.41 56 56…" at bounding box center [866, 527] width 1112 height 68
paste div
click at [730, 427] on div "Equal Angle Mild Steel - comparing price only Item Name EA MS 75 x 50 x 5 (9M)" at bounding box center [725, 460] width 592 height 68
click at [396, 503] on input "1" at bounding box center [384, 514] width 39 height 22
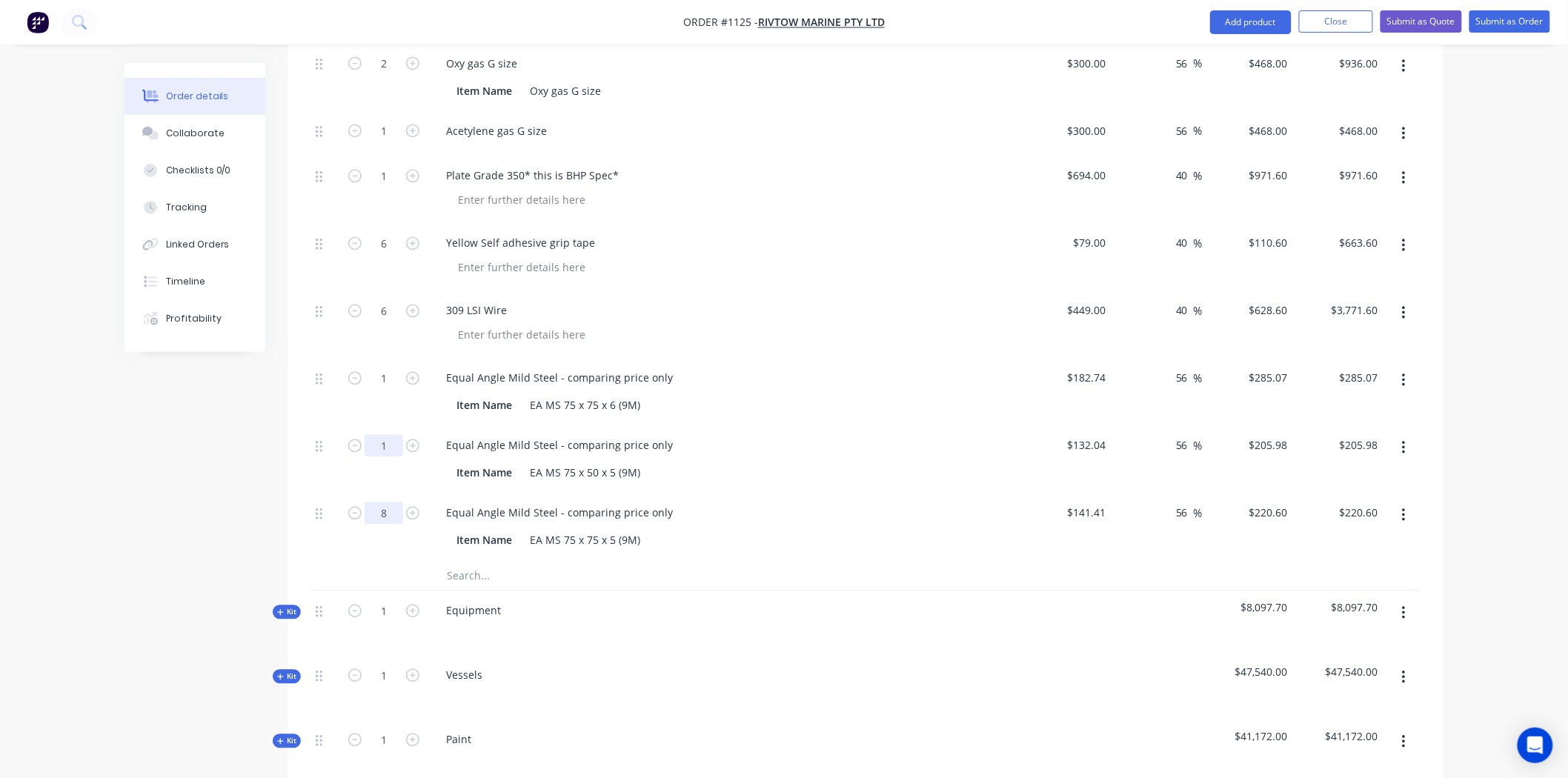
type input "8"
click at [389, 435] on input "1" at bounding box center [384, 446] width 39 height 22
type input "$1,764.80"
type input "8"
type input "$1,647.84"
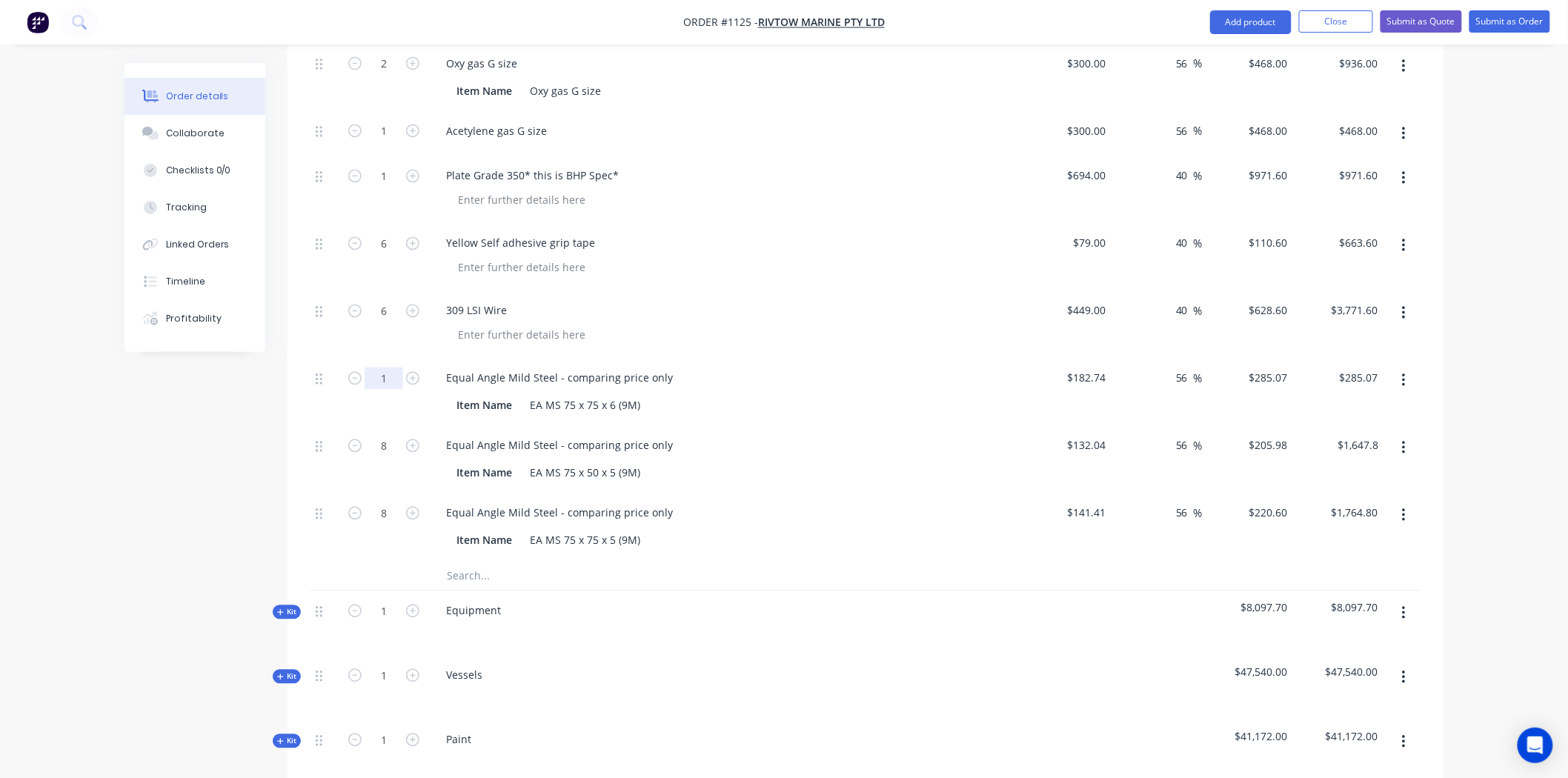
click at [394, 368] on input "1" at bounding box center [384, 378] width 39 height 22
type input "8"
click at [878, 359] on div "Equal Angle Mild Steel - comparing price only Item Name EA MS 75 x 75 x 6 (9M)" at bounding box center [725, 393] width 592 height 68
type input "$2,280.56"
click at [529, 561] on input "text" at bounding box center [593, 575] width 296 height 30
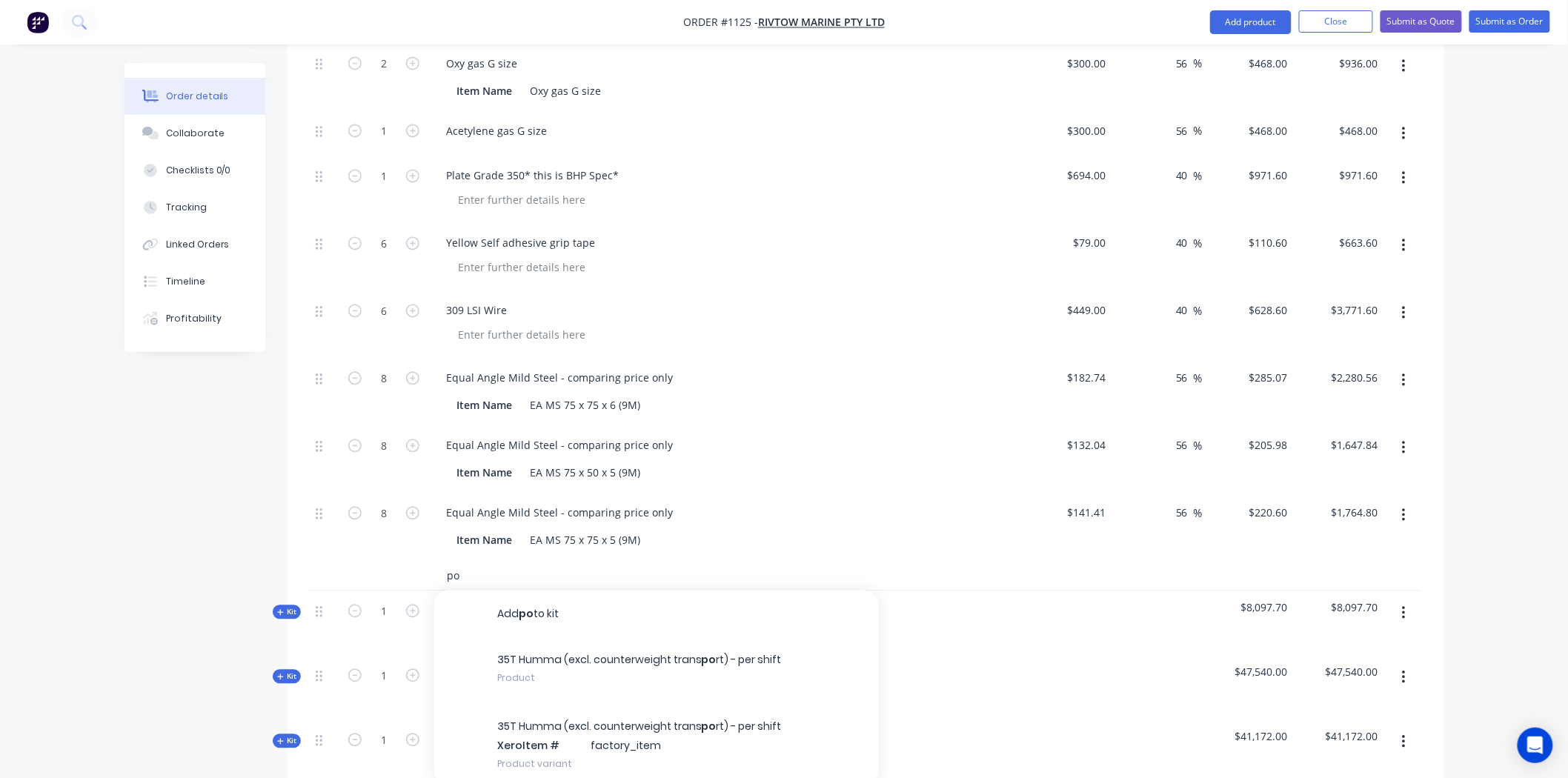
type input "p"
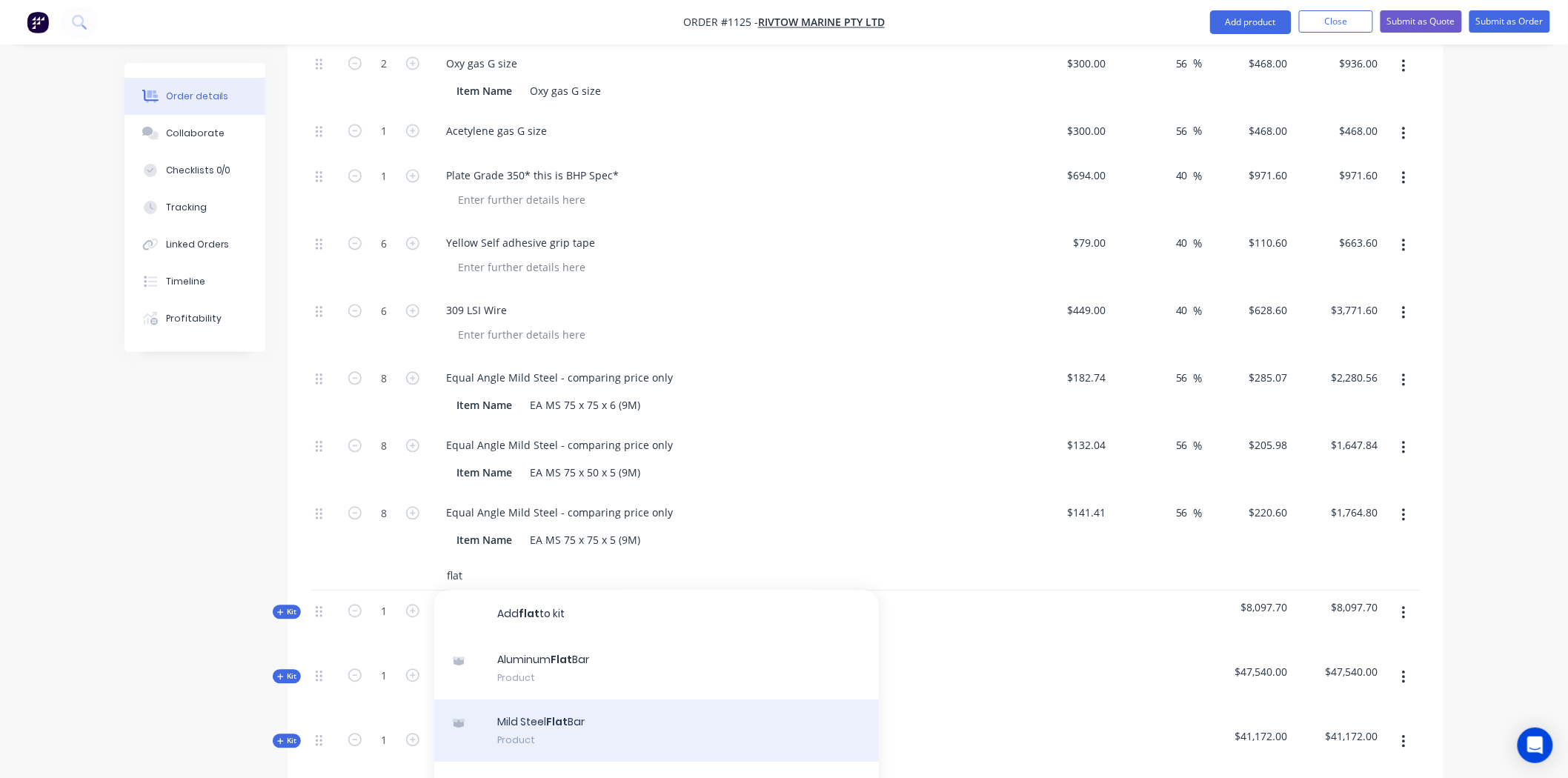
type input "flat"
click at [536, 701] on div "Mild Steel Flat Bar Product" at bounding box center [656, 732] width 445 height 63
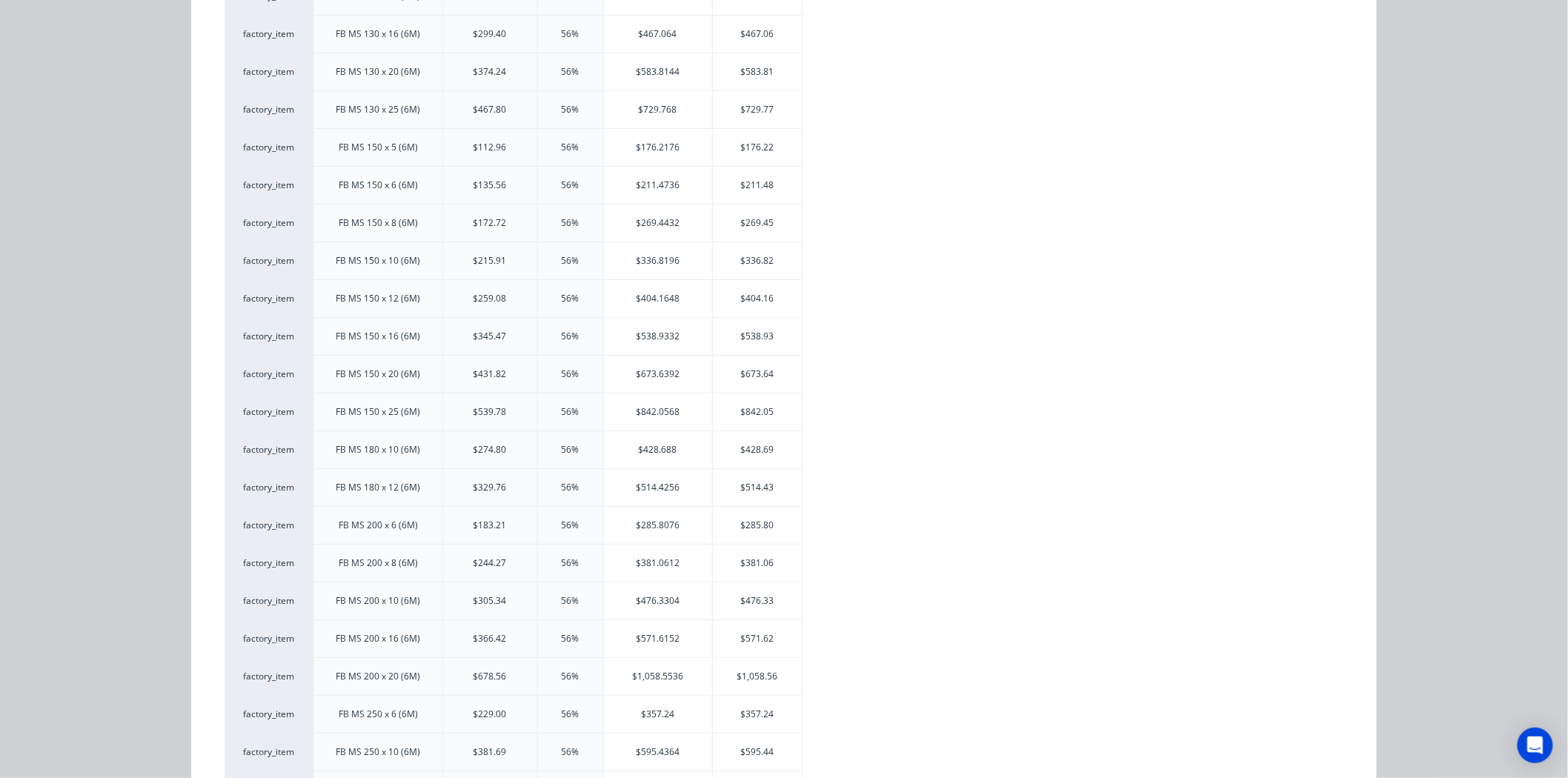
scroll to position [2389, 0]
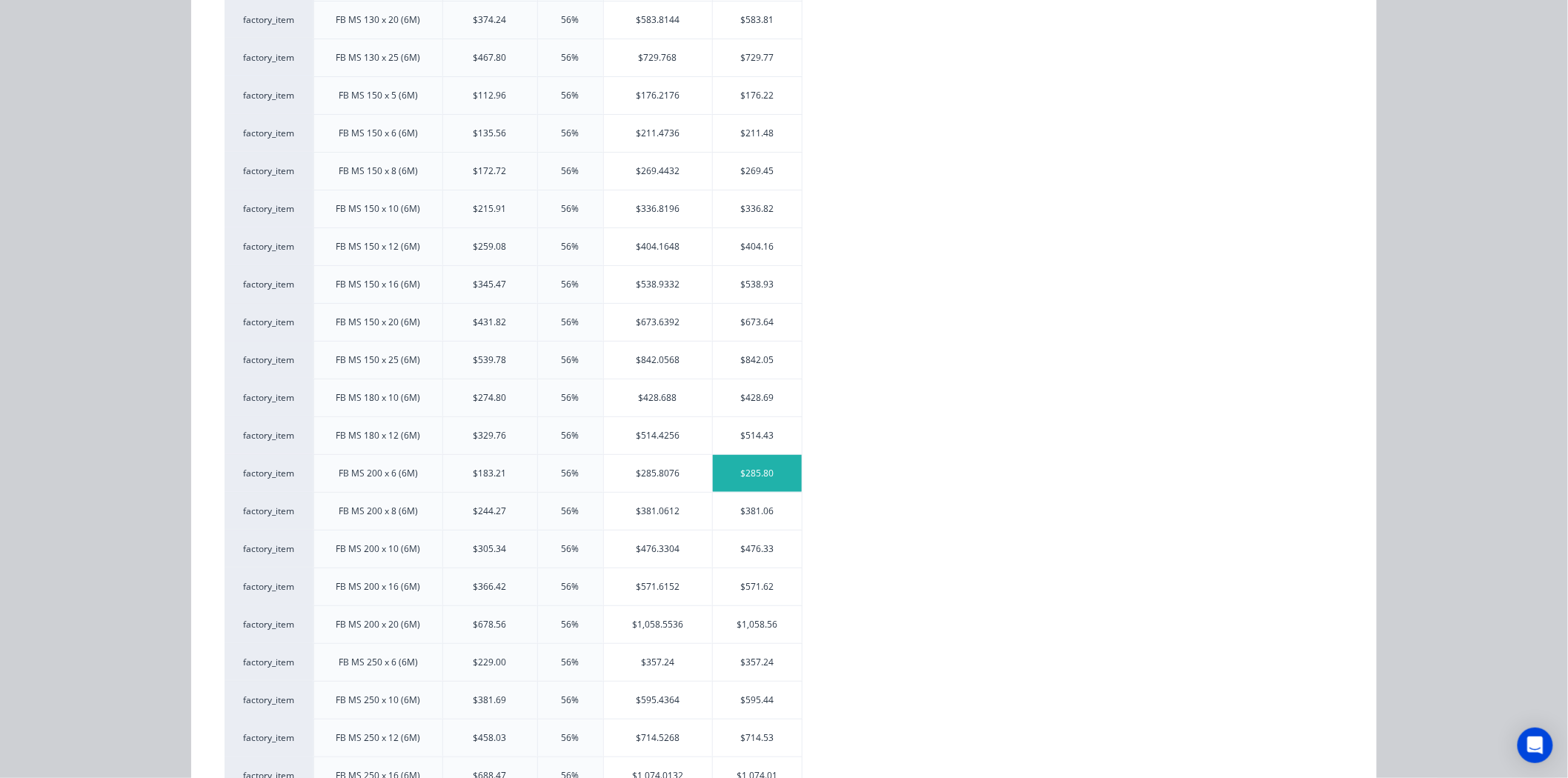
click at [735, 482] on div "$285.80" at bounding box center [757, 474] width 89 height 37
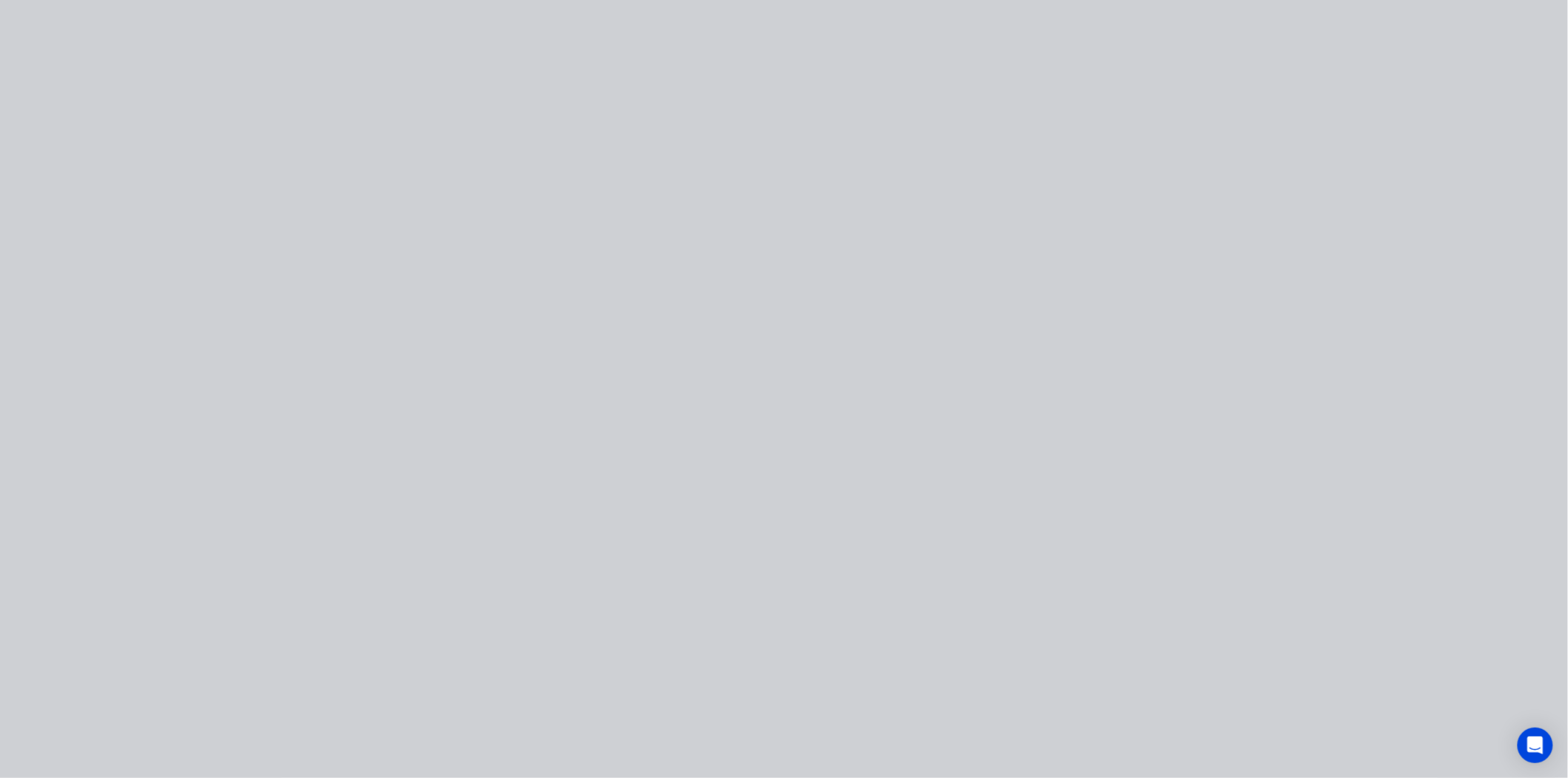
scroll to position [0, 0]
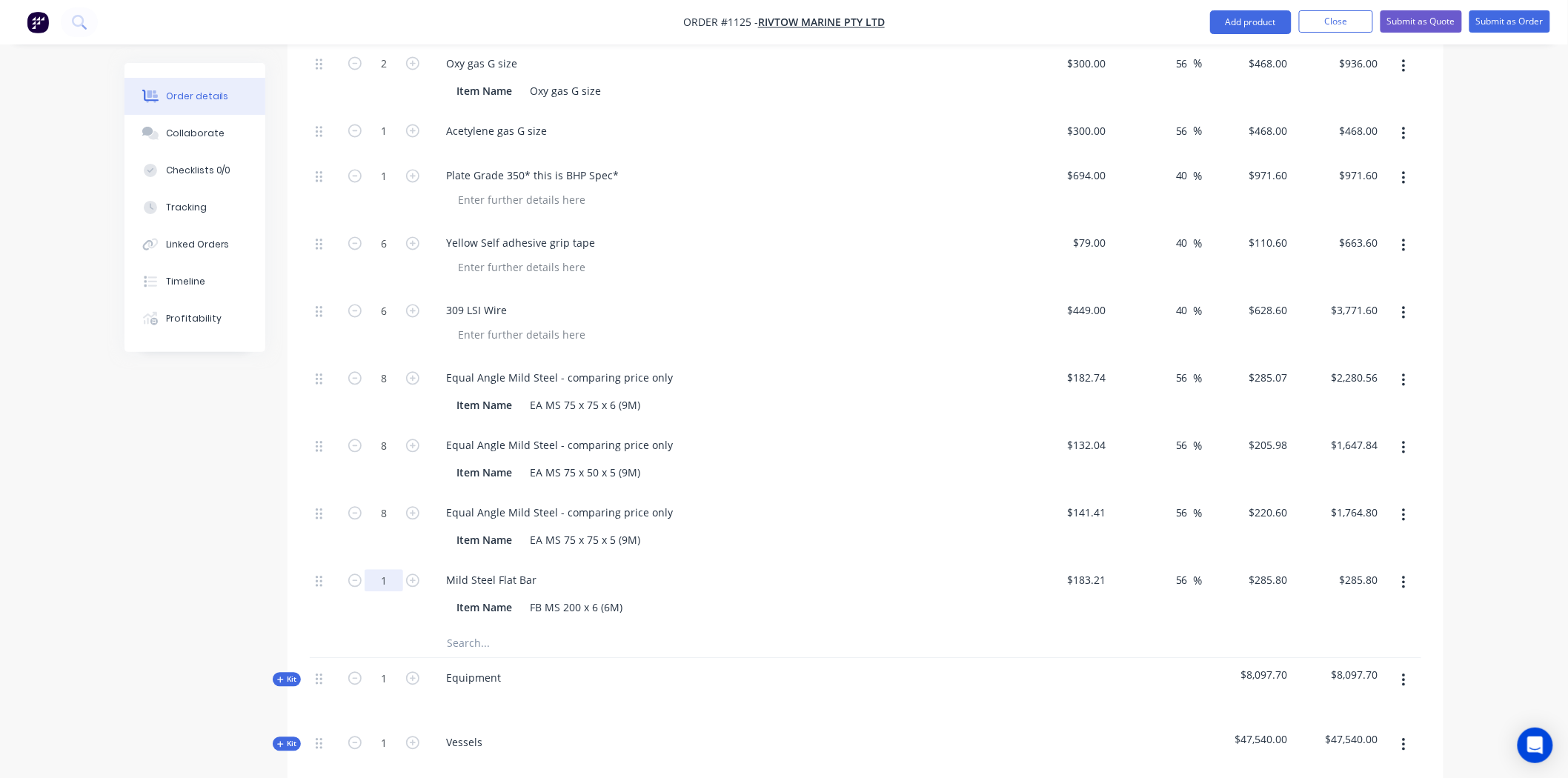
click at [391, 570] on input "1" at bounding box center [384, 581] width 39 height 22
type input "12"
click at [605, 628] on input "text" at bounding box center [593, 643] width 296 height 30
type input "$3,429.60"
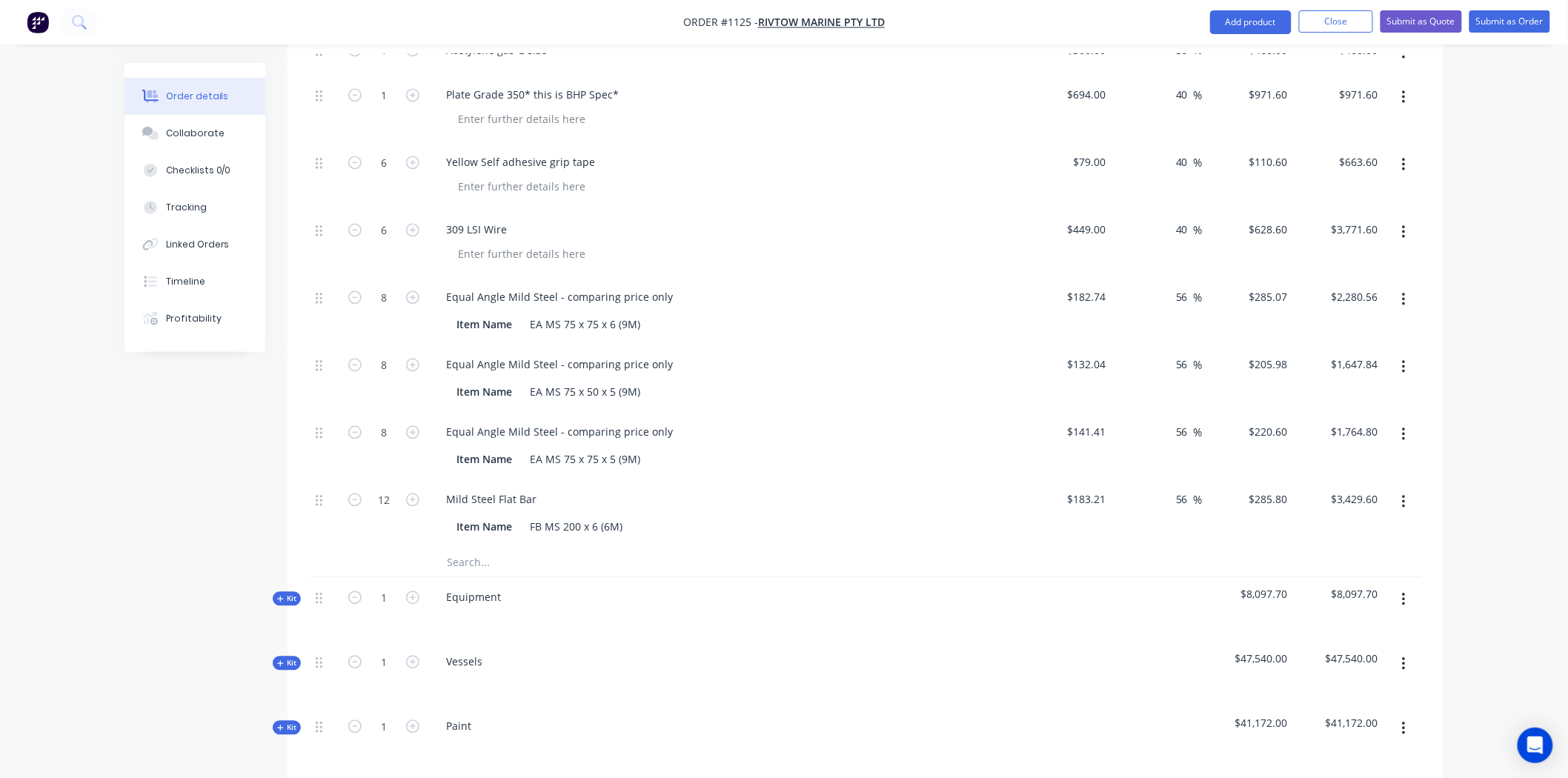
scroll to position [1236, 0]
click at [471, 546] on input "text" at bounding box center [593, 561] width 296 height 30
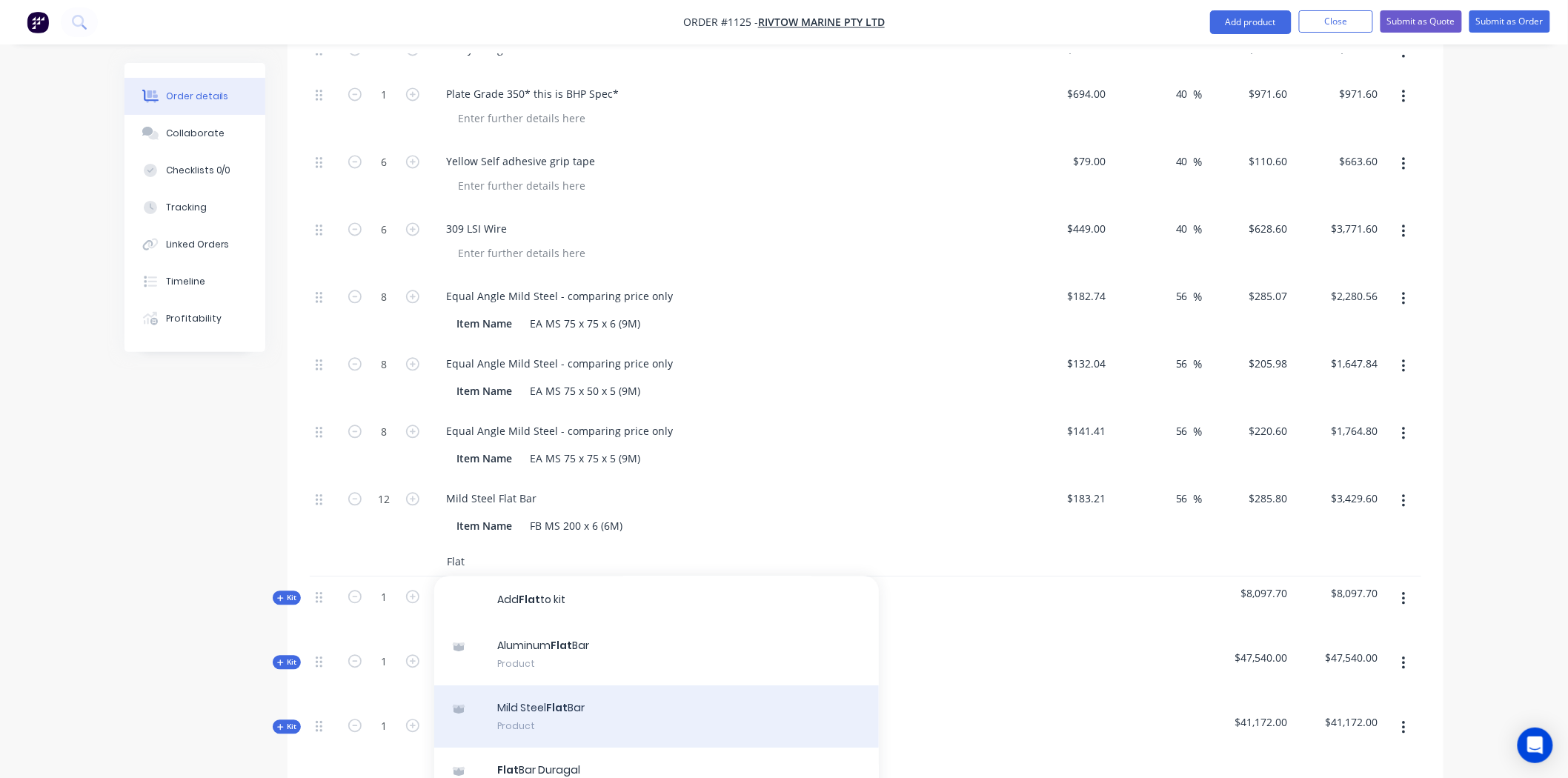
type input "Flat"
click at [547, 685] on div "Mild Steel Flat Bar Product" at bounding box center [656, 716] width 445 height 63
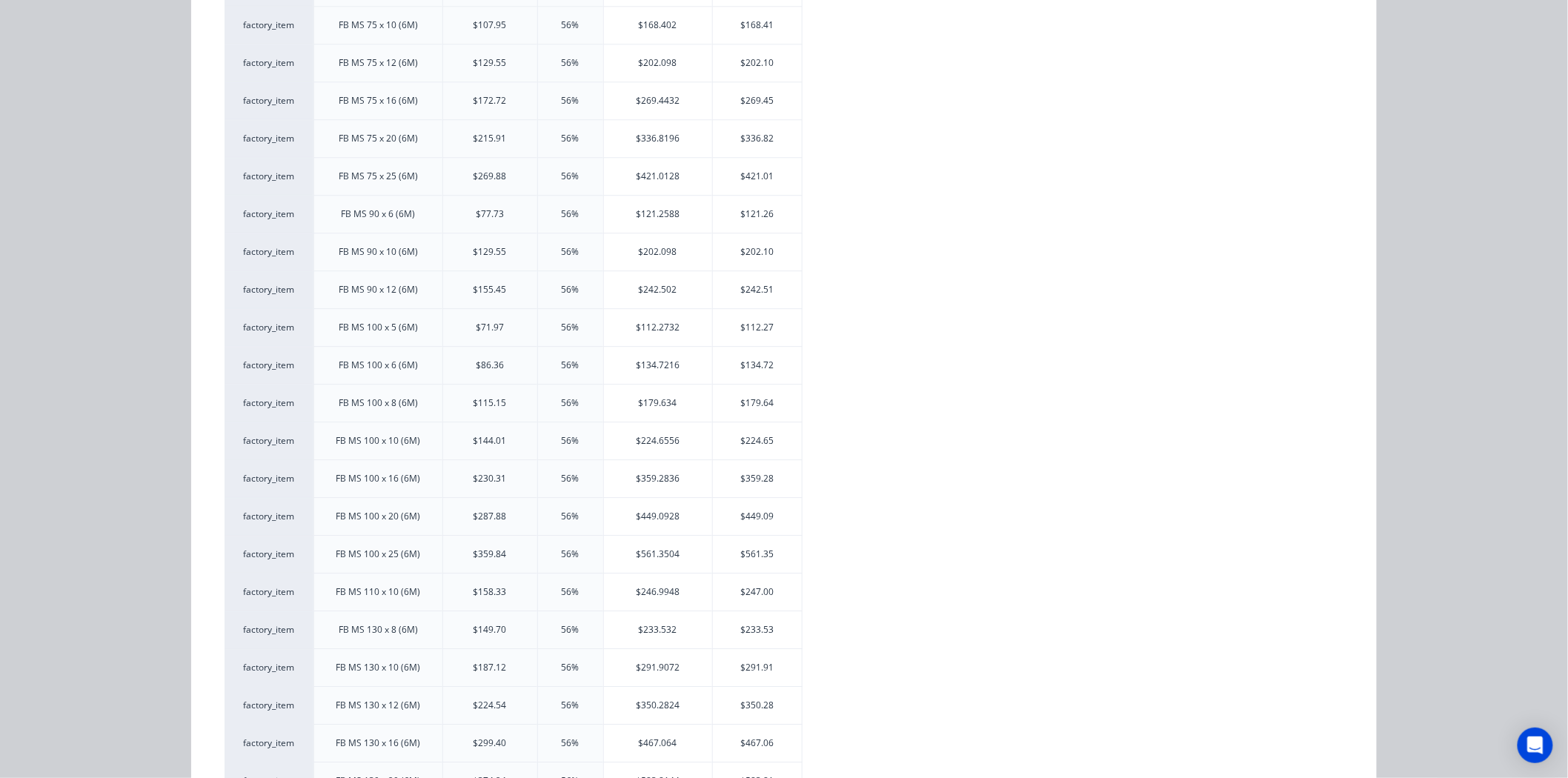
scroll to position [1648, 0]
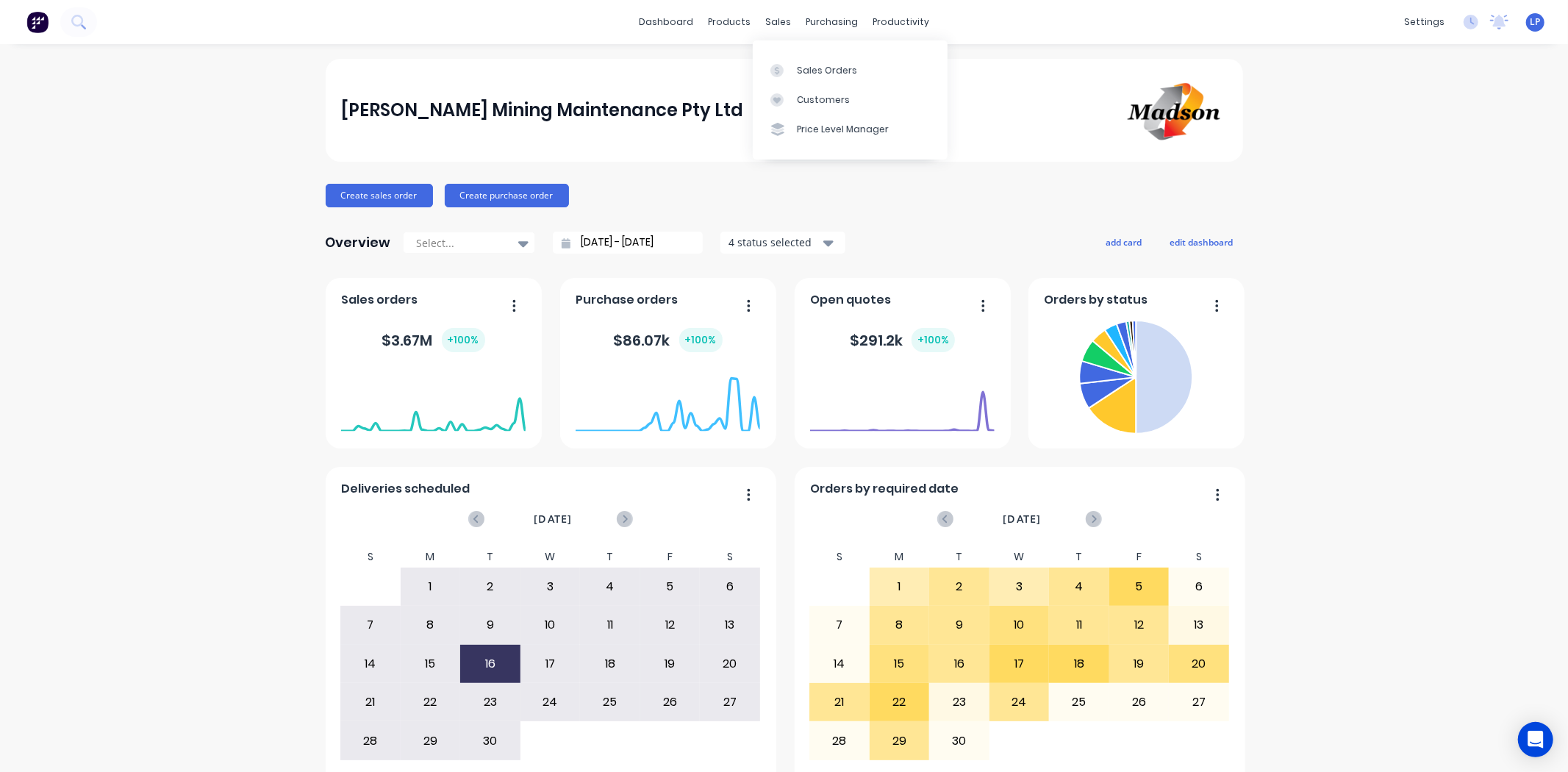
click at [841, 71] on div "Sales Orders" at bounding box center [827, 71] width 60 height 13
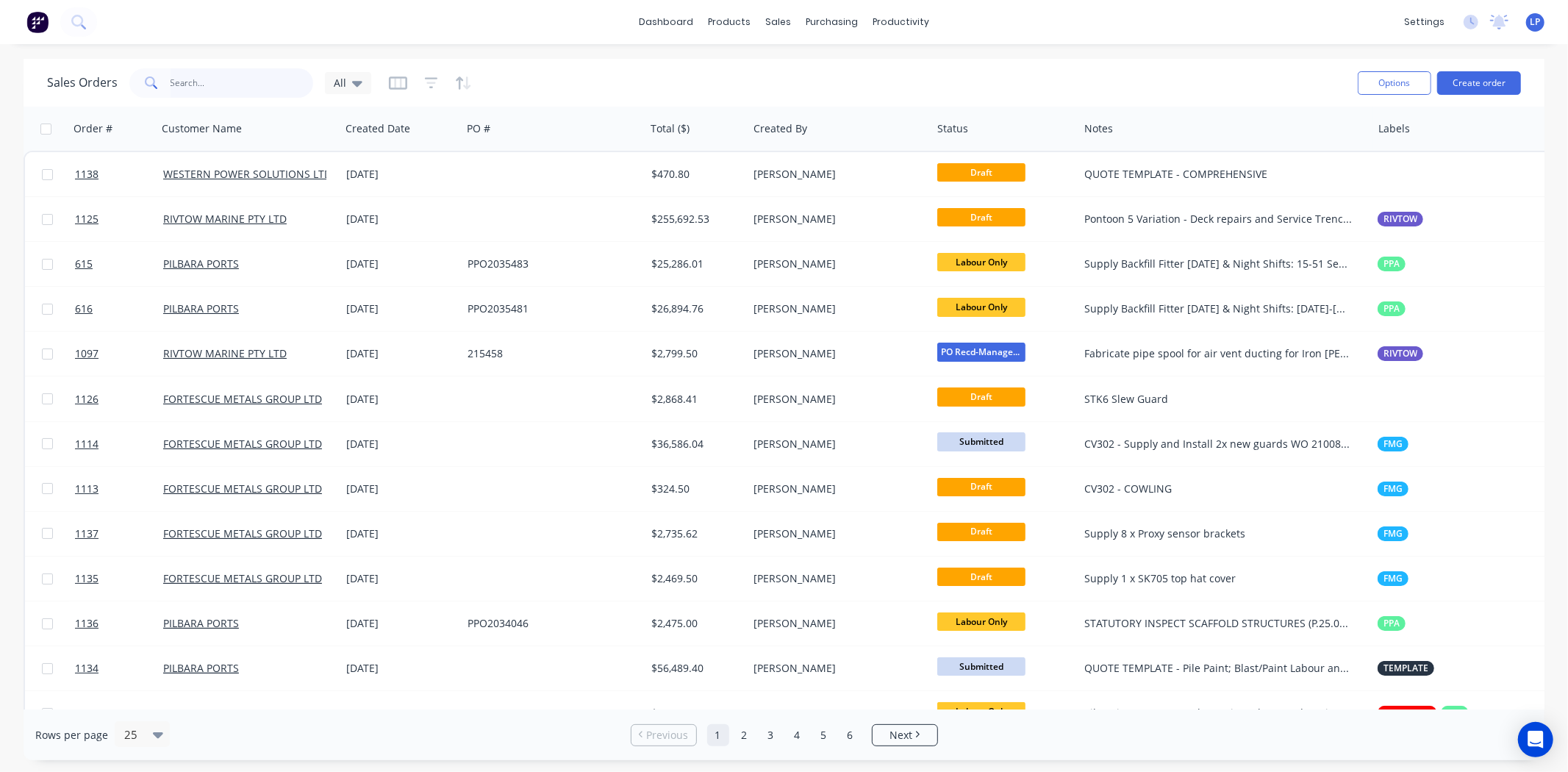
click at [258, 76] on input "text" at bounding box center [242, 82] width 144 height 30
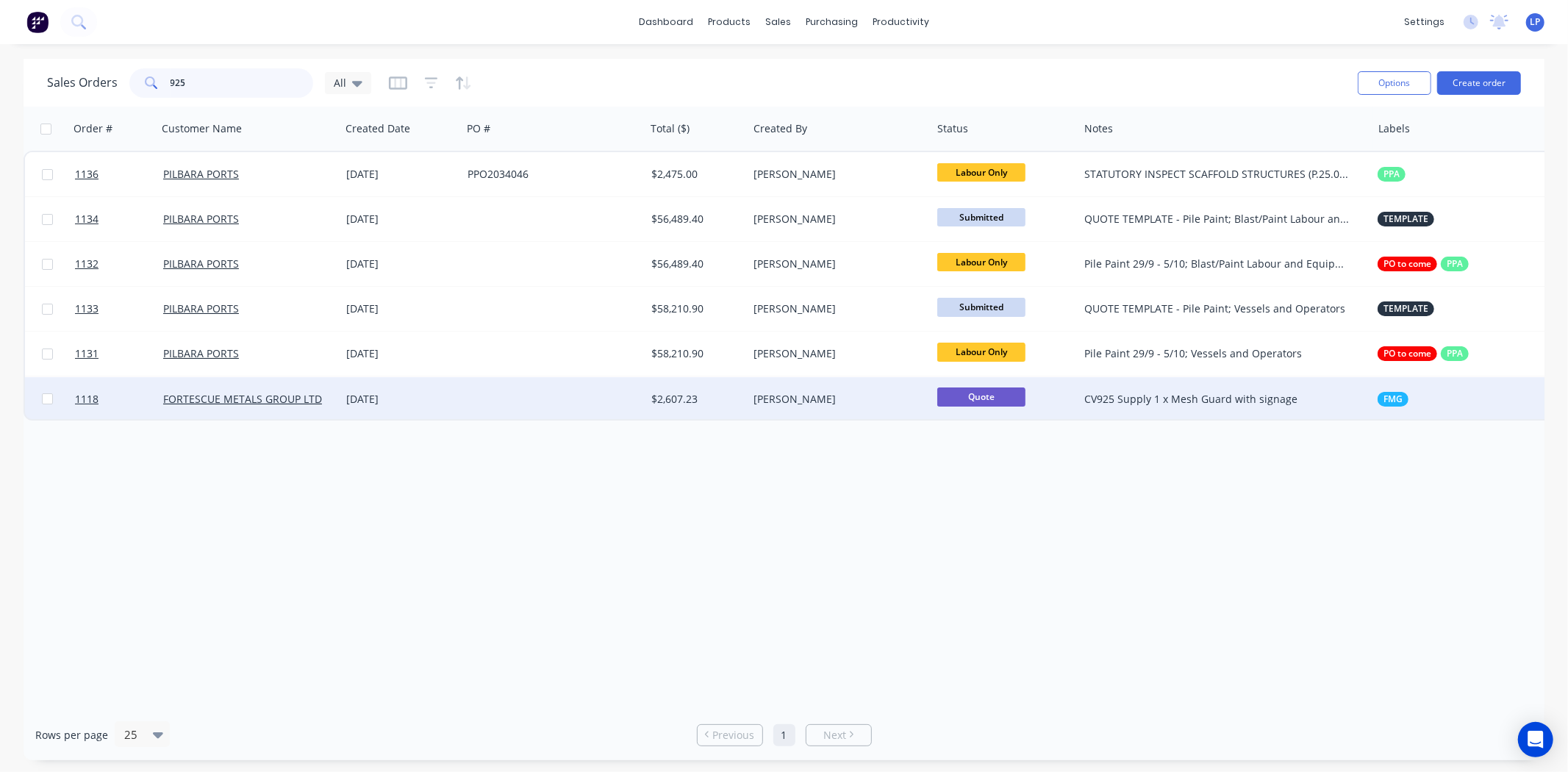
type input "925"
click at [412, 407] on div "20 Sep 2025" at bounding box center [401, 399] width 122 height 44
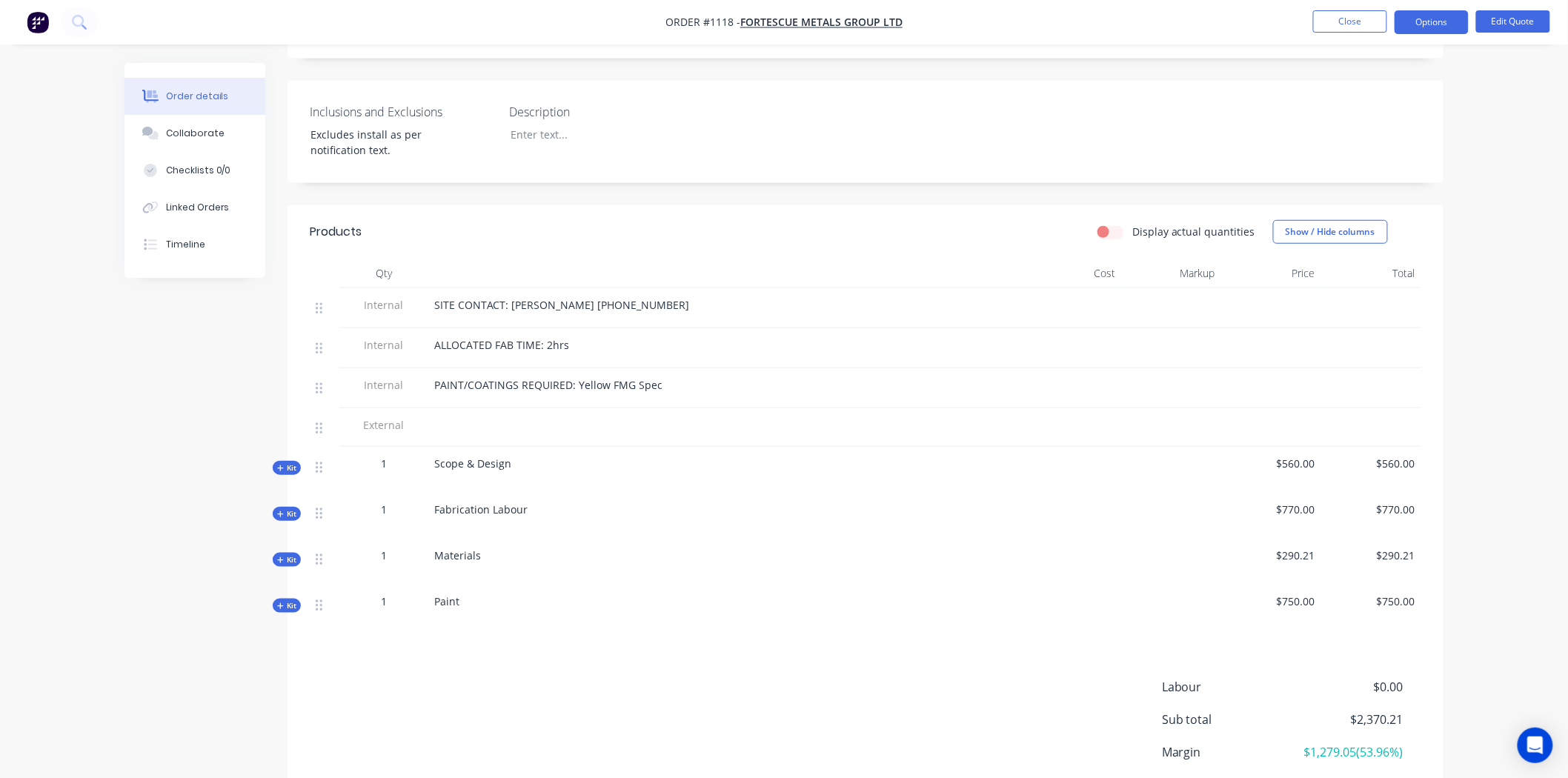
scroll to position [411, 0]
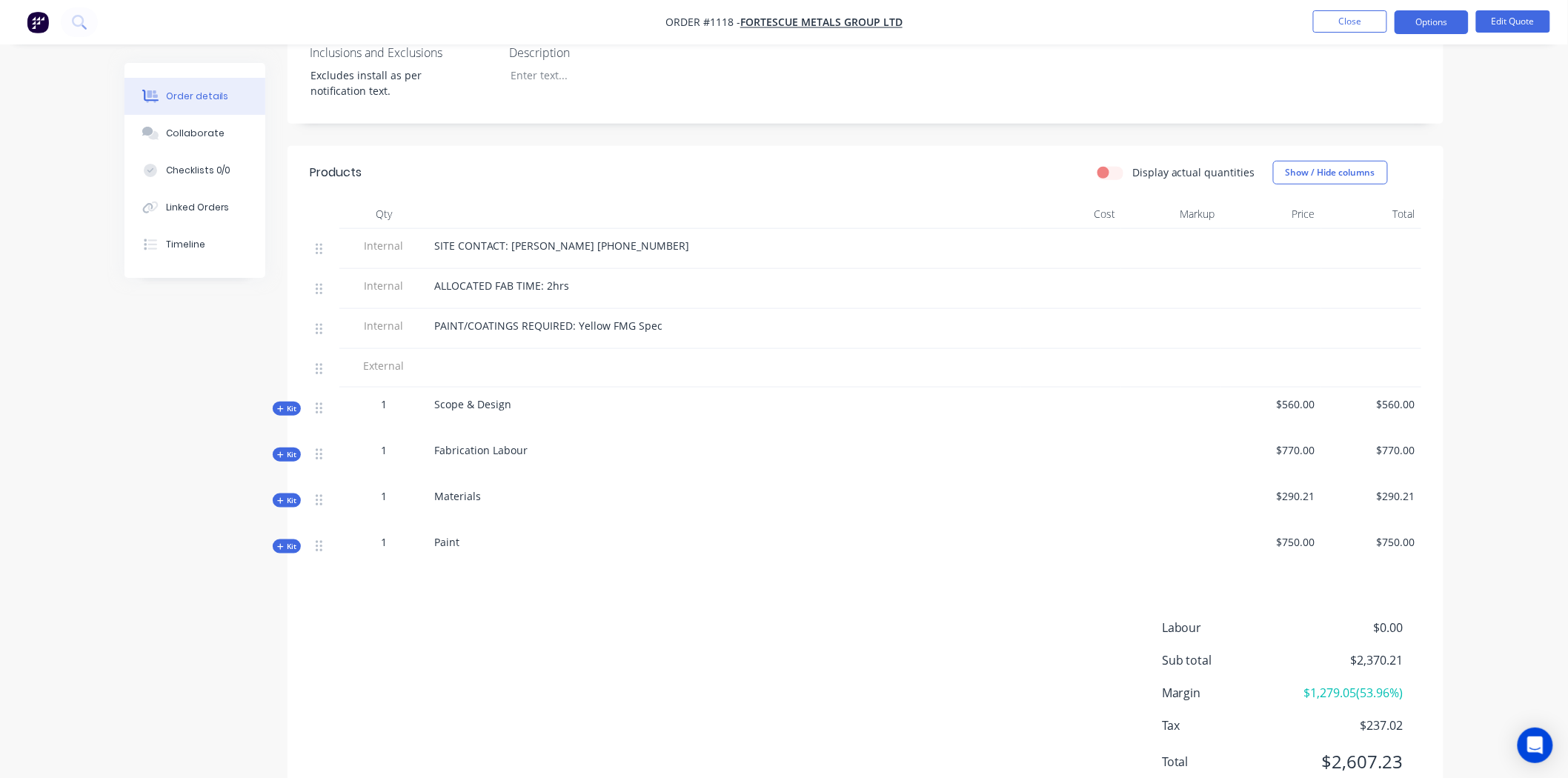
click at [278, 406] on icon at bounding box center [280, 409] width 6 height 6
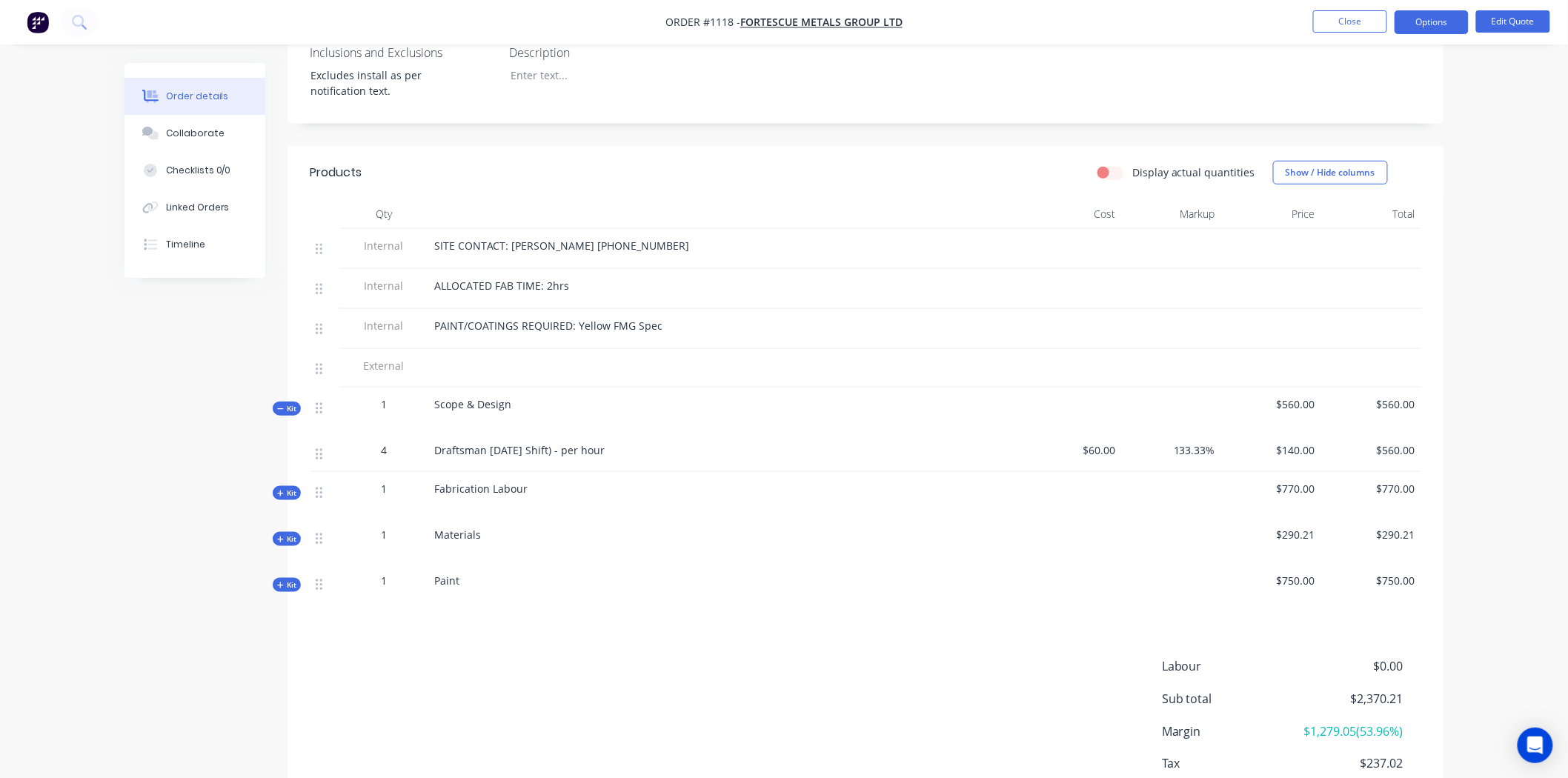
click at [278, 408] on icon at bounding box center [280, 408] width 6 height 1
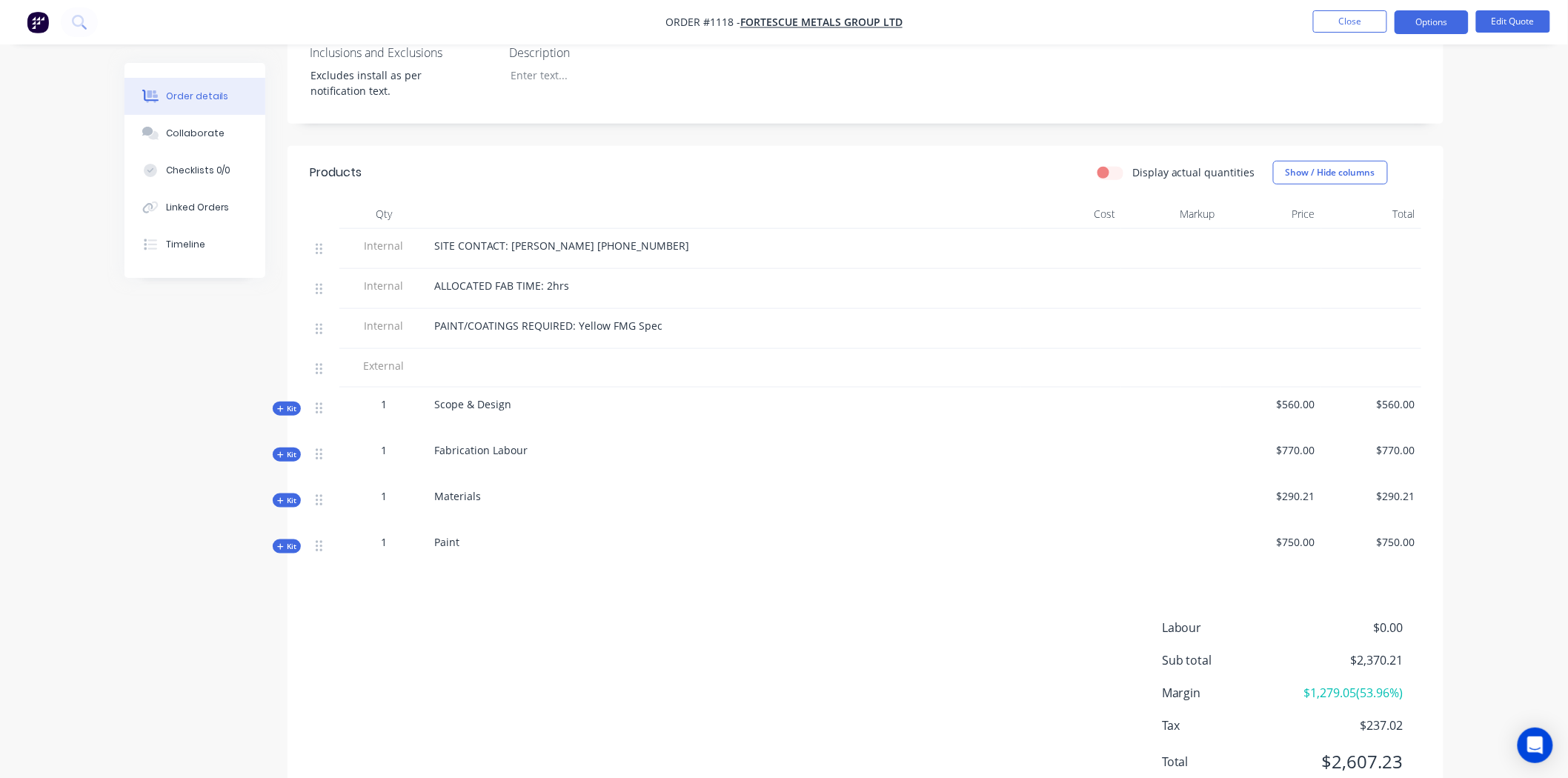
click at [286, 449] on span "Kit" at bounding box center [287, 455] width 19 height 12
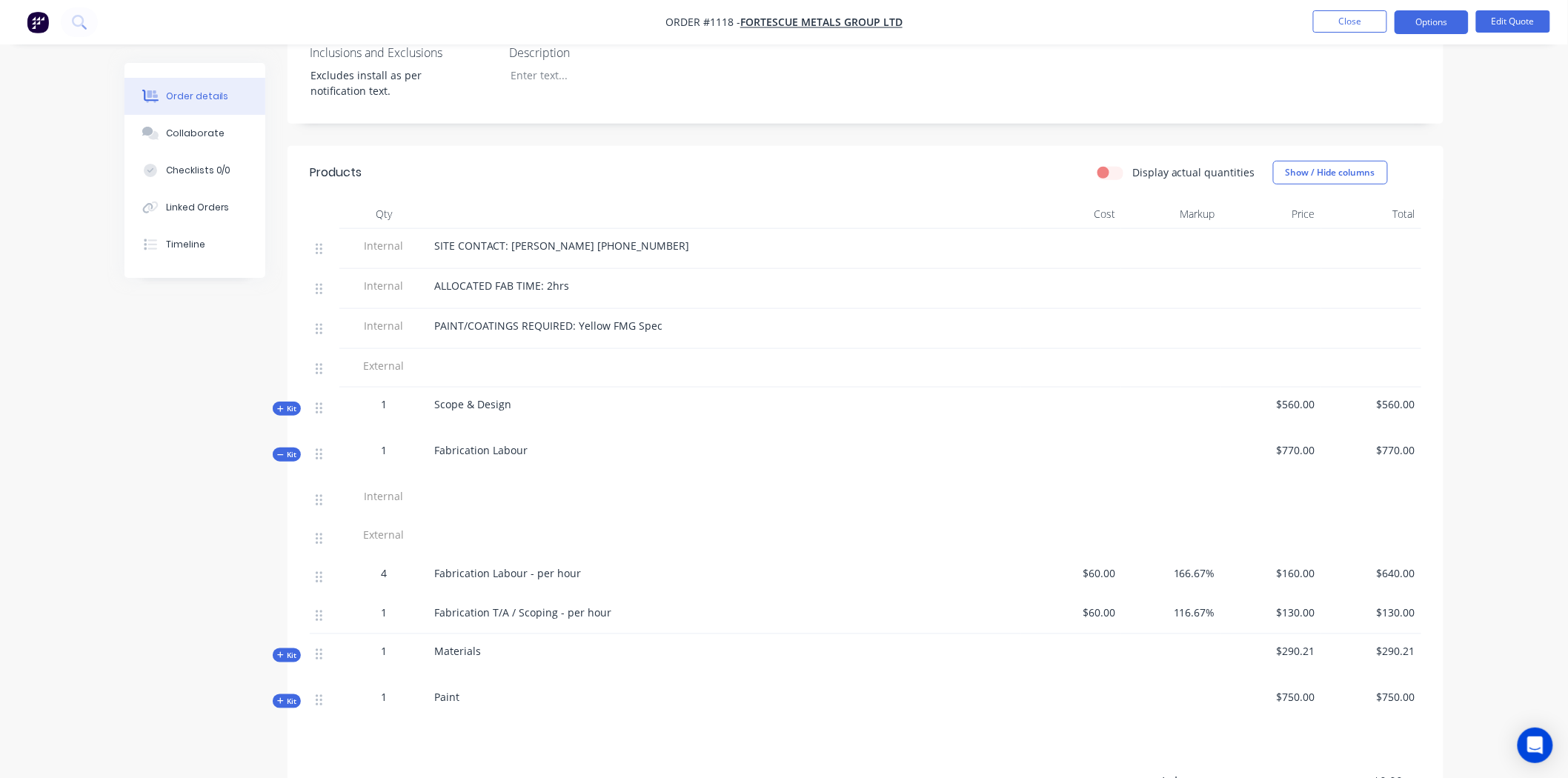
click at [286, 449] on span "Kit" at bounding box center [287, 455] width 19 height 12
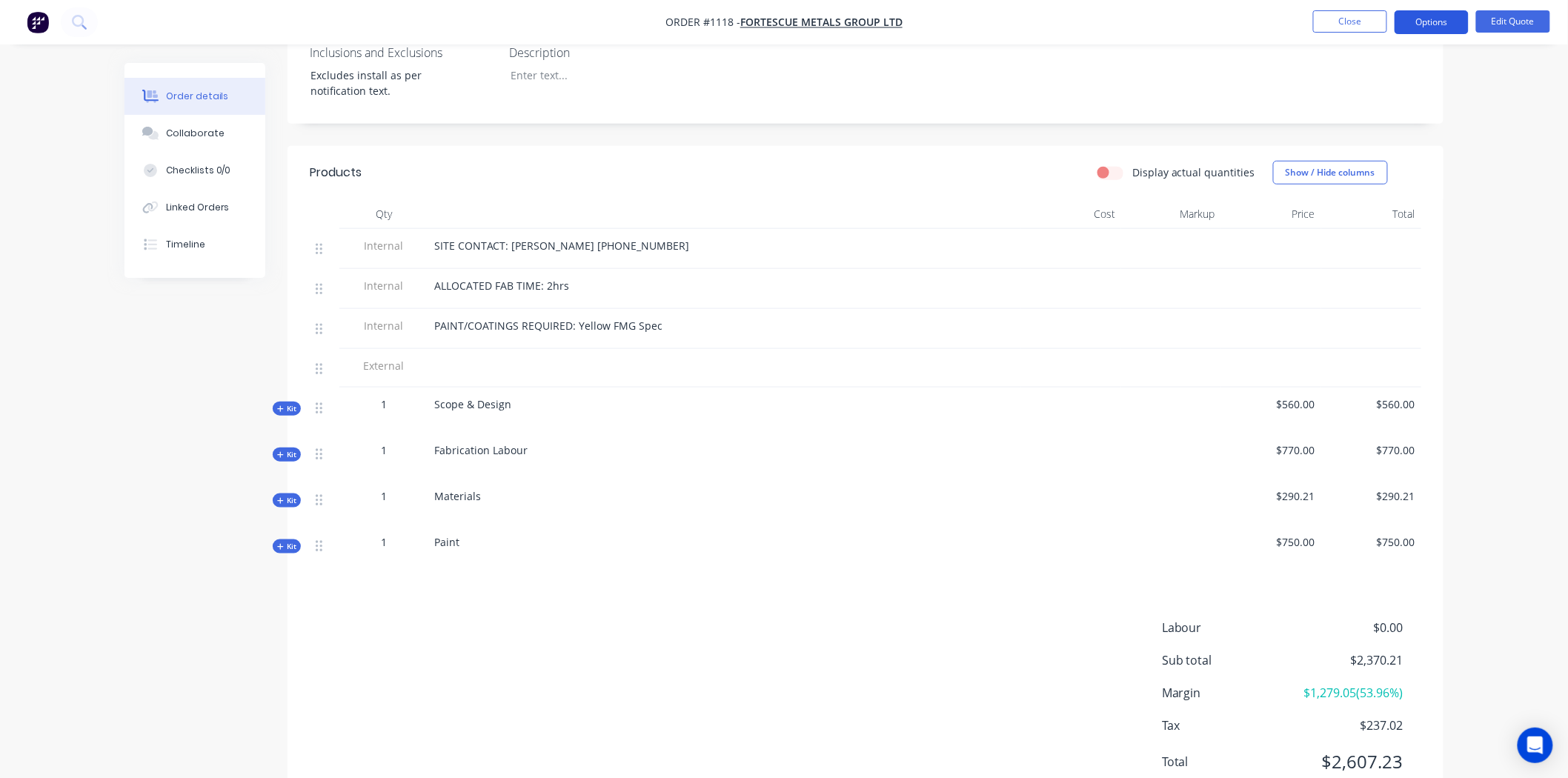
click at [1436, 25] on button "Options" at bounding box center [1431, 22] width 74 height 24
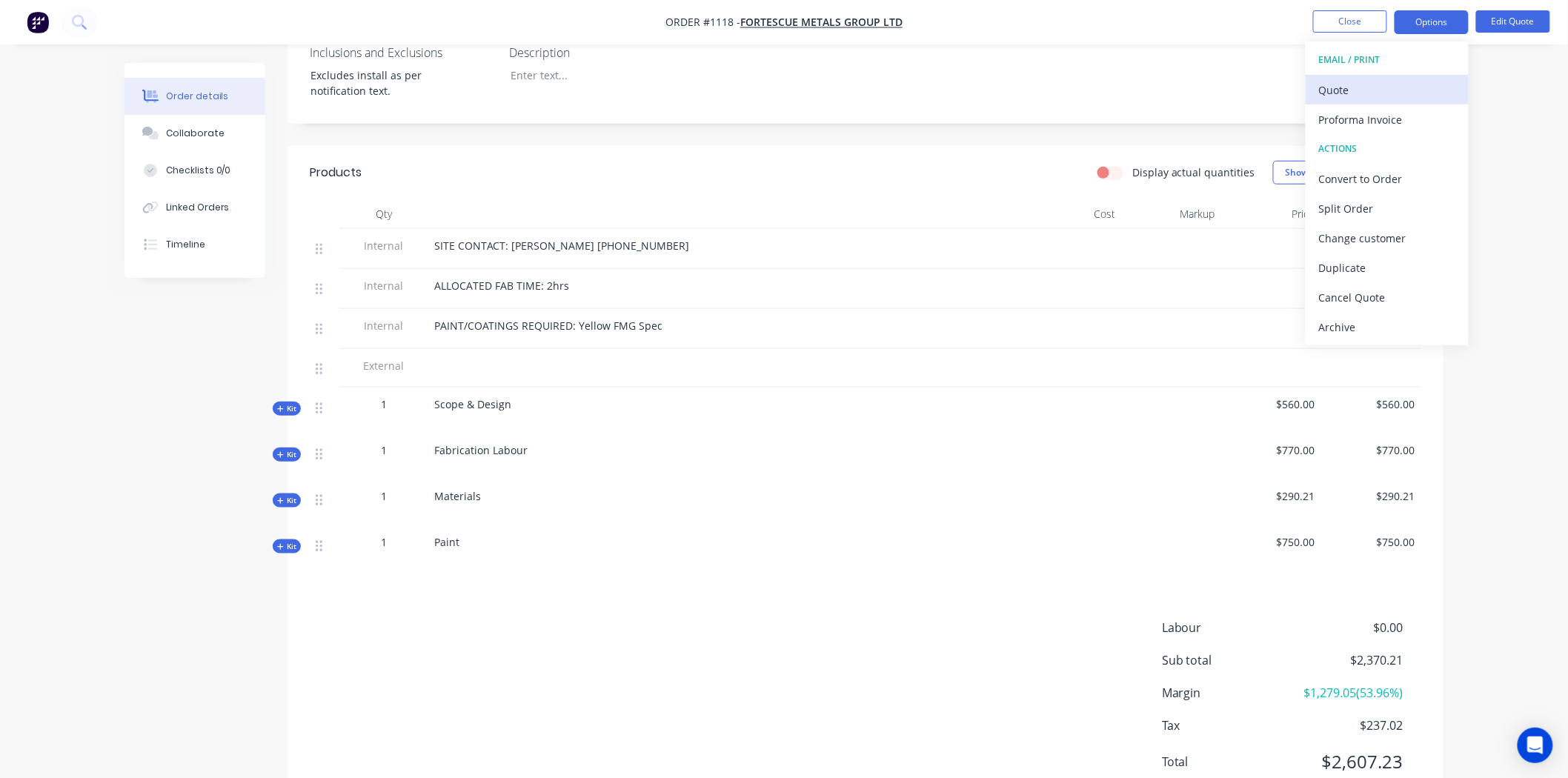
click at [1331, 92] on div "Quote" at bounding box center [1387, 90] width 136 height 21
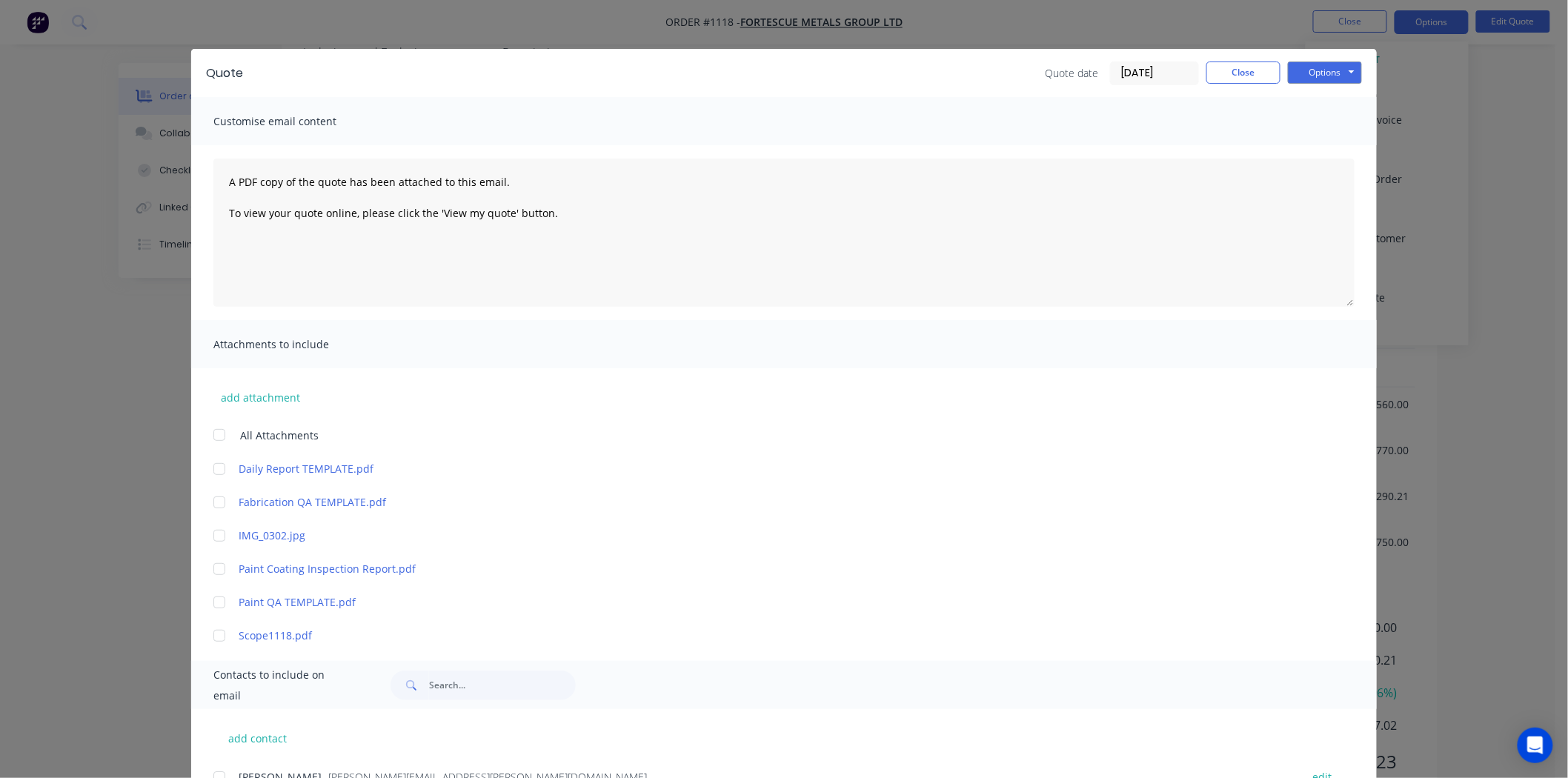
scroll to position [0, 0]
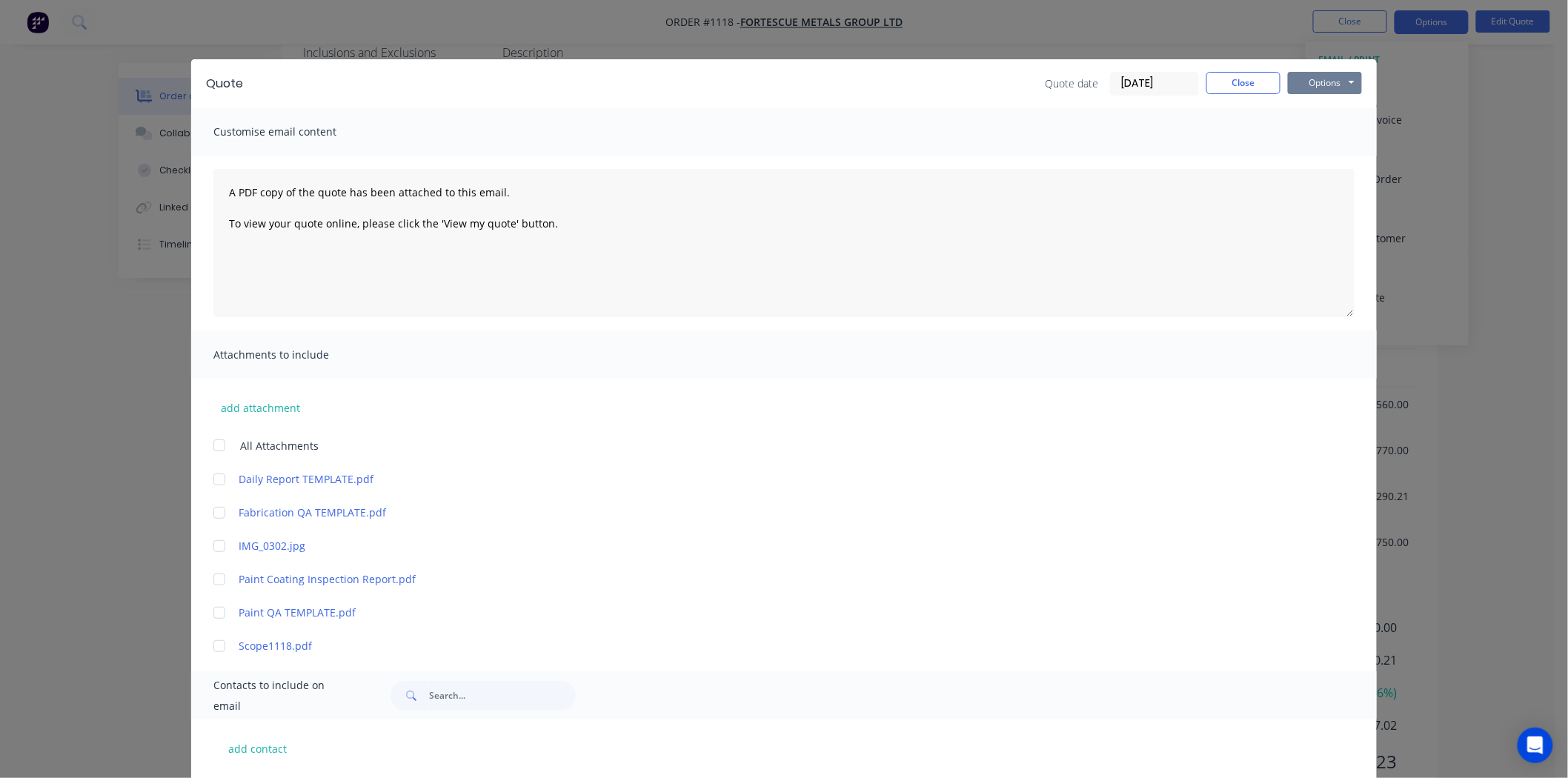
click at [1336, 82] on button "Options" at bounding box center [1325, 82] width 74 height 22
click at [1331, 104] on button "Preview" at bounding box center [1335, 109] width 95 height 24
click at [1330, 79] on button "Options" at bounding box center [1325, 82] width 74 height 22
click at [1462, 78] on div "Quote Quote date 23/09/25 Close Options Preview Print Email Customise email con…" at bounding box center [784, 389] width 1568 height 778
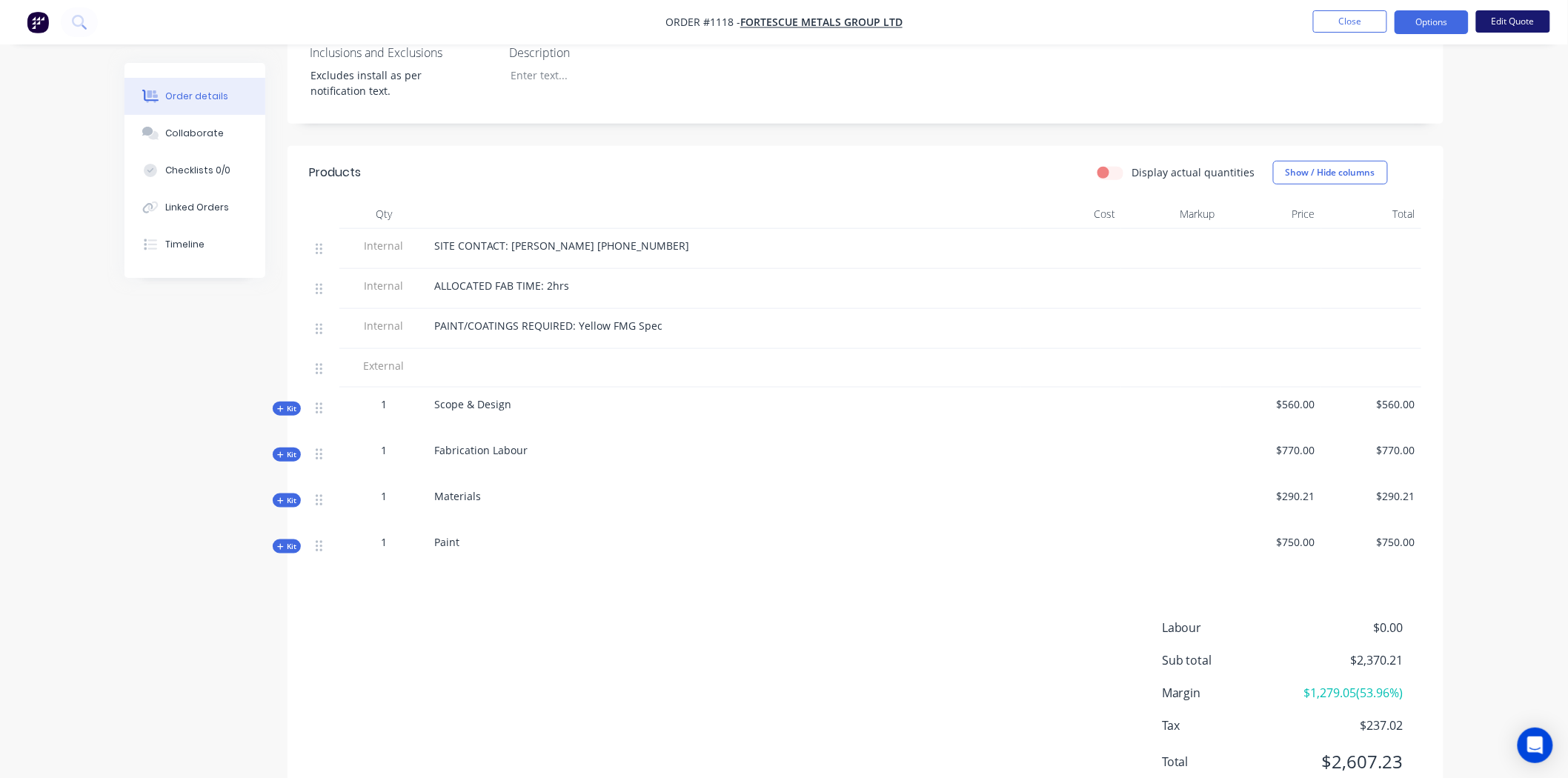
click at [1523, 22] on button "Edit Quote" at bounding box center [1513, 21] width 74 height 22
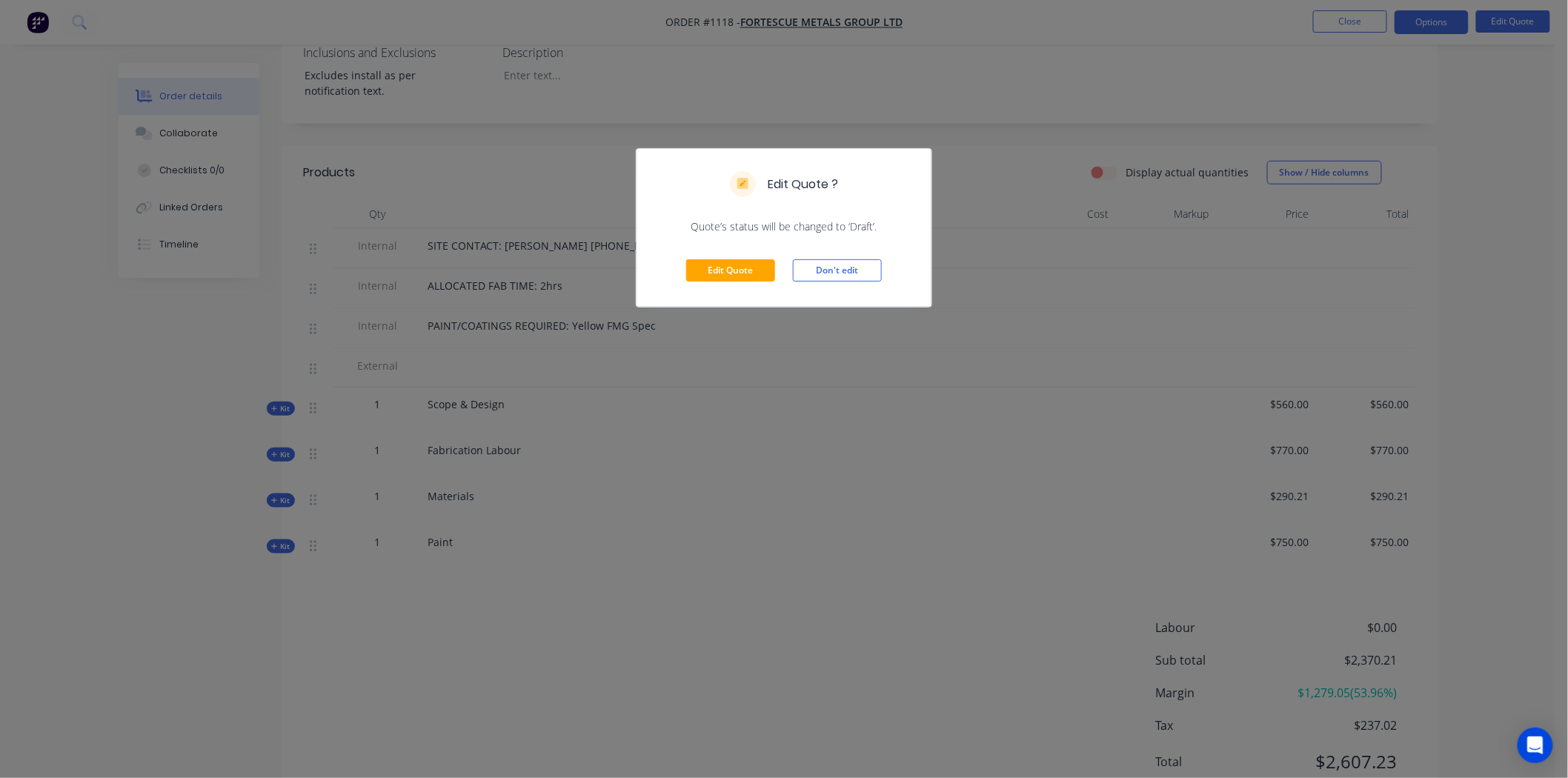
click at [867, 271] on button "Don't edit" at bounding box center [838, 270] width 89 height 22
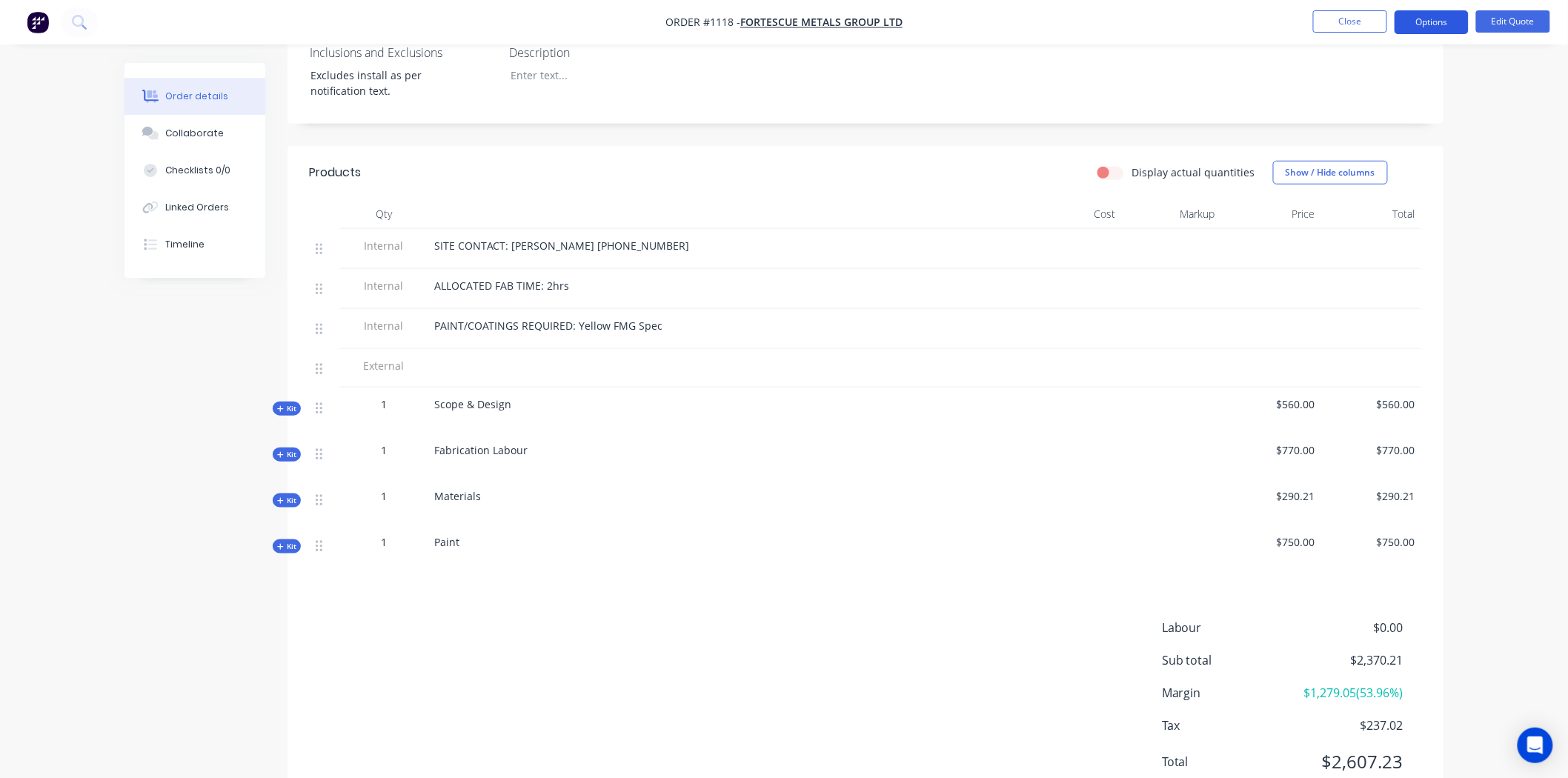
click at [1410, 30] on button "Options" at bounding box center [1431, 22] width 74 height 24
click at [1364, 176] on div "Convert to Order" at bounding box center [1387, 179] width 136 height 21
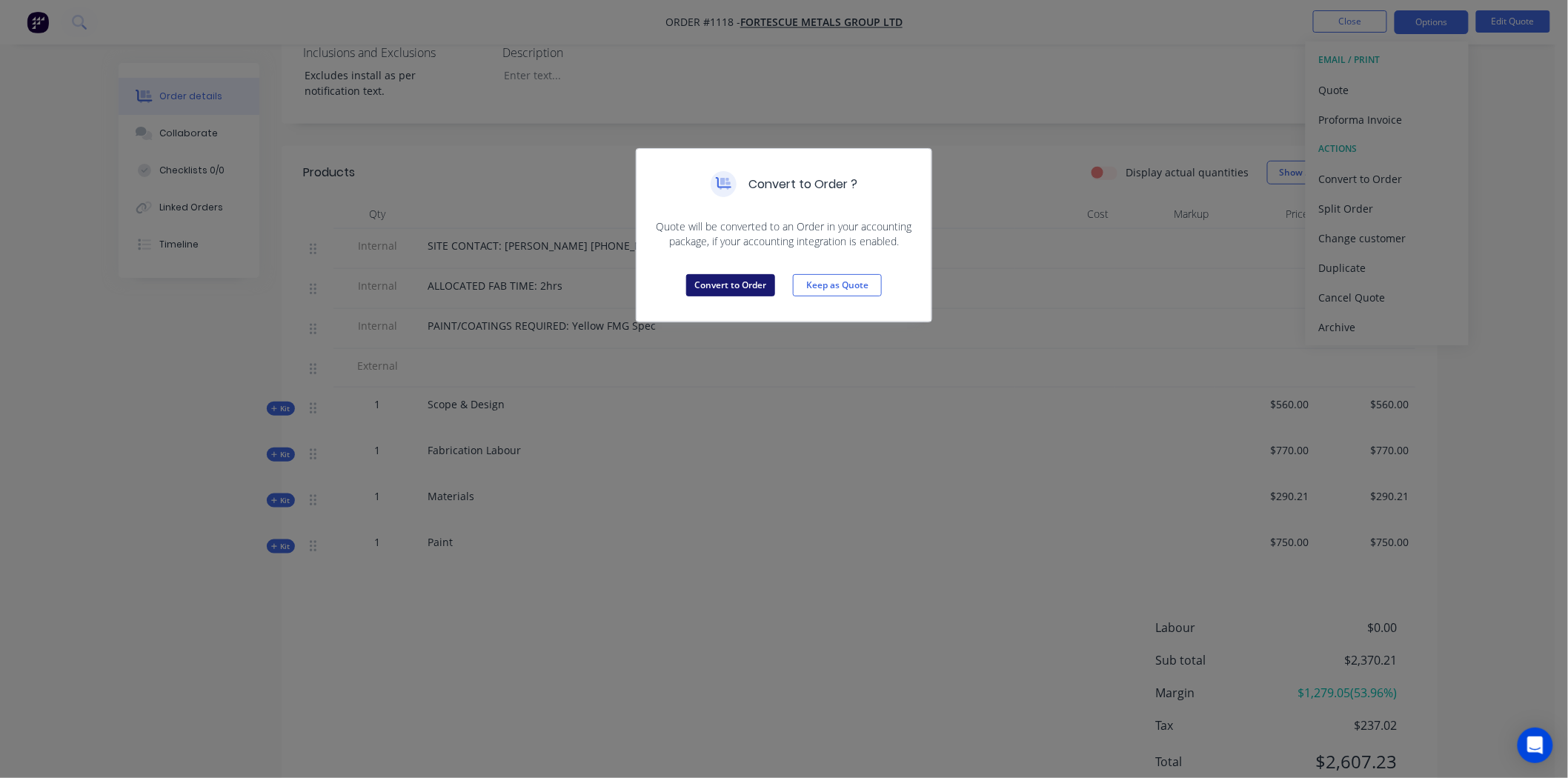
click at [736, 279] on button "Convert to Order" at bounding box center [730, 285] width 89 height 22
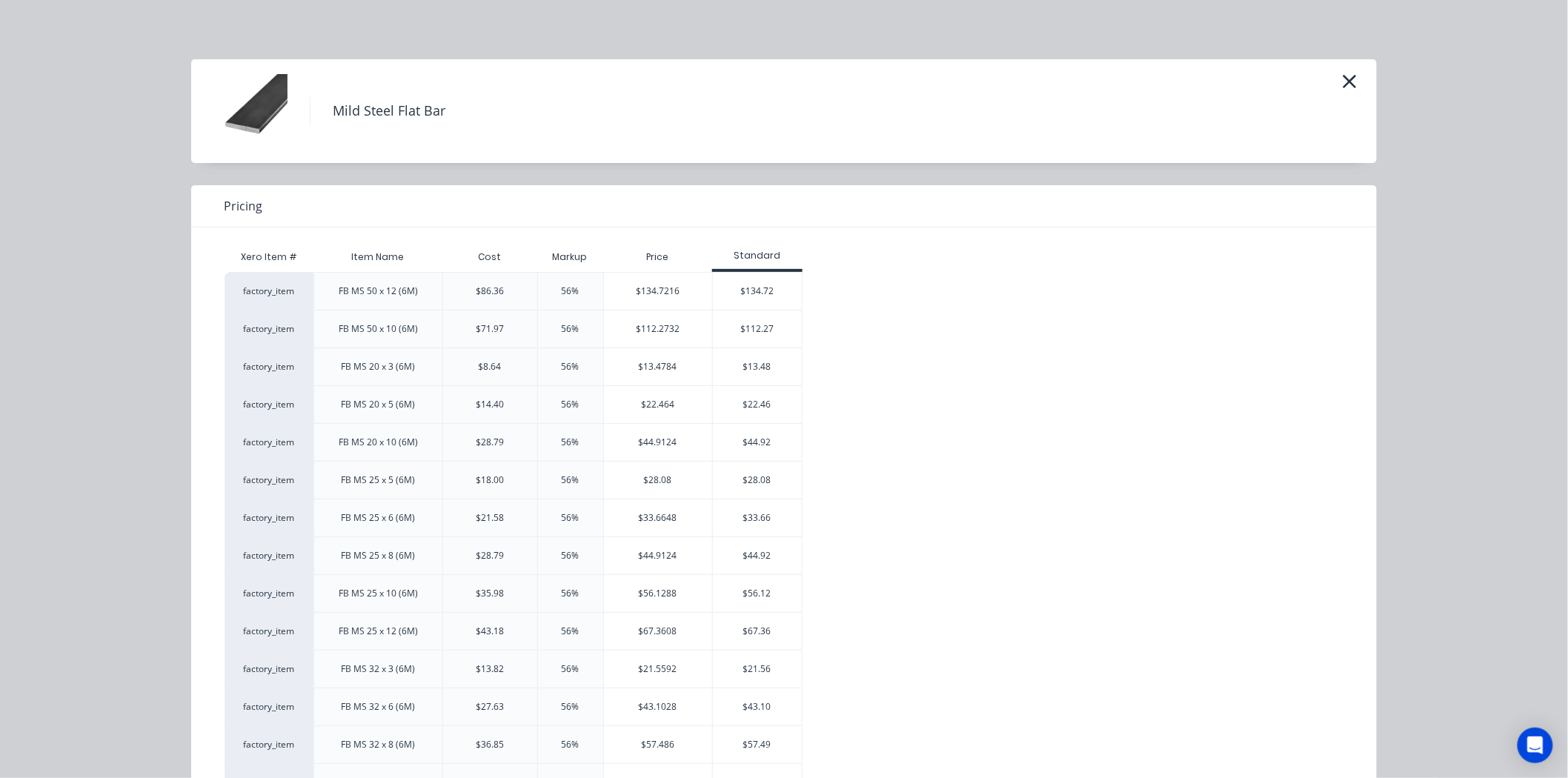
scroll to position [1812, 0]
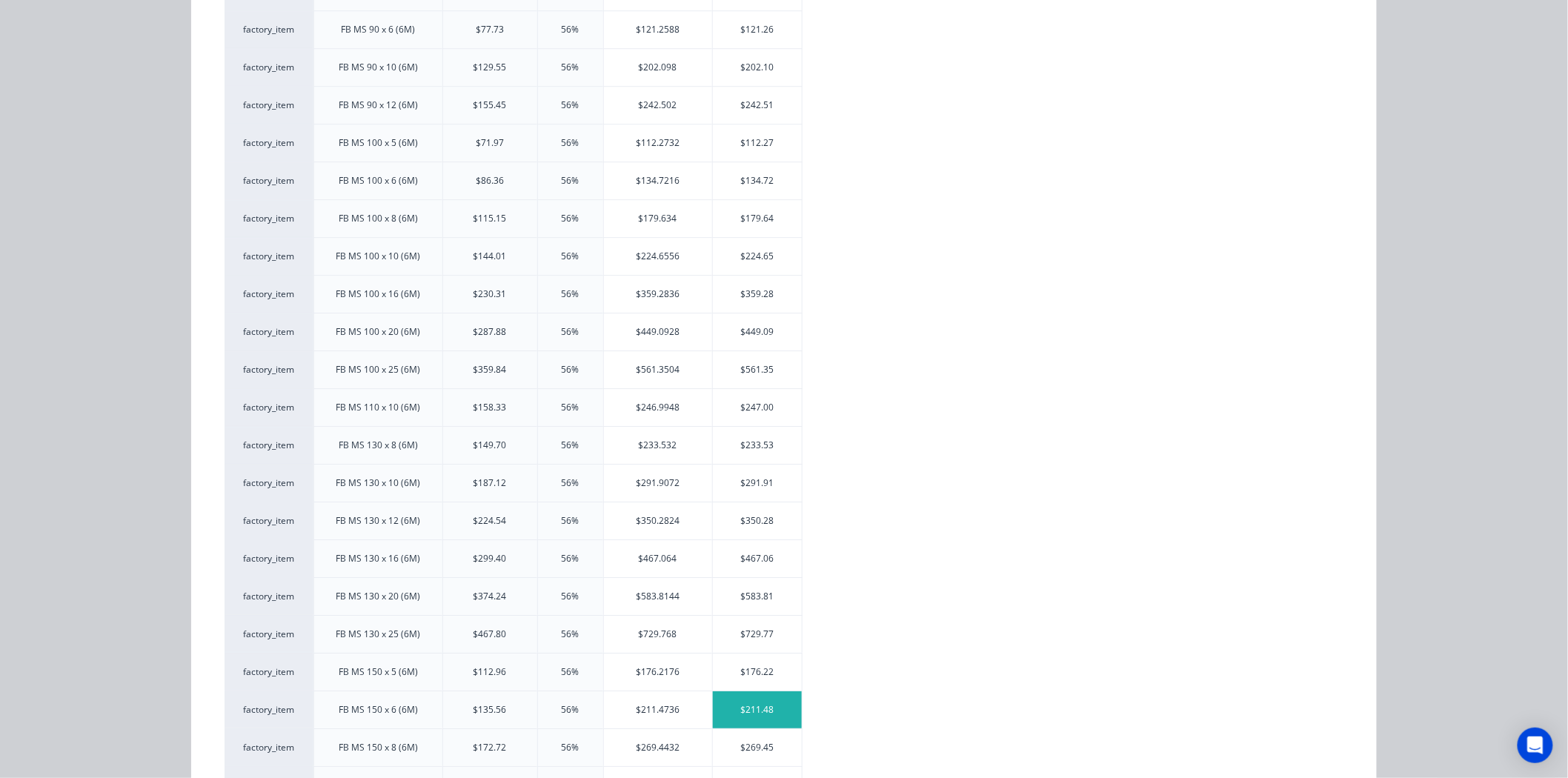
click at [749, 711] on div "$211.48" at bounding box center [757, 710] width 89 height 37
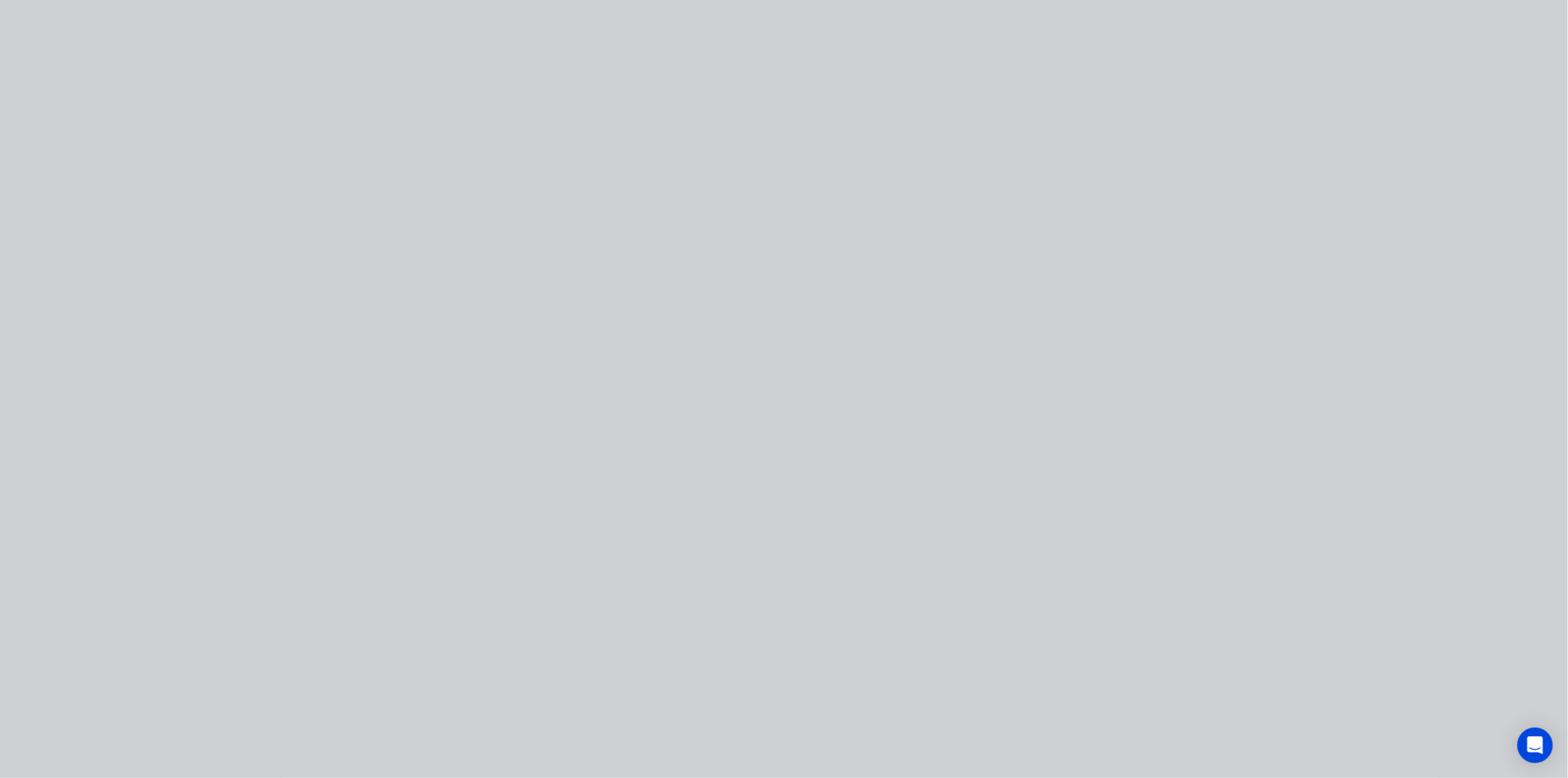
scroll to position [0, 0]
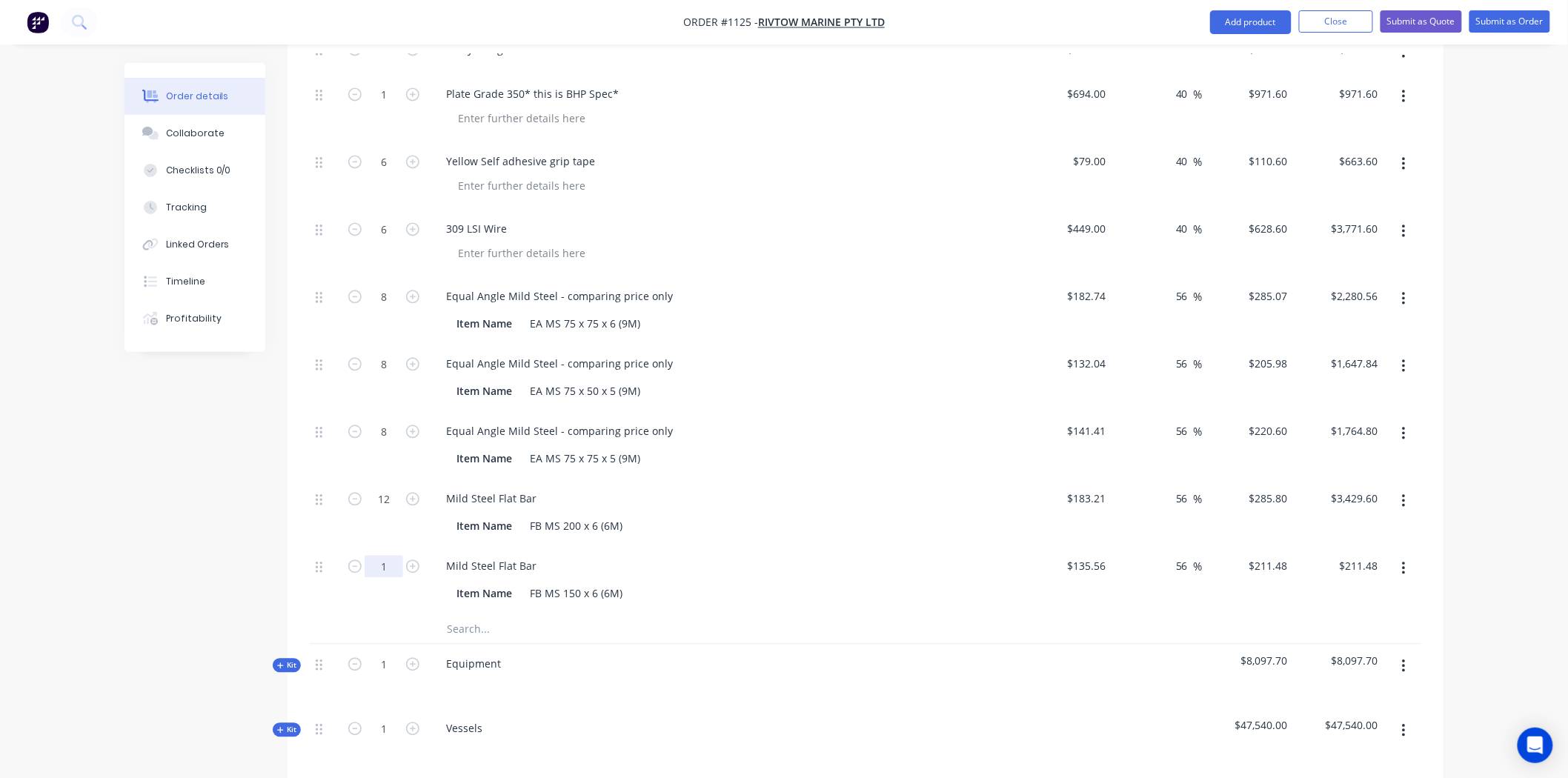
click at [389, 555] on input "1" at bounding box center [384, 566] width 39 height 22
type input "6"
click at [786, 546] on div "Mild Steel Flat Bar Item Name FB MS 150 x 6 (6M)" at bounding box center [725, 580] width 592 height 68
type input "$1,268.88"
click at [487, 614] on input "text" at bounding box center [593, 628] width 296 height 30
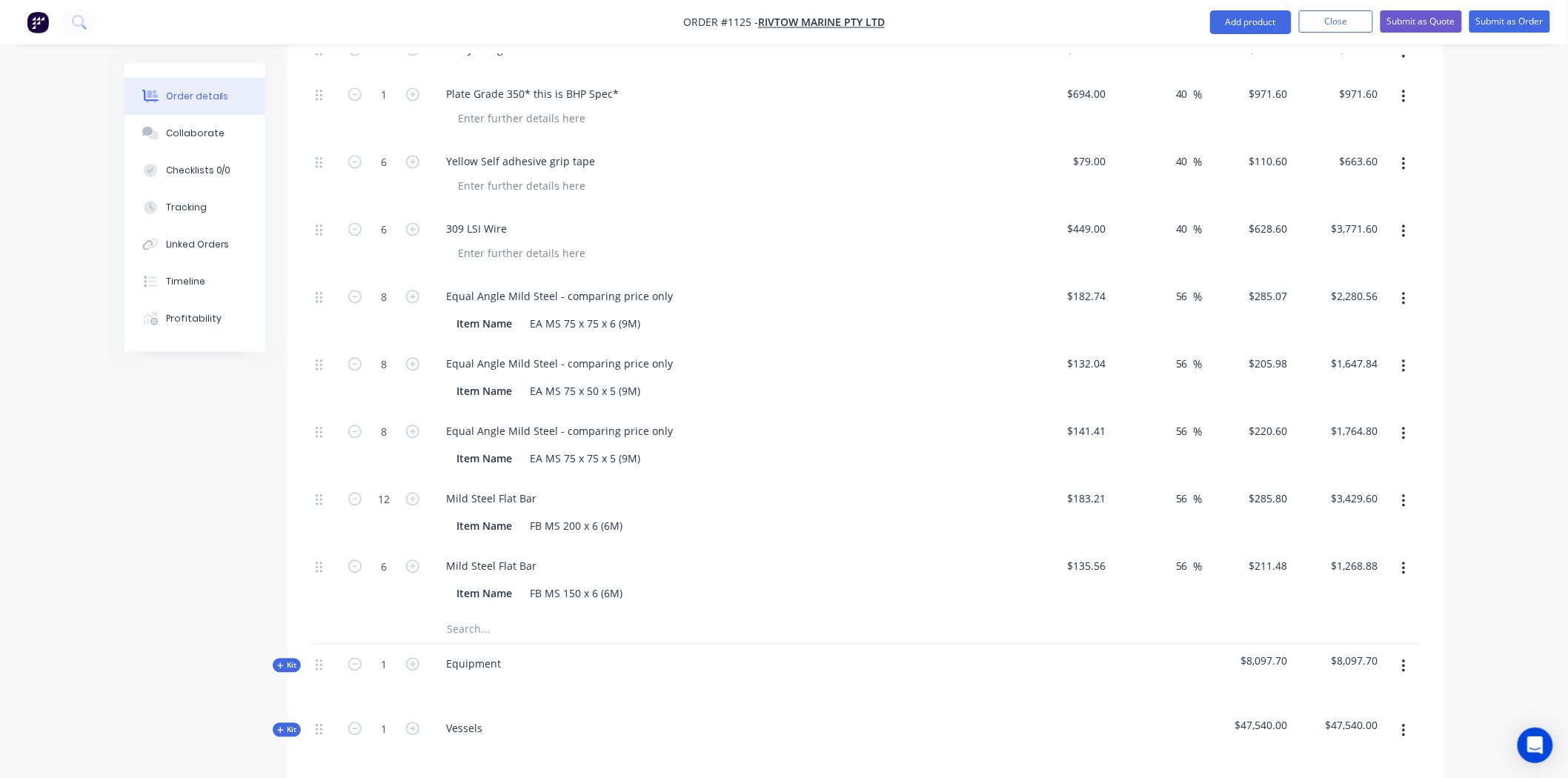
click at [493, 614] on input "text" at bounding box center [593, 628] width 296 height 30
